Goal: Information Seeking & Learning: Learn about a topic

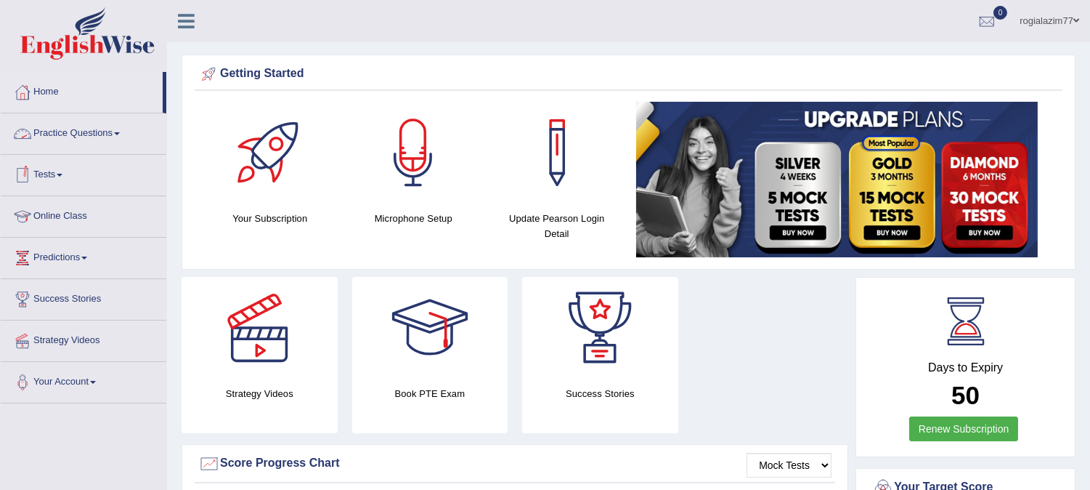
click at [119, 134] on span at bounding box center [117, 133] width 6 height 3
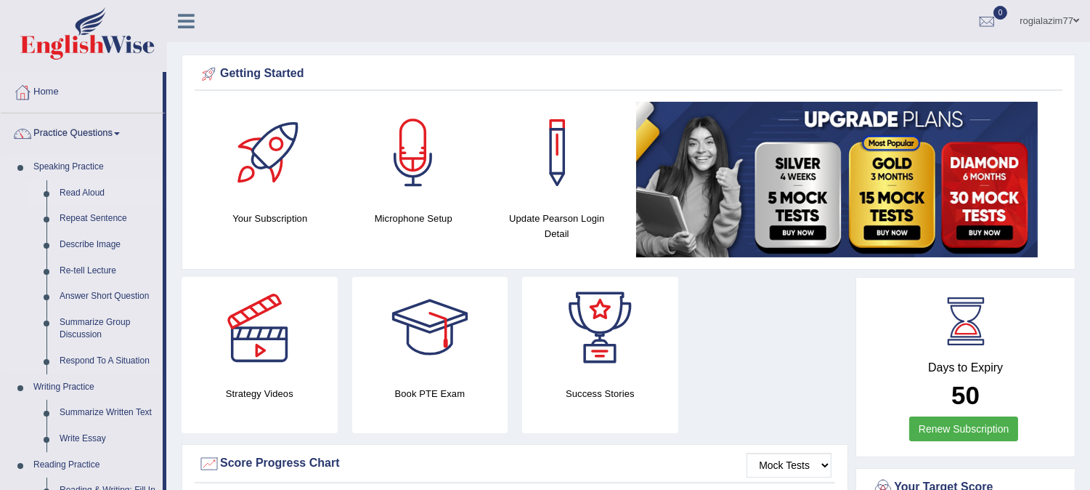
click at [81, 189] on link "Read Aloud" at bounding box center [108, 193] width 110 height 26
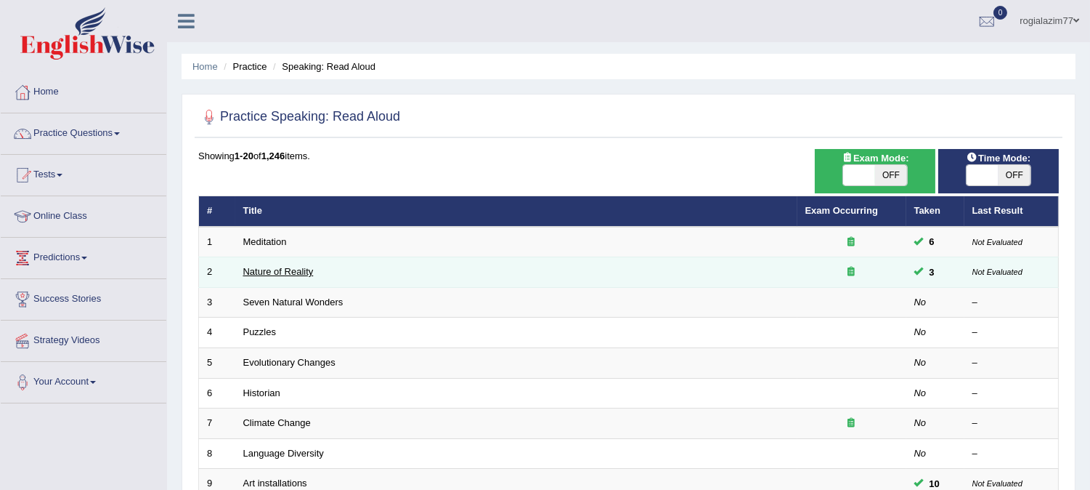
click at [301, 272] on link "Nature of Reality" at bounding box center [278, 271] width 70 height 11
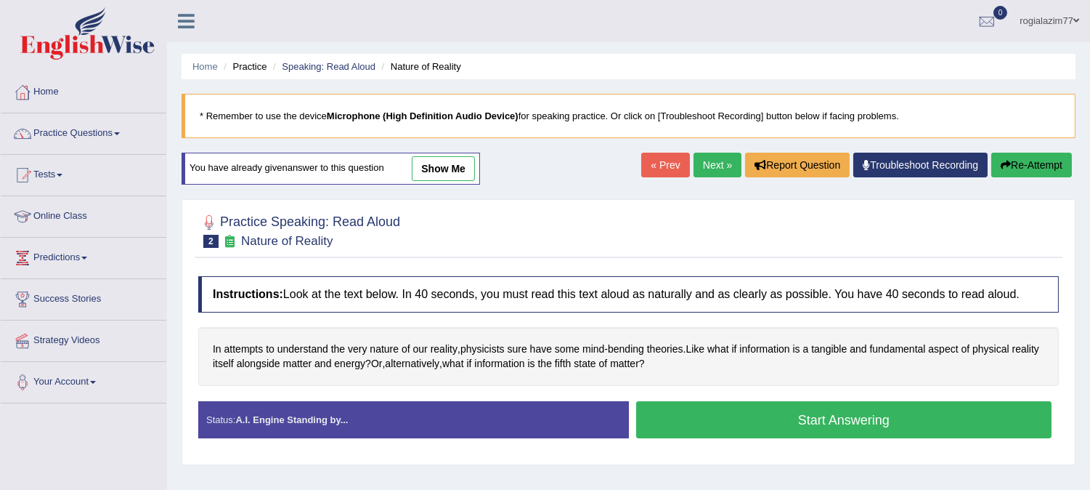
click at [705, 169] on link "Next »" at bounding box center [718, 165] width 48 height 25
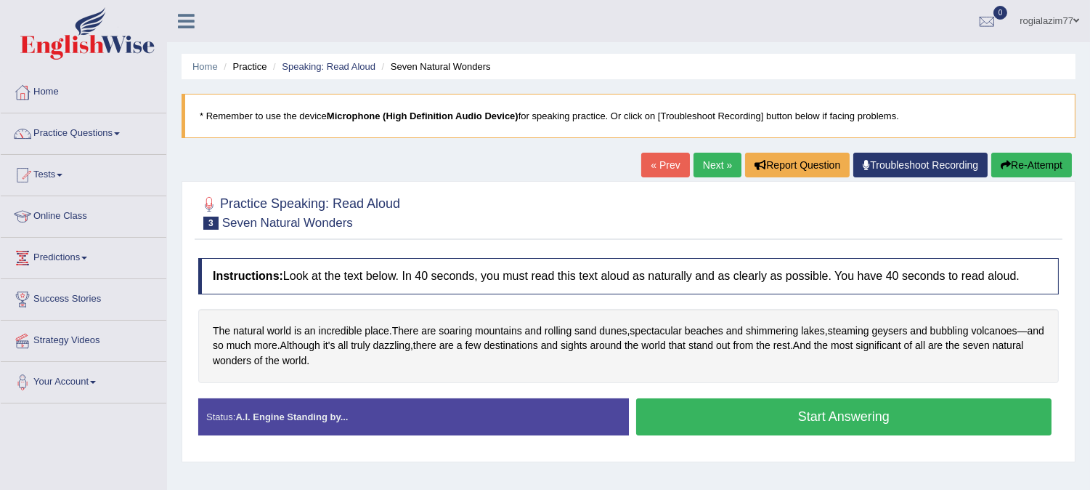
click at [731, 413] on button "Start Answering" at bounding box center [844, 416] width 416 height 37
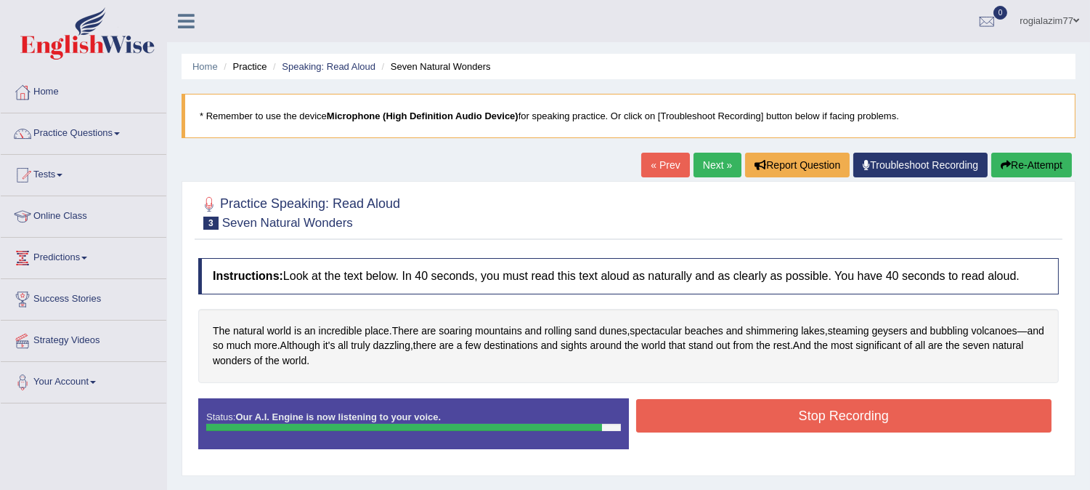
click at [731, 412] on button "Stop Recording" at bounding box center [844, 415] width 416 height 33
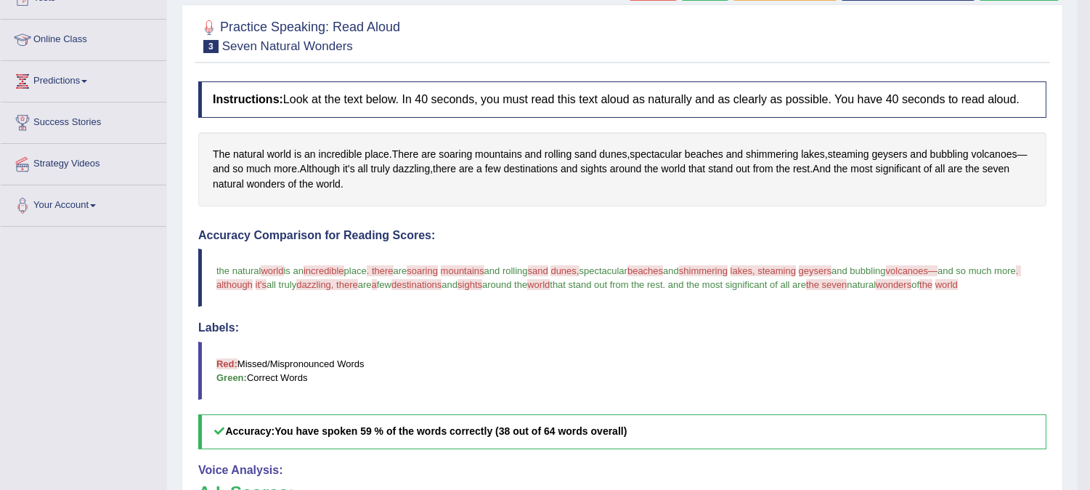
scroll to position [161, 0]
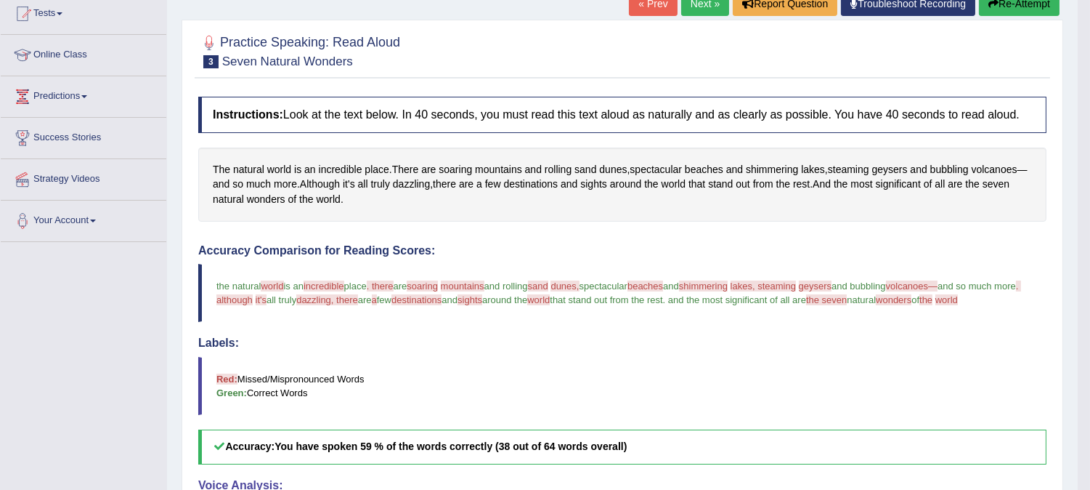
click at [991, 9] on button "Re-Attempt" at bounding box center [1019, 3] width 81 height 25
click at [997, 4] on button "Re-Attempt" at bounding box center [1019, 3] width 81 height 25
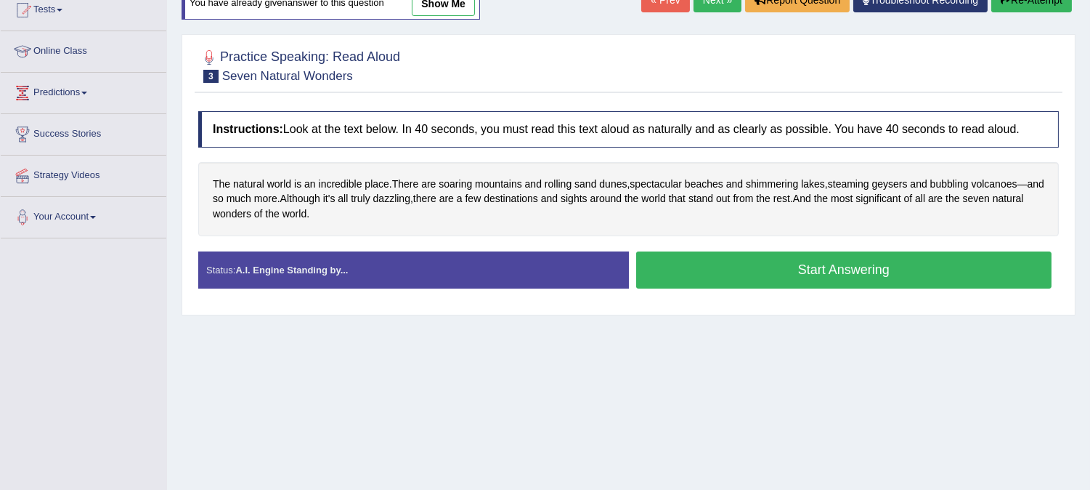
click at [679, 276] on button "Start Answering" at bounding box center [844, 269] width 416 height 37
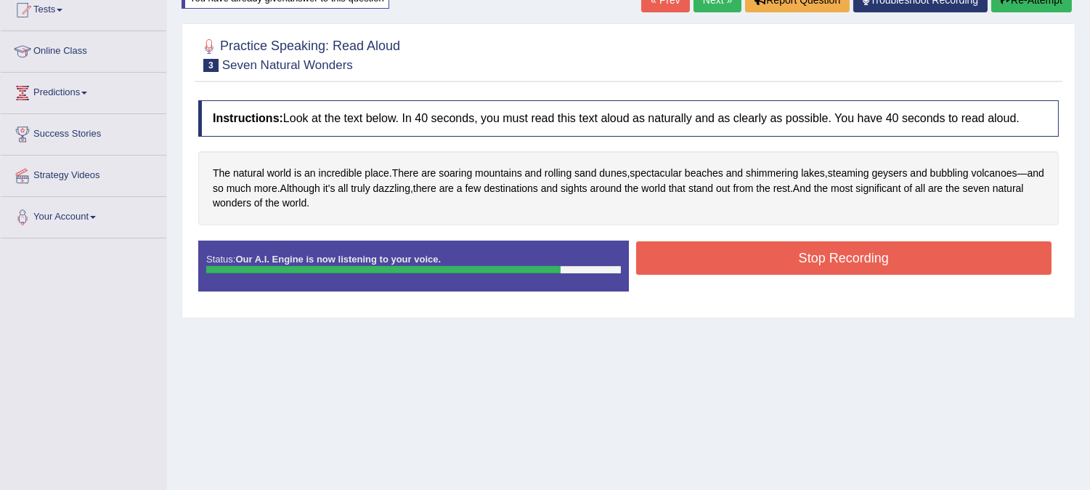
click at [710, 251] on button "Stop Recording" at bounding box center [844, 257] width 416 height 33
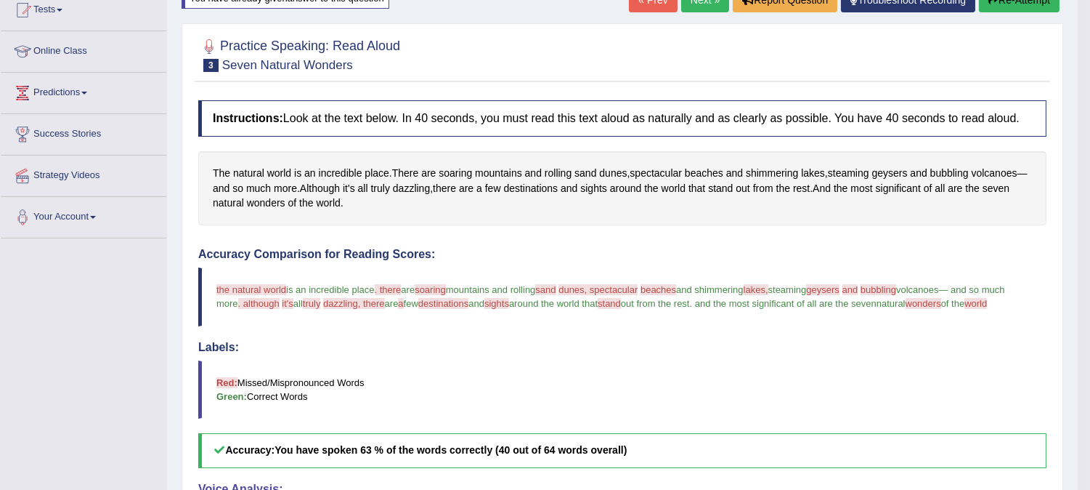
click at [1011, 1] on button "Re-Attempt" at bounding box center [1019, 0] width 81 height 25
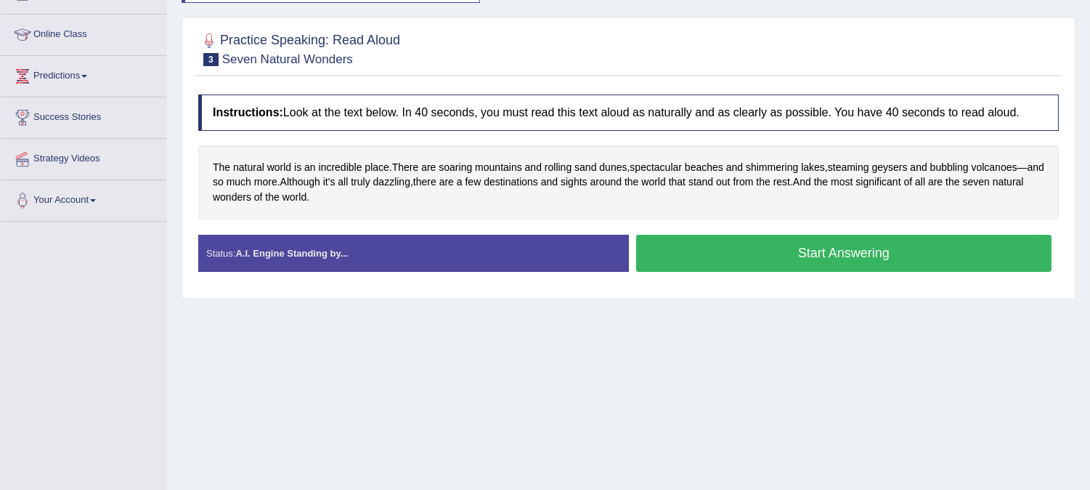
scroll to position [165, 0]
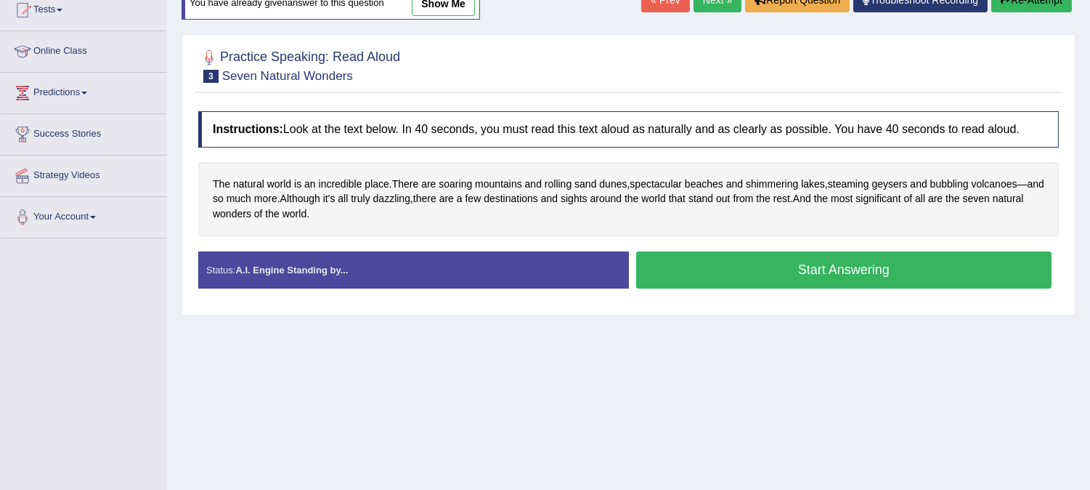
click at [738, 267] on button "Start Answering" at bounding box center [844, 269] width 416 height 37
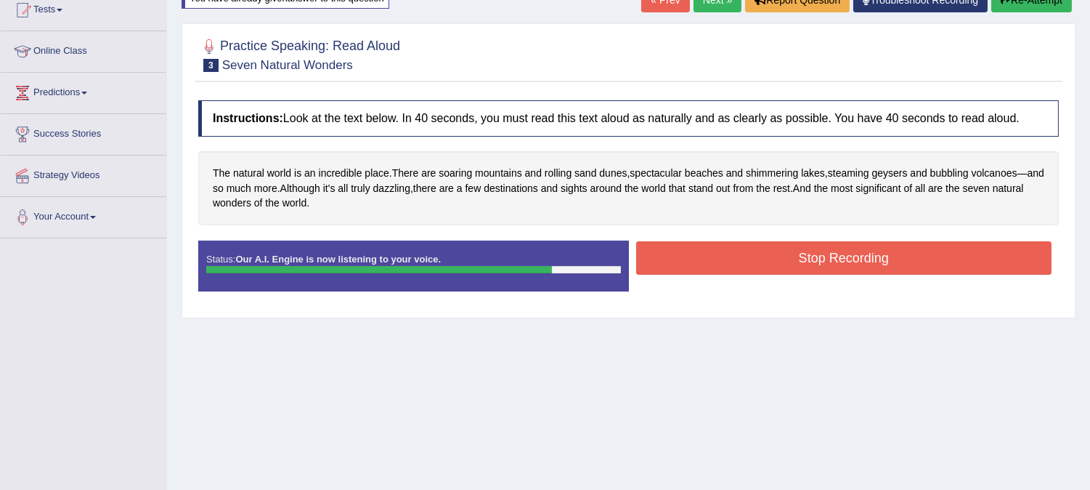
click at [738, 267] on button "Stop Recording" at bounding box center [844, 257] width 416 height 33
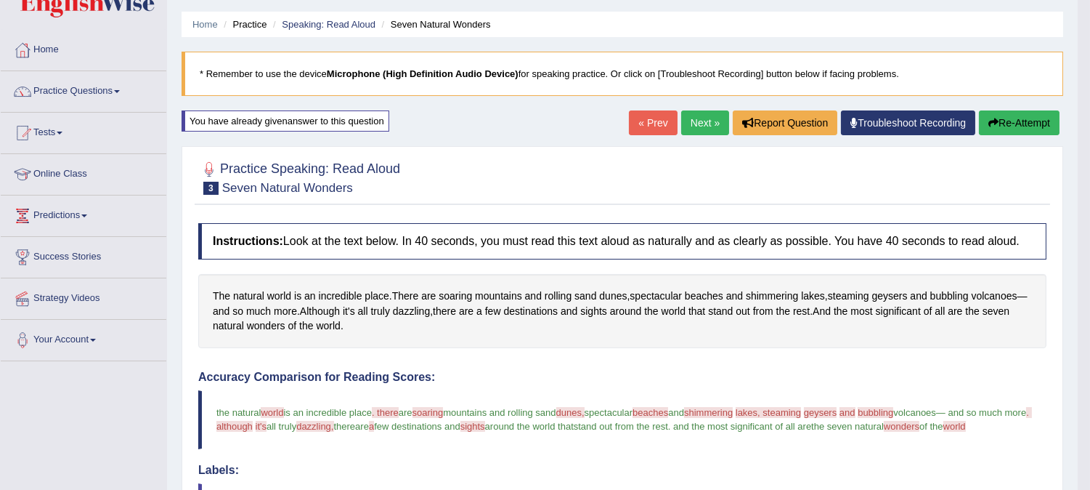
scroll to position [36, 0]
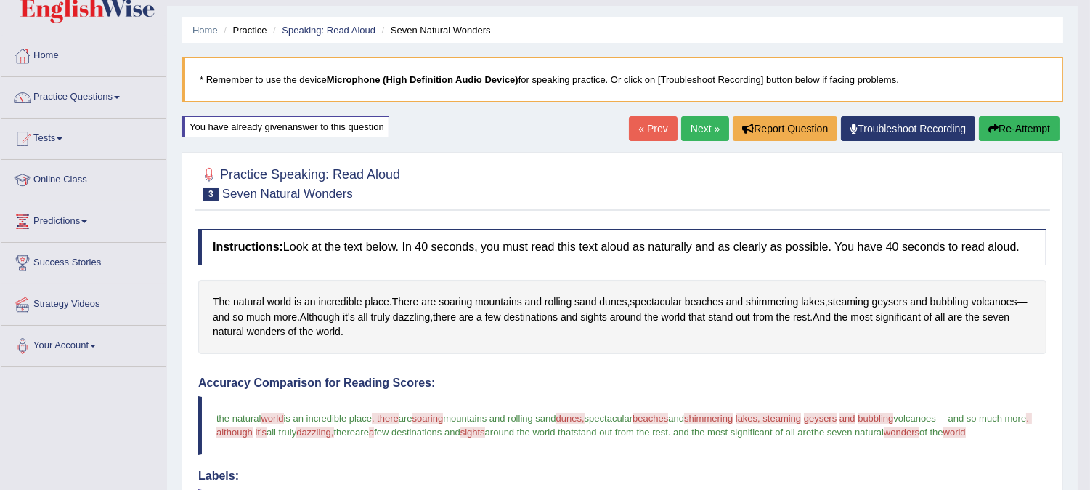
click at [633, 129] on link "« Prev" at bounding box center [653, 128] width 48 height 25
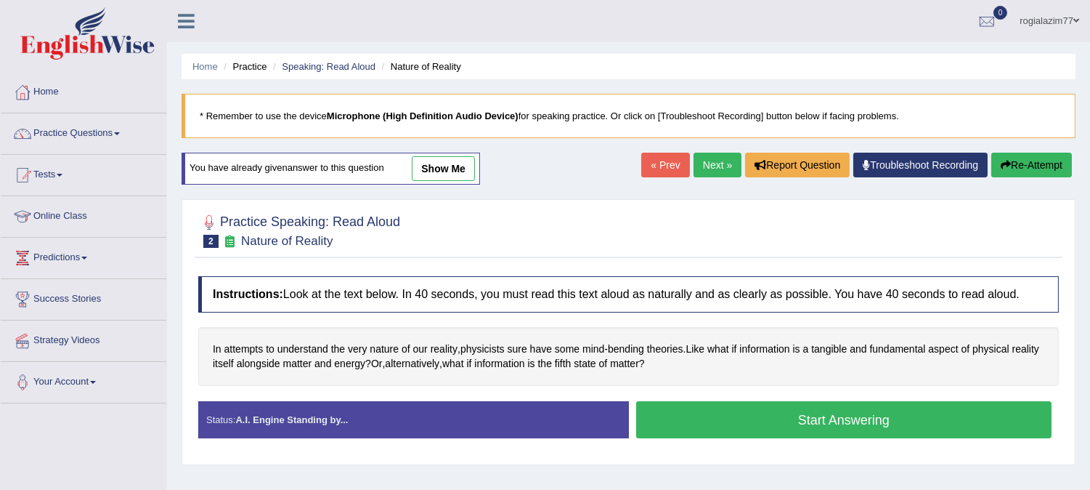
click at [705, 169] on link "Next »" at bounding box center [718, 165] width 48 height 25
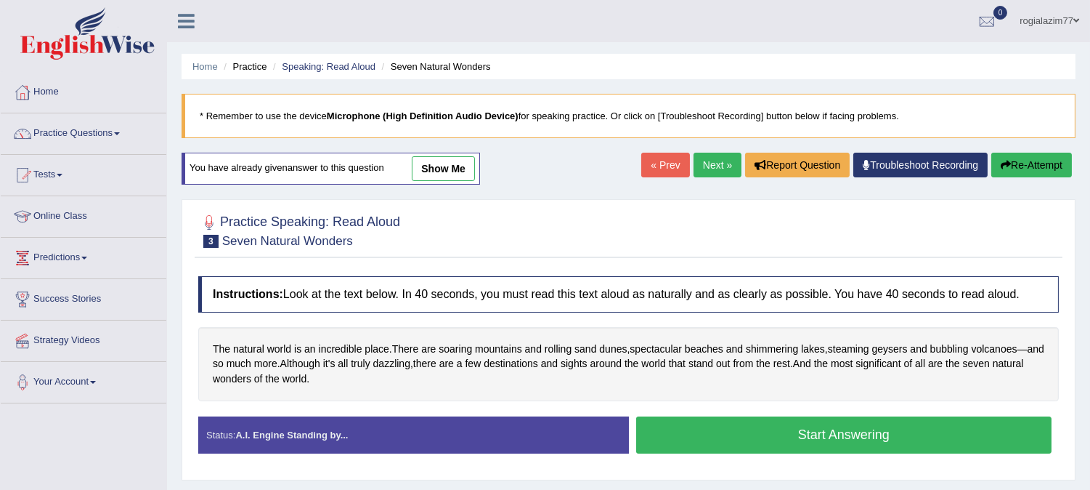
click at [691, 423] on button "Start Answering" at bounding box center [844, 434] width 416 height 37
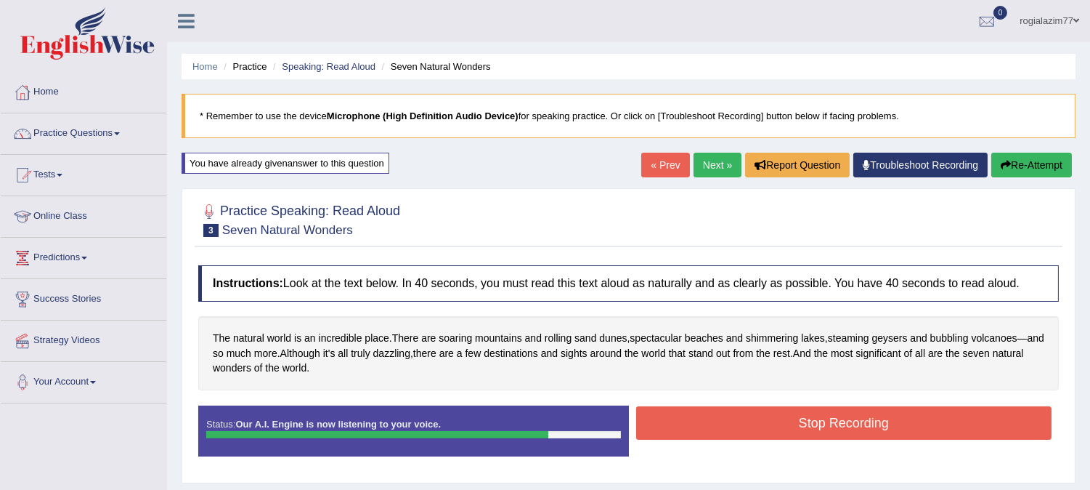
click at [691, 423] on button "Stop Recording" at bounding box center [844, 422] width 416 height 33
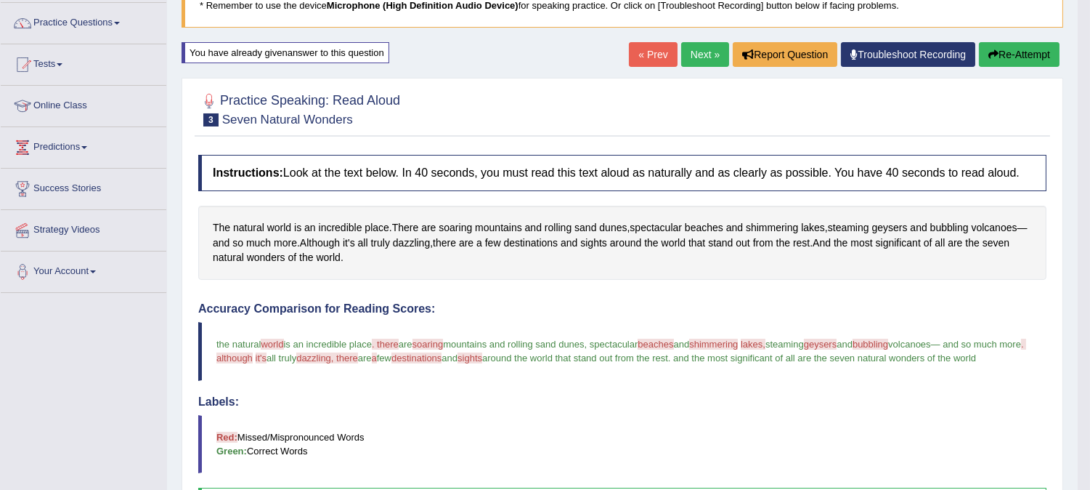
scroll to position [97, 0]
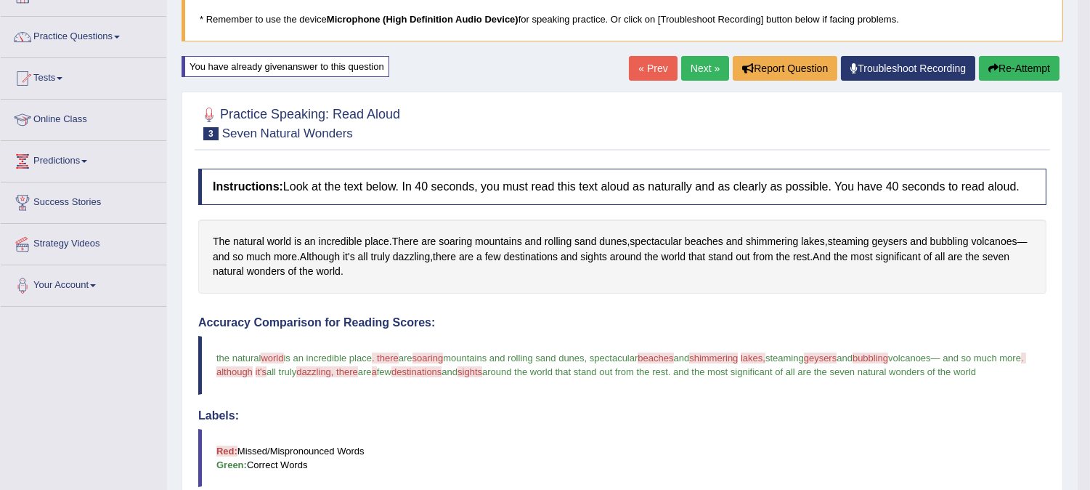
click at [868, 104] on div at bounding box center [622, 122] width 849 height 44
click at [695, 62] on link "Next »" at bounding box center [705, 68] width 48 height 25
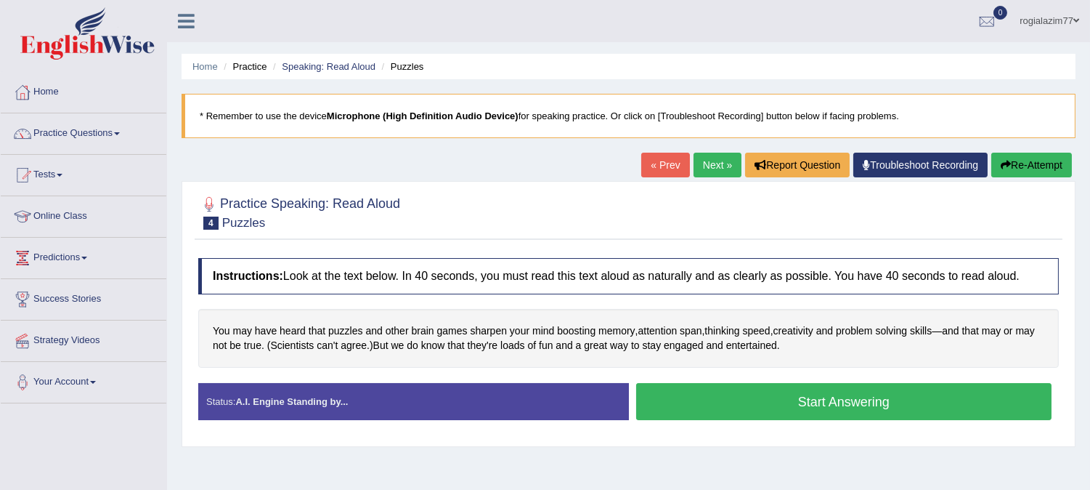
click at [764, 400] on button "Start Answering" at bounding box center [844, 401] width 416 height 37
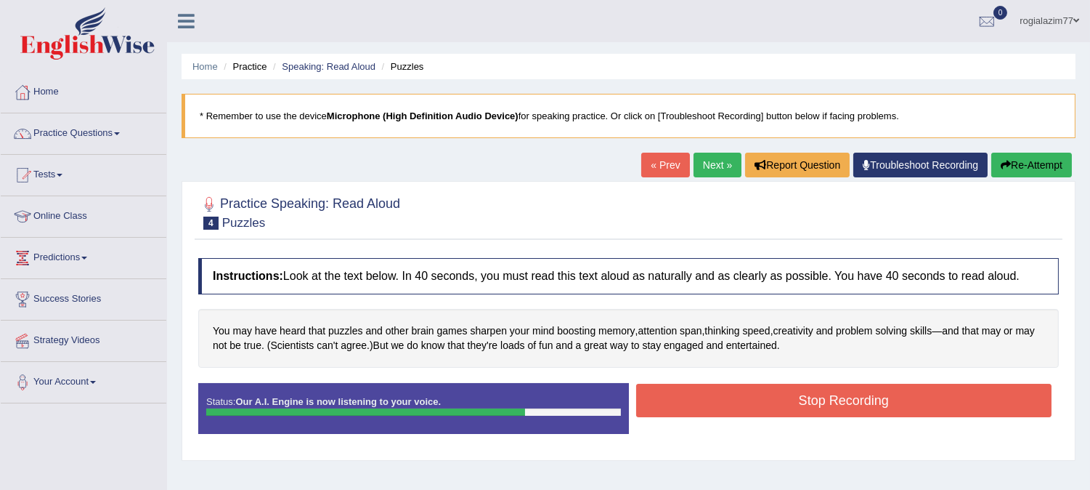
click at [764, 400] on button "Stop Recording" at bounding box center [844, 400] width 416 height 33
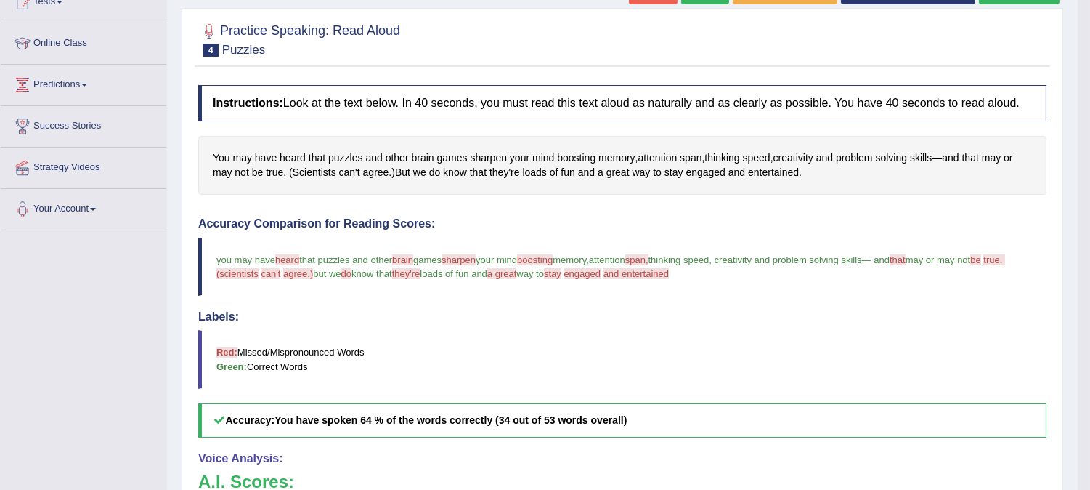
scroll to position [161, 0]
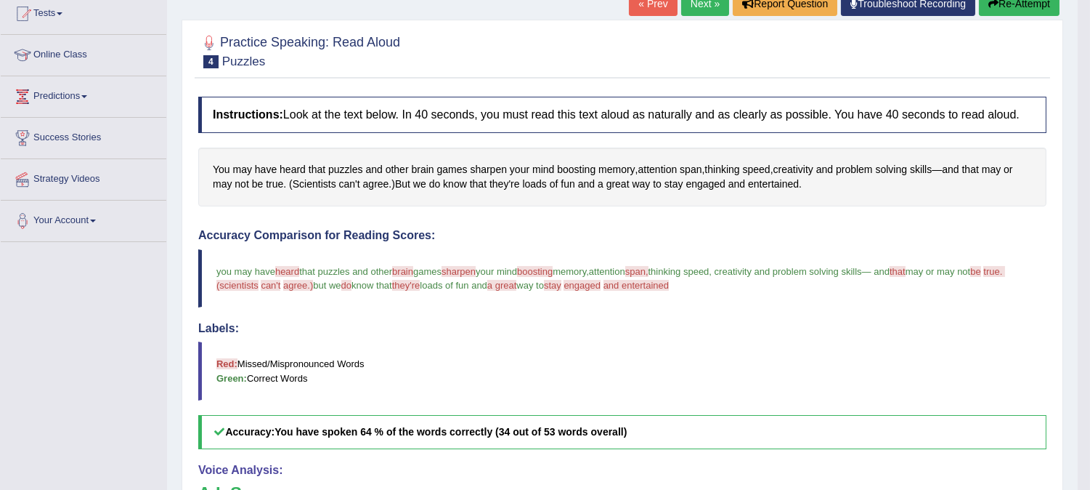
click at [291, 271] on span "heard" at bounding box center [287, 271] width 24 height 11
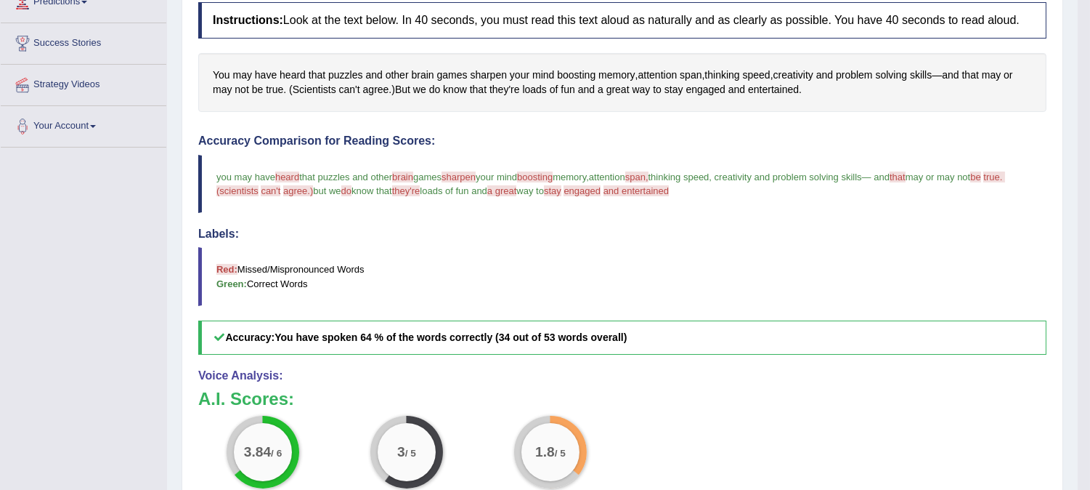
scroll to position [258, 0]
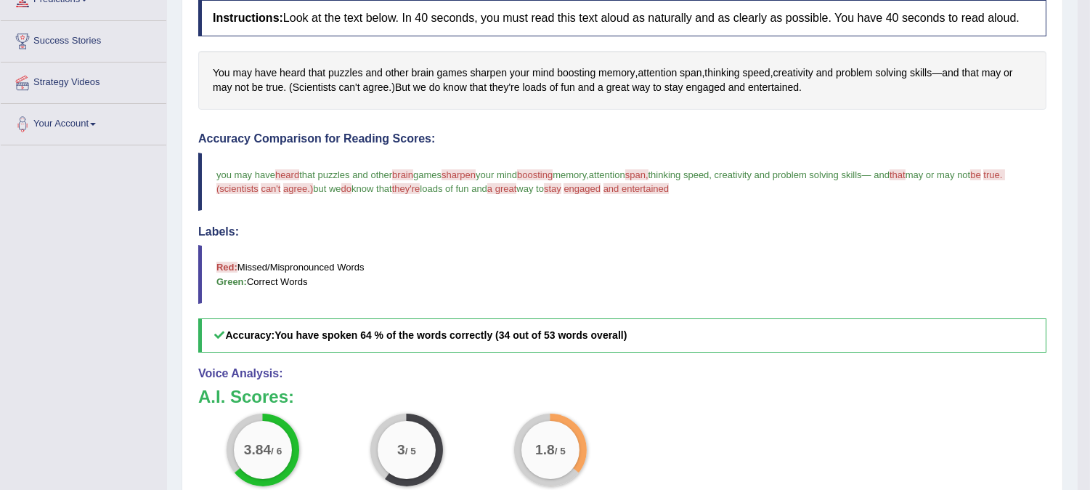
click at [291, 271] on blockquote "Red: Missed/Mispronounced Words Green: Correct Words" at bounding box center [622, 274] width 849 height 58
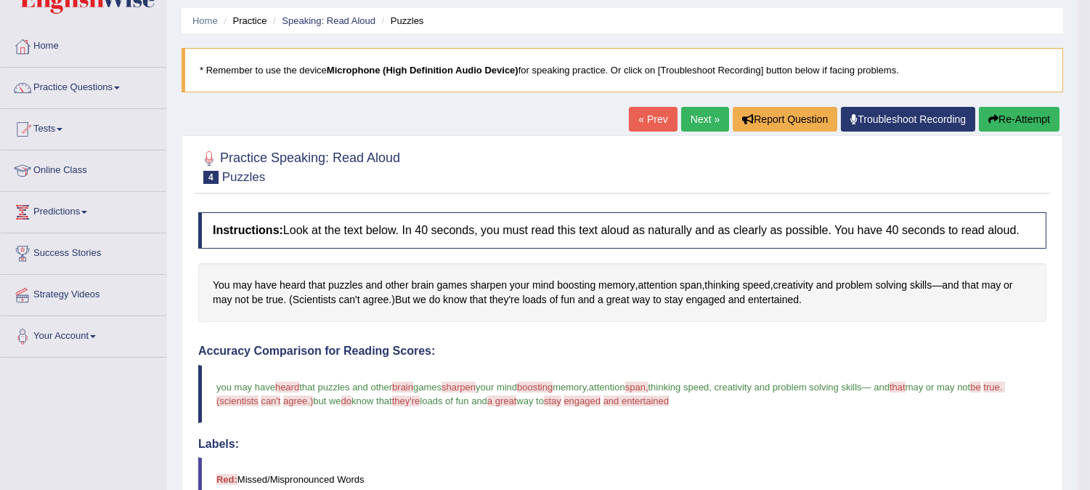
scroll to position [32, 0]
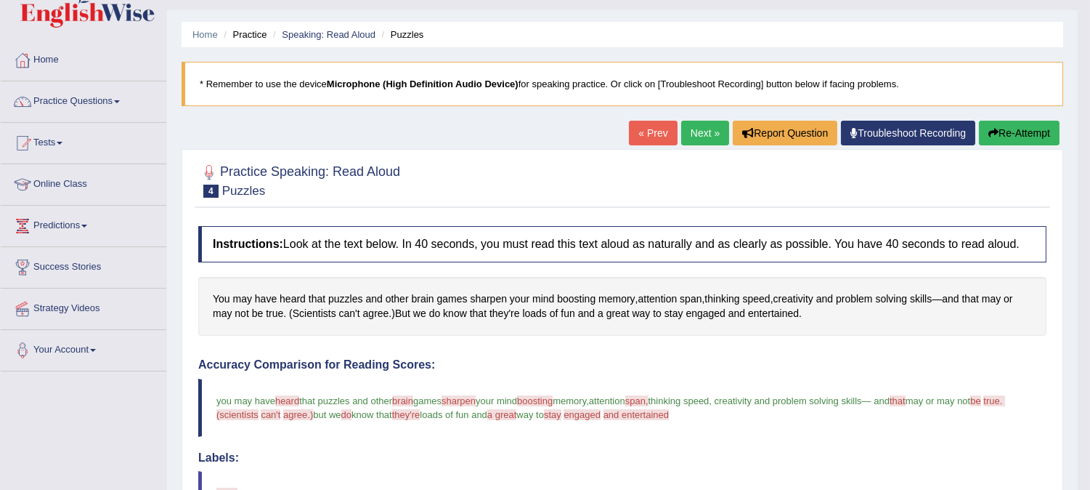
click at [1006, 129] on button "Re-Attempt" at bounding box center [1019, 133] width 81 height 25
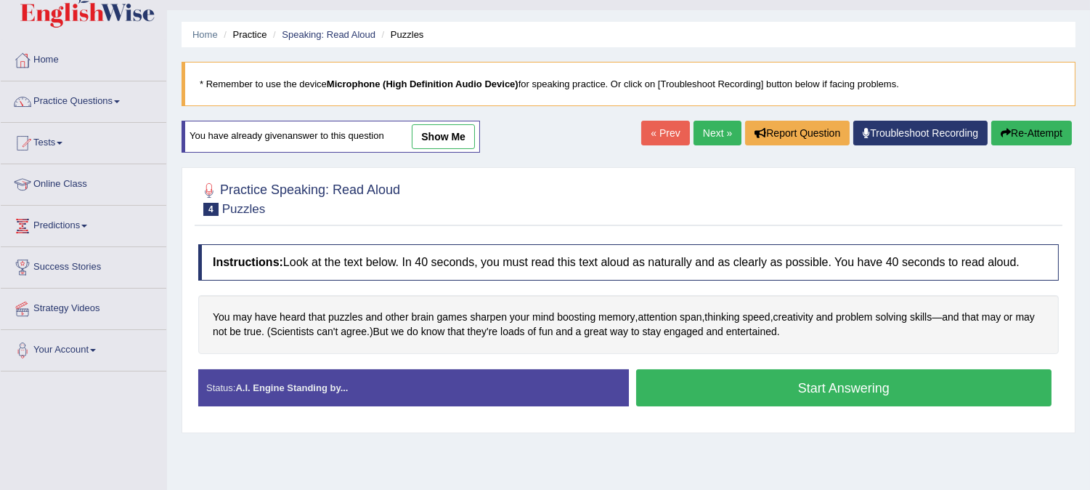
click at [757, 389] on button "Start Answering" at bounding box center [844, 387] width 416 height 37
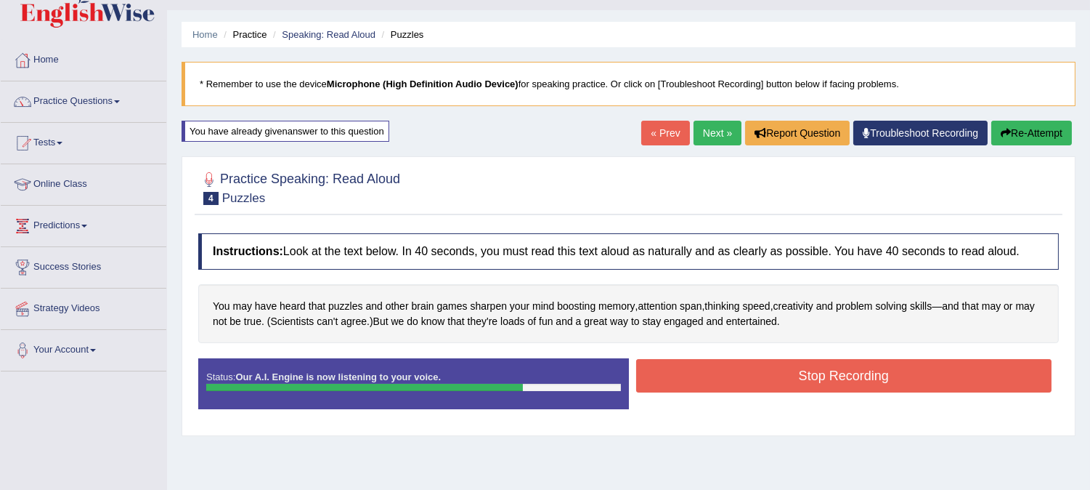
click at [757, 378] on button "Stop Recording" at bounding box center [844, 375] width 416 height 33
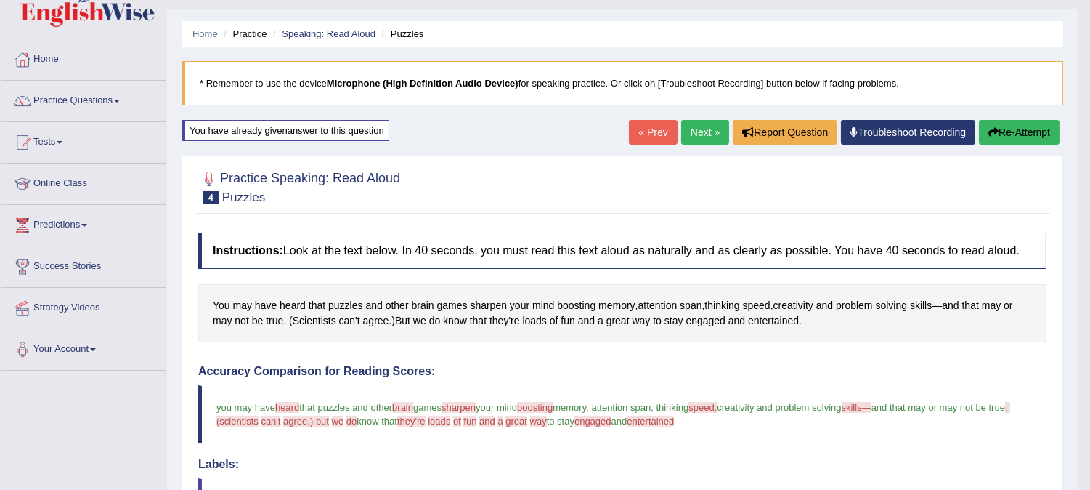
scroll to position [32, 0]
click at [703, 133] on link "Next »" at bounding box center [705, 133] width 48 height 25
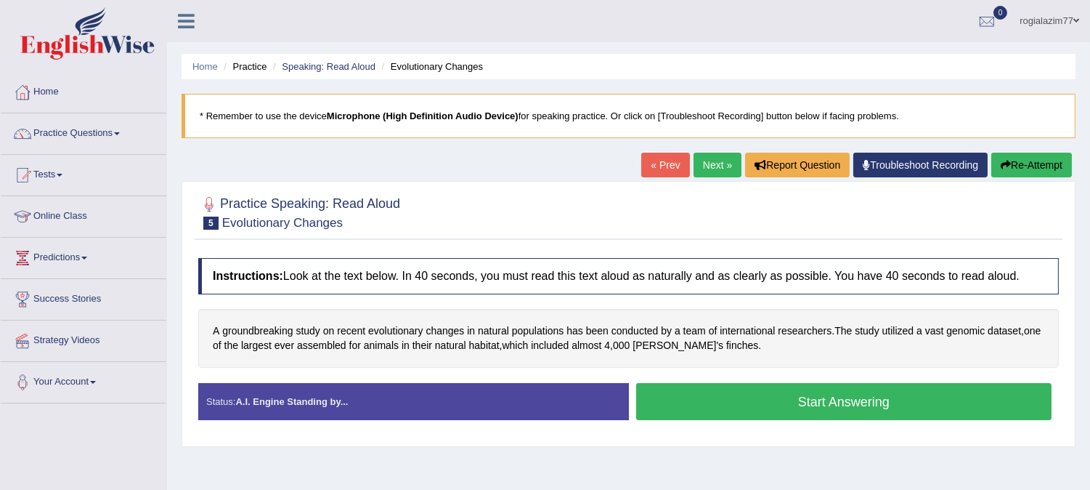
click at [722, 402] on button "Start Answering" at bounding box center [844, 401] width 416 height 37
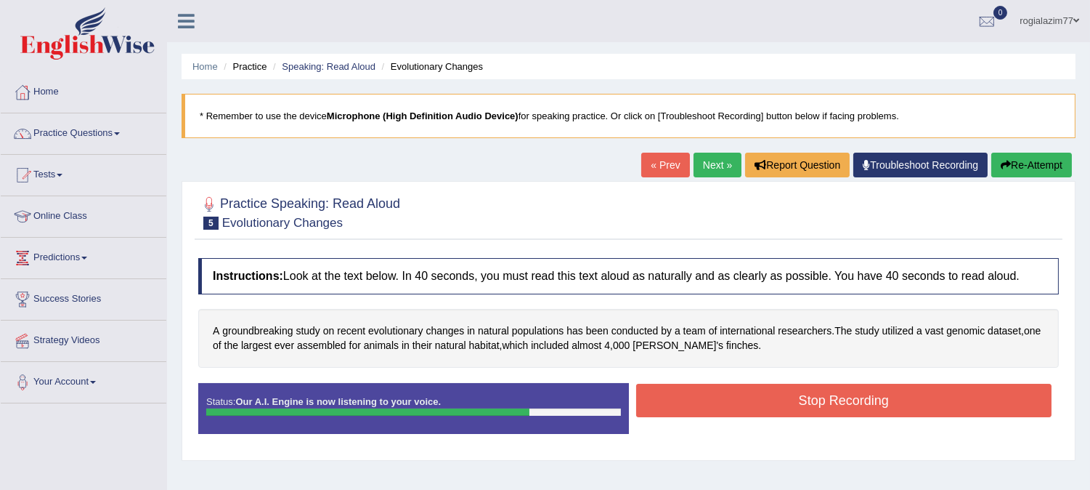
click at [722, 402] on button "Stop Recording" at bounding box center [844, 400] width 416 height 33
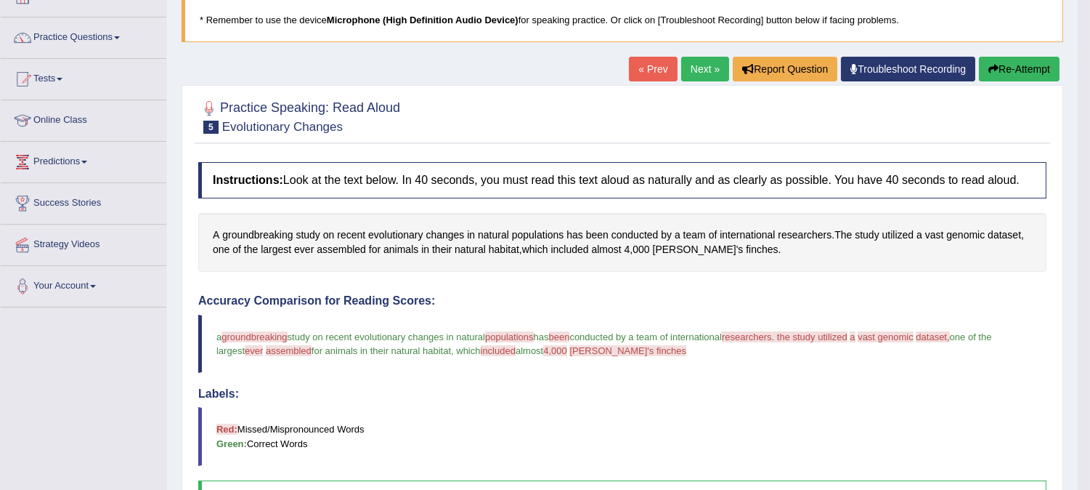
scroll to position [73, 0]
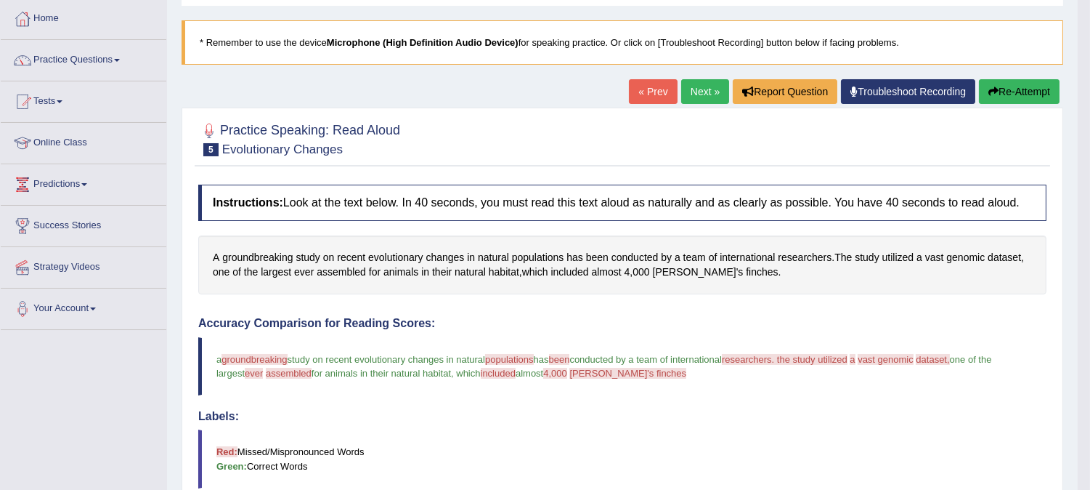
click at [1020, 93] on button "Re-Attempt" at bounding box center [1019, 91] width 81 height 25
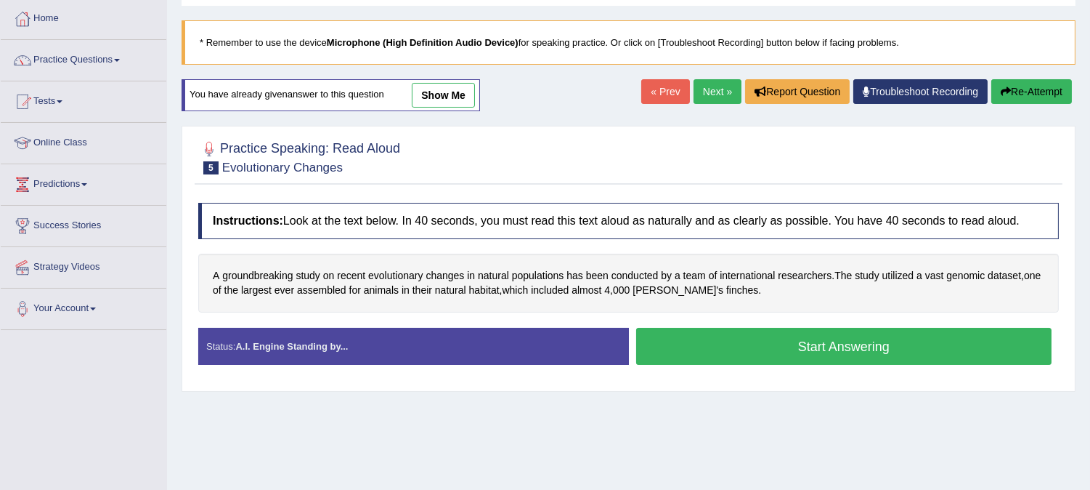
click at [780, 341] on button "Start Answering" at bounding box center [844, 346] width 416 height 37
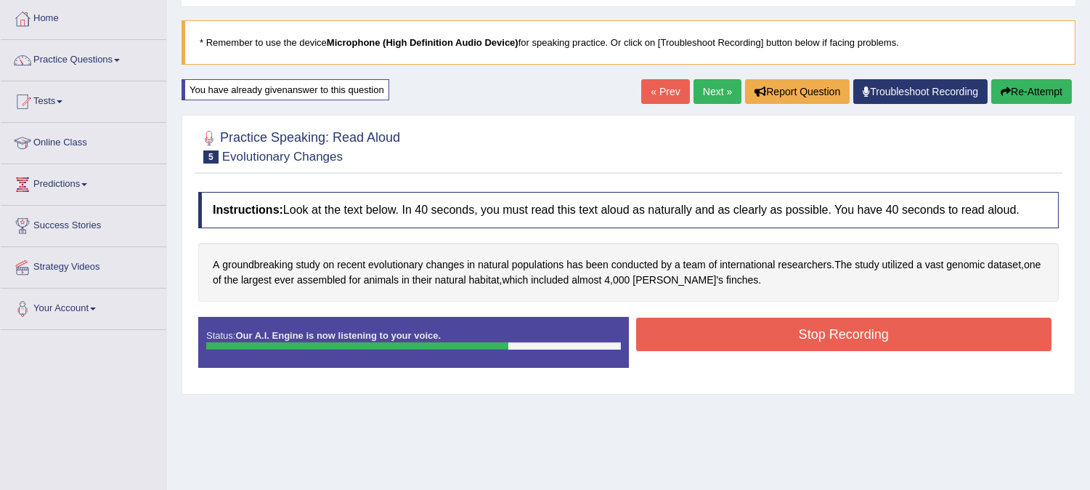
click at [780, 341] on button "Stop Recording" at bounding box center [844, 333] width 416 height 33
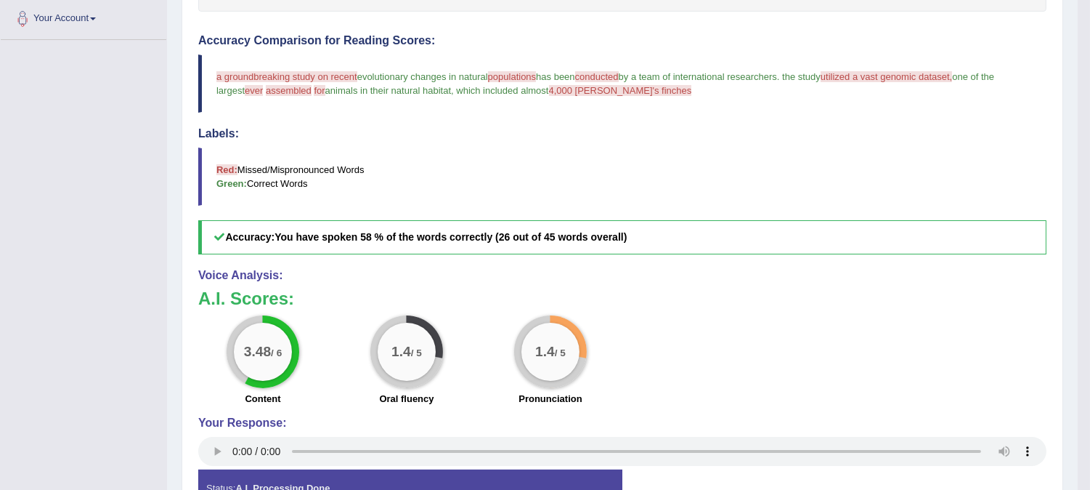
scroll to position [364, 0]
click at [684, 144] on div "Labels: Red: Missed/Mispronounced Words Green: Correct Words" at bounding box center [622, 165] width 849 height 78
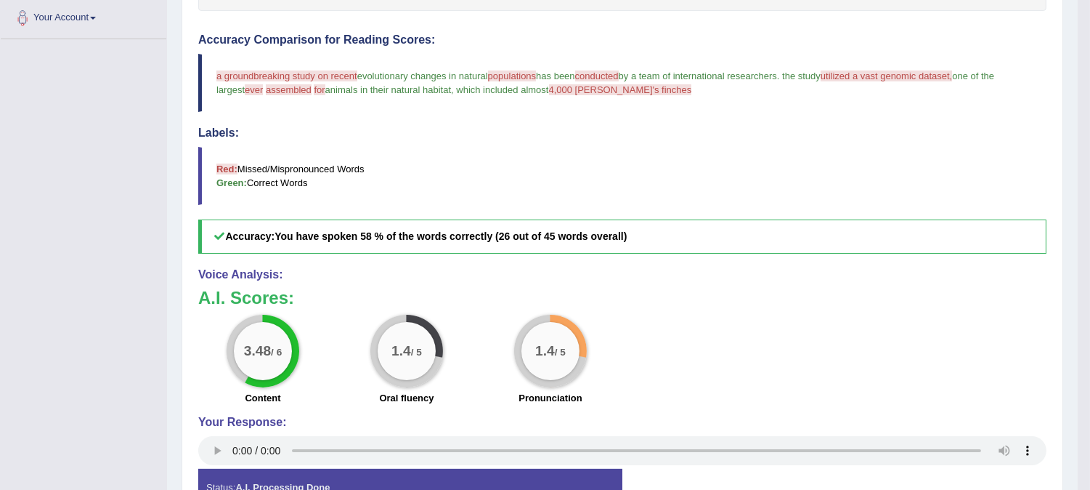
click at [684, 144] on div "Labels: Red: Missed/Mispronounced Words Green: Correct Words" at bounding box center [622, 165] width 849 height 78
click at [661, 276] on h4 "Voice Analysis:" at bounding box center [622, 274] width 849 height 13
click at [688, 70] on span "by a team of international researchers" at bounding box center [698, 75] width 158 height 11
click at [606, 264] on div "Instructions: Look at the text below. In 40 seconds, you must read this text al…" at bounding box center [623, 216] width 856 height 644
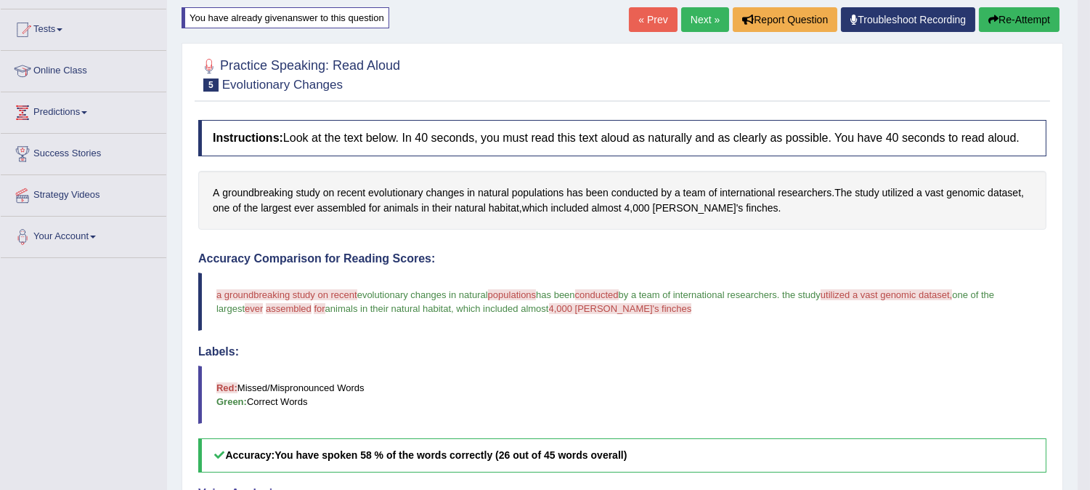
scroll to position [105, 0]
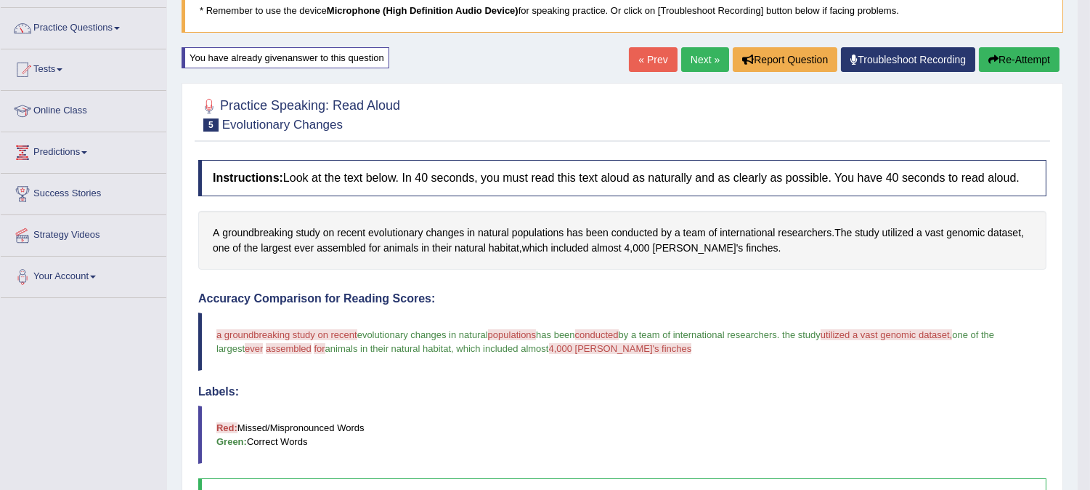
click at [999, 54] on button "Re-Attempt" at bounding box center [1019, 59] width 81 height 25
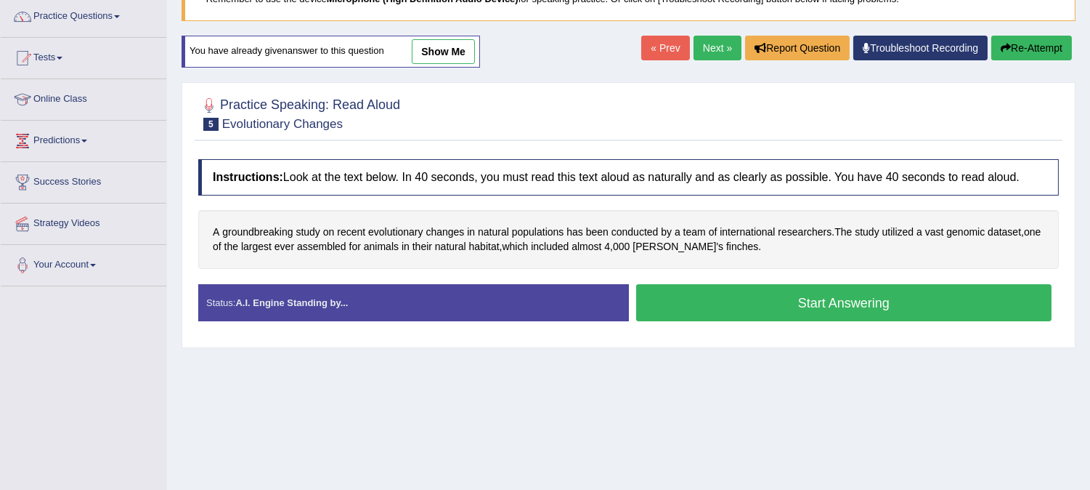
click at [838, 306] on button "Start Answering" at bounding box center [844, 302] width 416 height 37
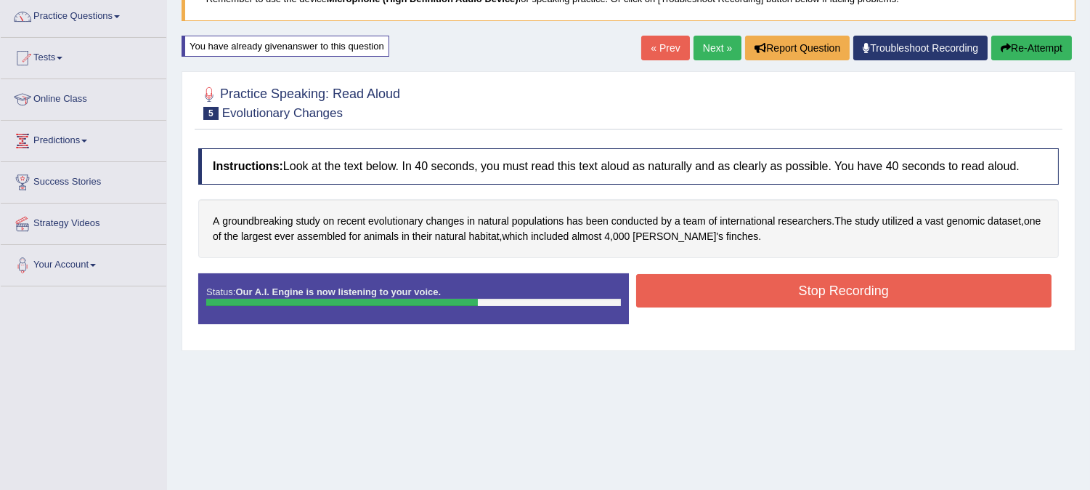
click at [819, 282] on button "Stop Recording" at bounding box center [844, 290] width 416 height 33
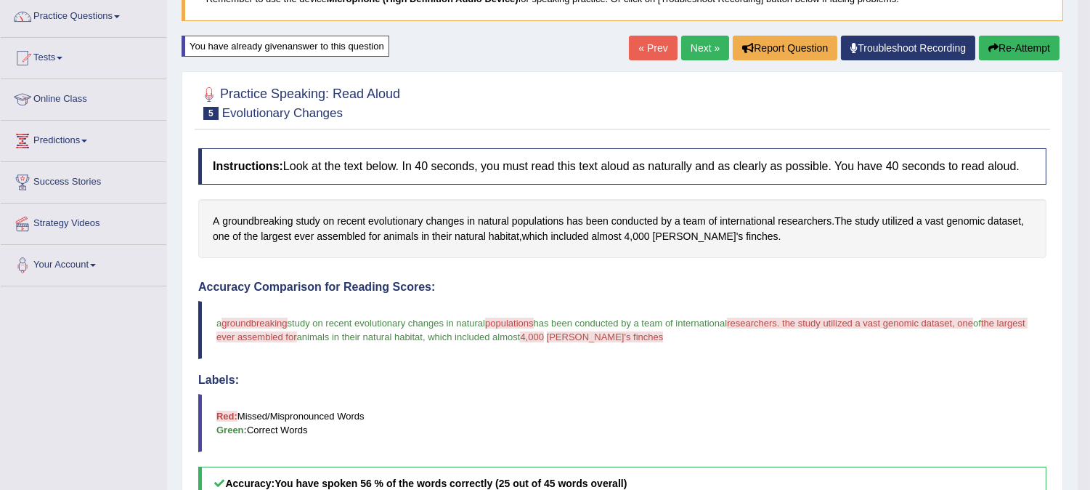
drag, startPoint x: 1054, startPoint y: 357, endPoint x: 1101, endPoint y: 453, distance: 106.2
click at [1090, 373] on html "Toggle navigation Home Practice Questions Speaking Practice Read Aloud Repeat S…" at bounding box center [545, 128] width 1090 height 490
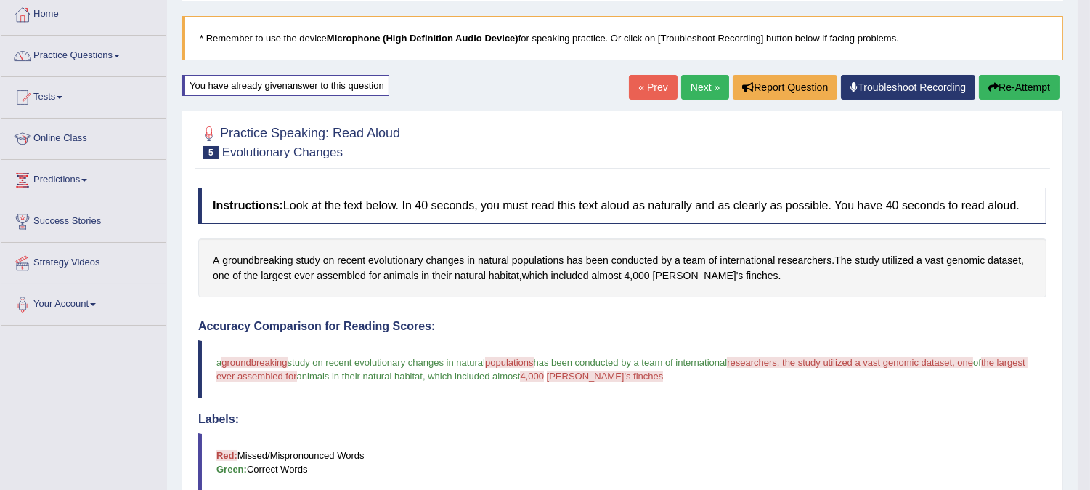
scroll to position [52, 0]
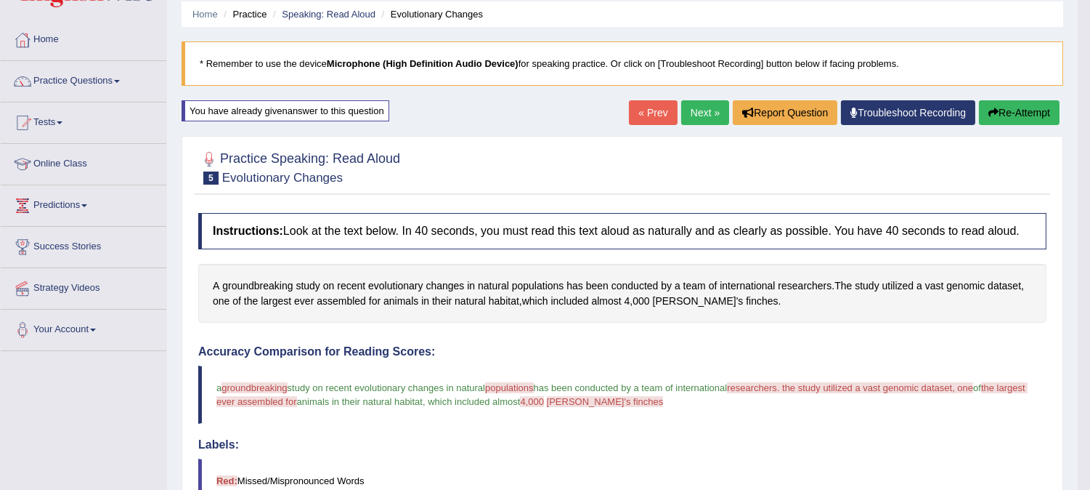
click at [1000, 118] on button "Re-Attempt" at bounding box center [1019, 112] width 81 height 25
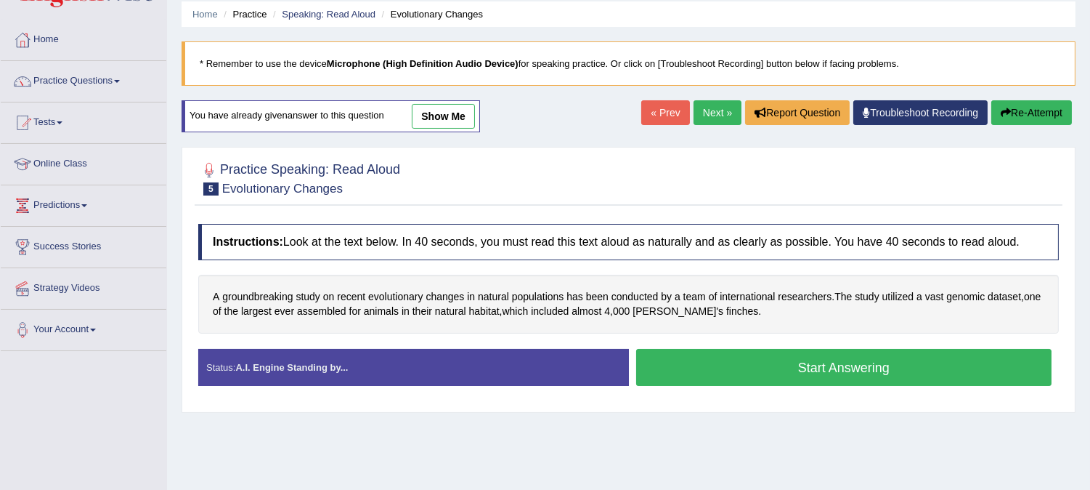
scroll to position [52, 0]
click at [745, 364] on button "Start Answering" at bounding box center [844, 367] width 416 height 37
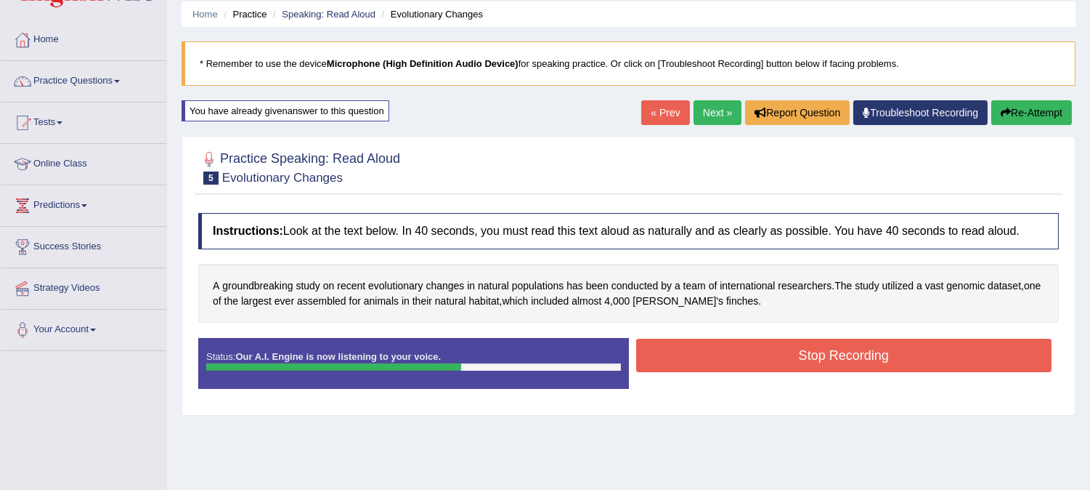
click at [745, 364] on button "Stop Recording" at bounding box center [844, 355] width 416 height 33
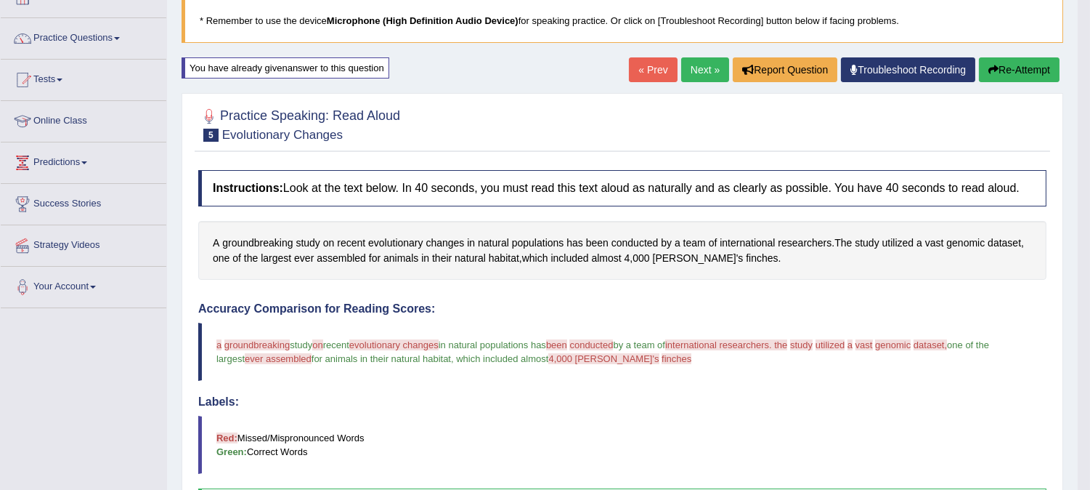
scroll to position [81, 0]
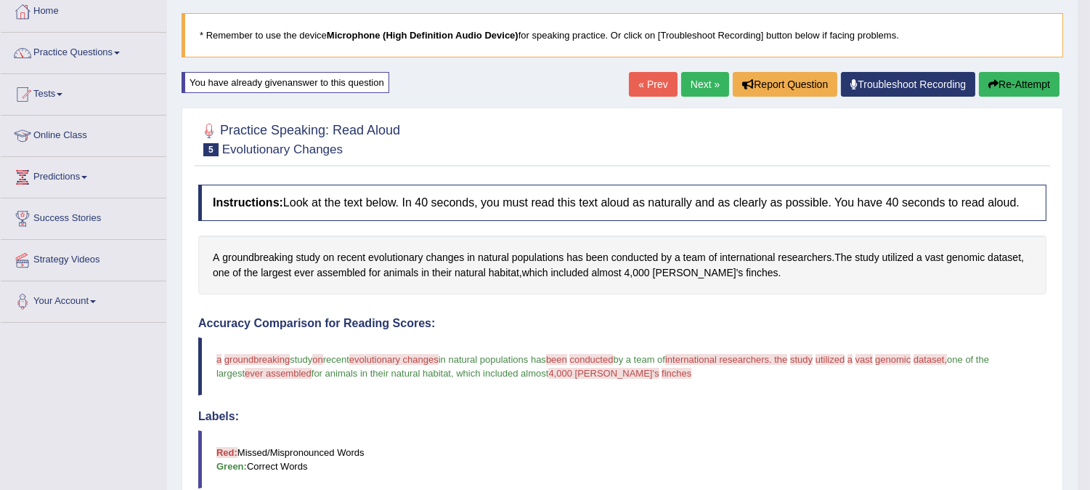
click at [706, 81] on link "Next »" at bounding box center [705, 84] width 48 height 25
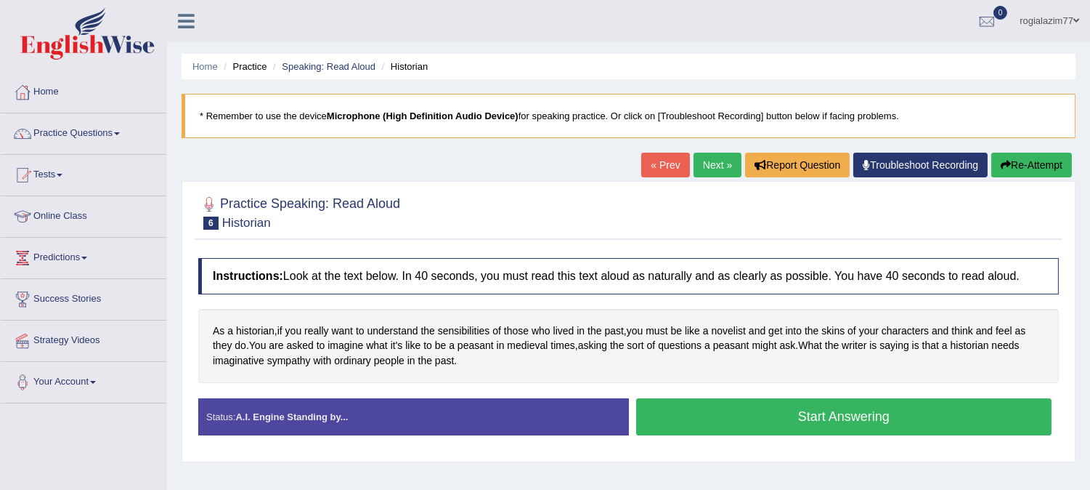
drag, startPoint x: 533, startPoint y: 405, endPoint x: 560, endPoint y: 386, distance: 33.4
click at [533, 403] on div "Status: A.I. Engine Standing by..." at bounding box center [413, 416] width 431 height 37
click at [533, 404] on div "Status: A.I. Engine Standing by..." at bounding box center [413, 416] width 431 height 37
click at [560, 386] on div "Instructions: Look at the text below. In 40 seconds, you must read this text al…" at bounding box center [629, 352] width 868 height 203
click at [663, 405] on button "Start Answering" at bounding box center [844, 416] width 416 height 37
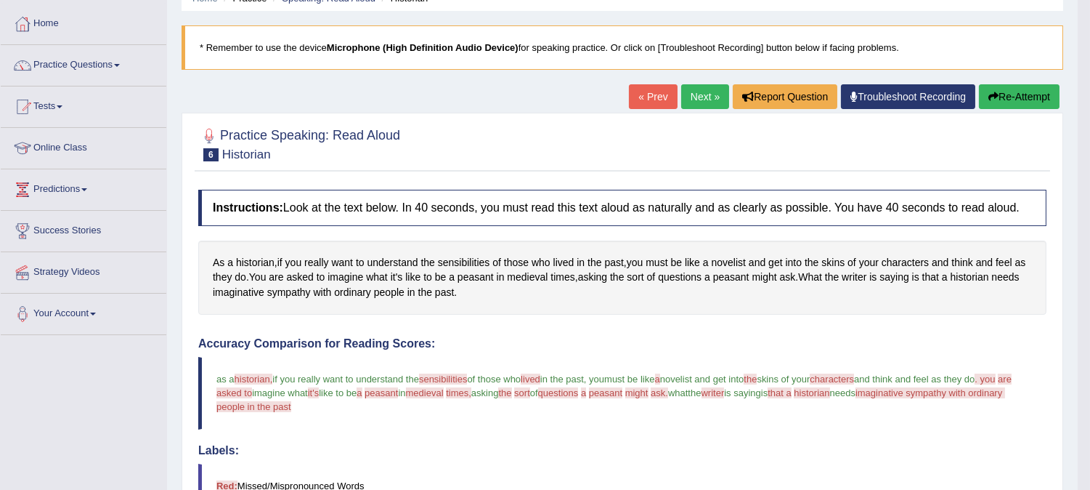
scroll to position [64, 0]
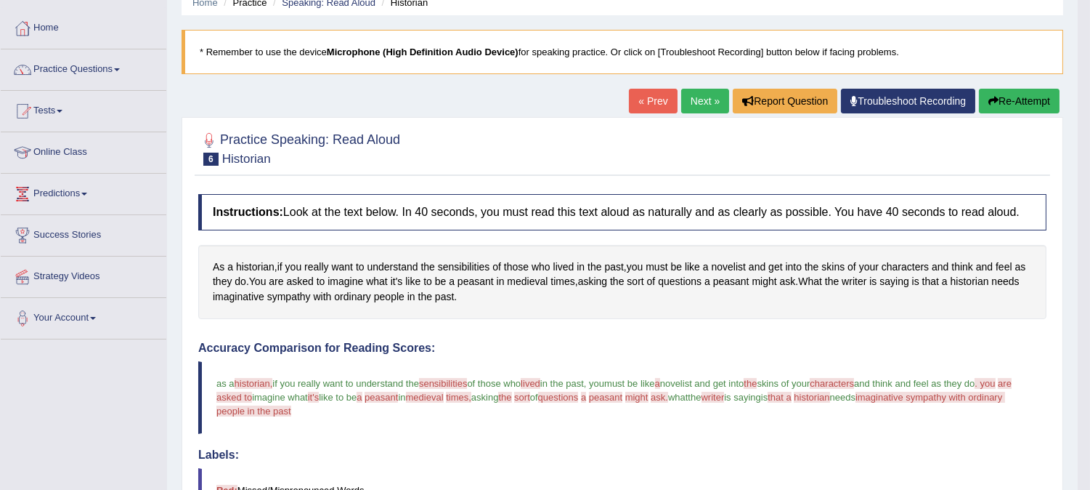
click at [681, 100] on link "Next »" at bounding box center [705, 101] width 48 height 25
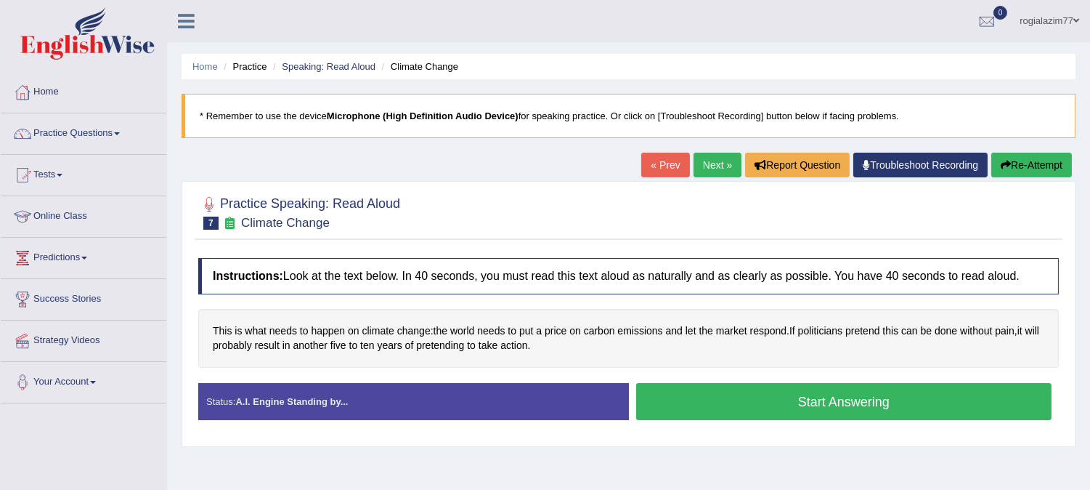
click at [718, 401] on button "Start Answering" at bounding box center [844, 401] width 416 height 37
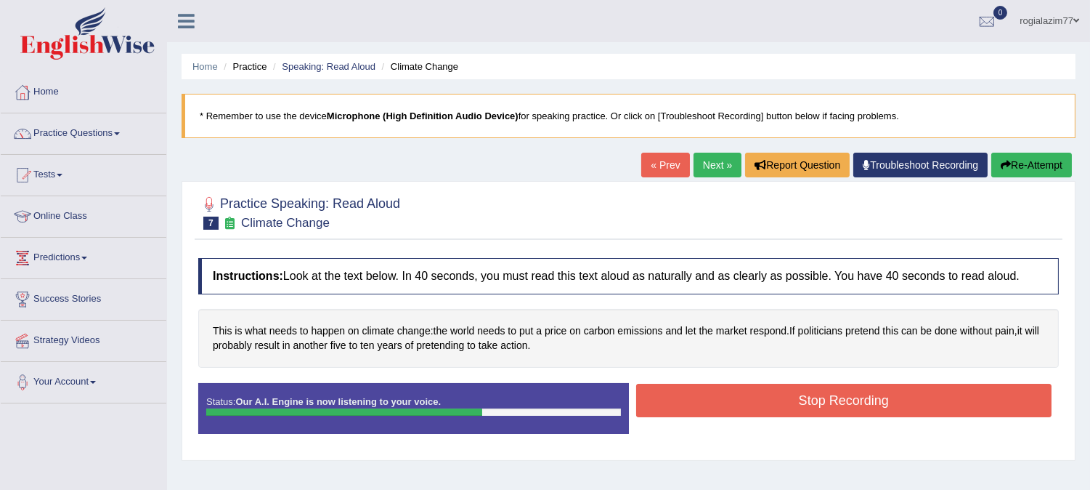
click at [718, 402] on button "Stop Recording" at bounding box center [844, 400] width 416 height 33
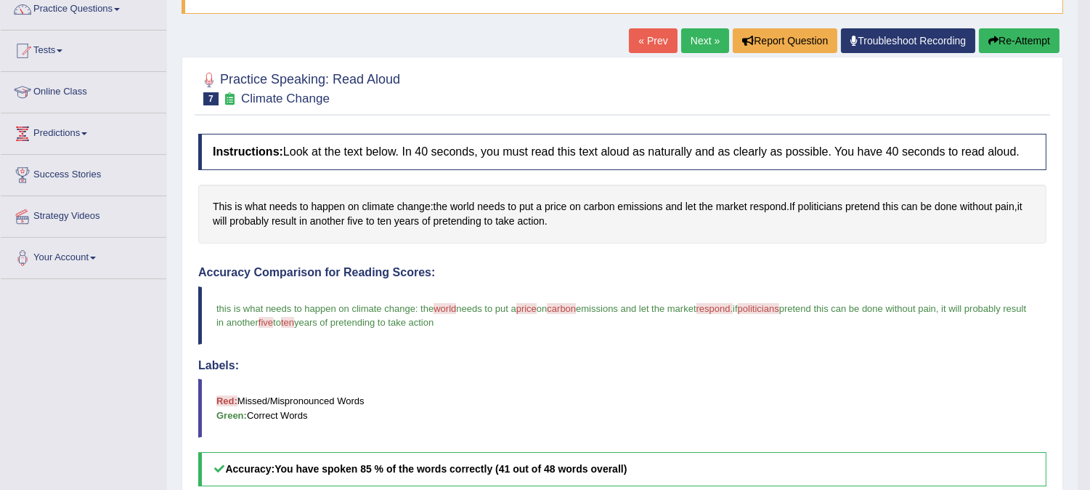
scroll to position [161, 0]
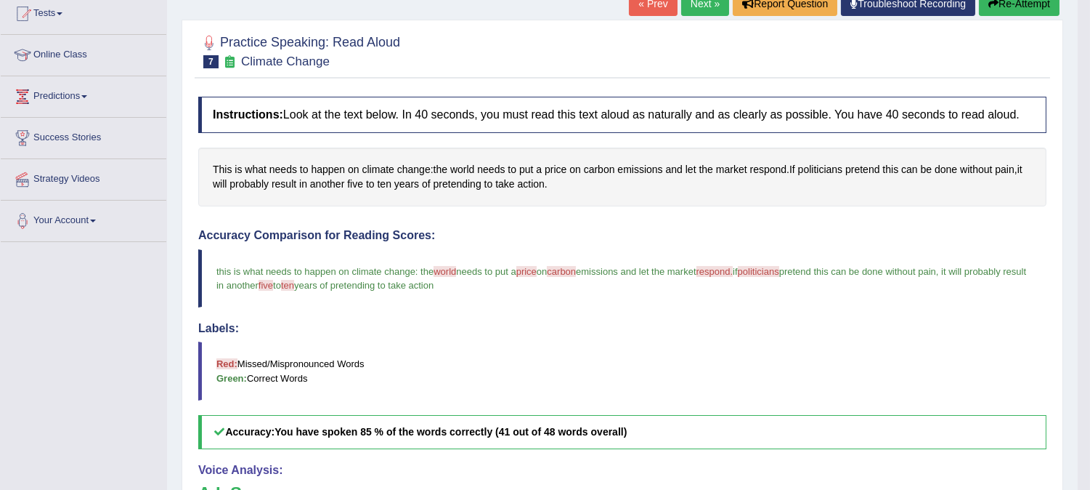
click at [989, 7] on icon "button" at bounding box center [994, 4] width 10 height 10
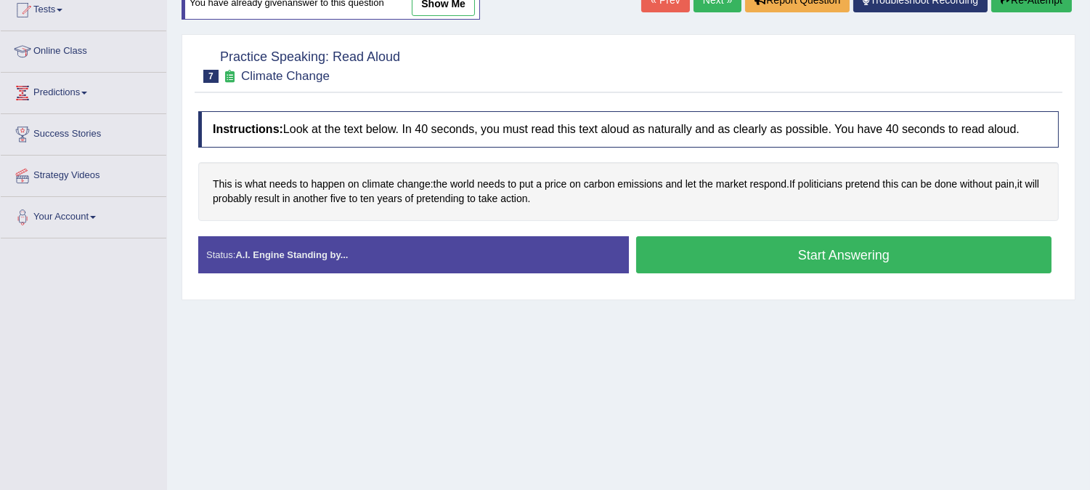
scroll to position [165, 0]
click at [732, 253] on button "Start Answering" at bounding box center [844, 254] width 416 height 37
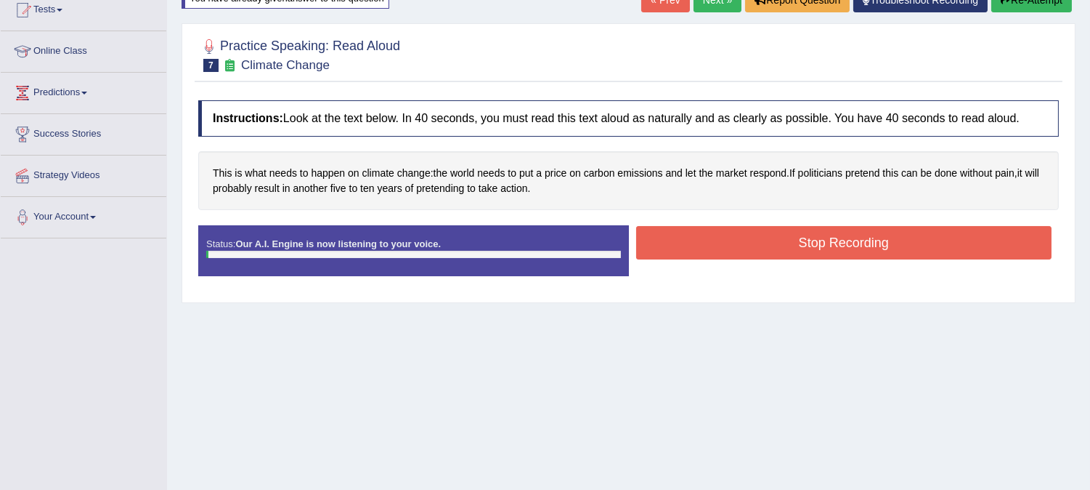
scroll to position [161, 0]
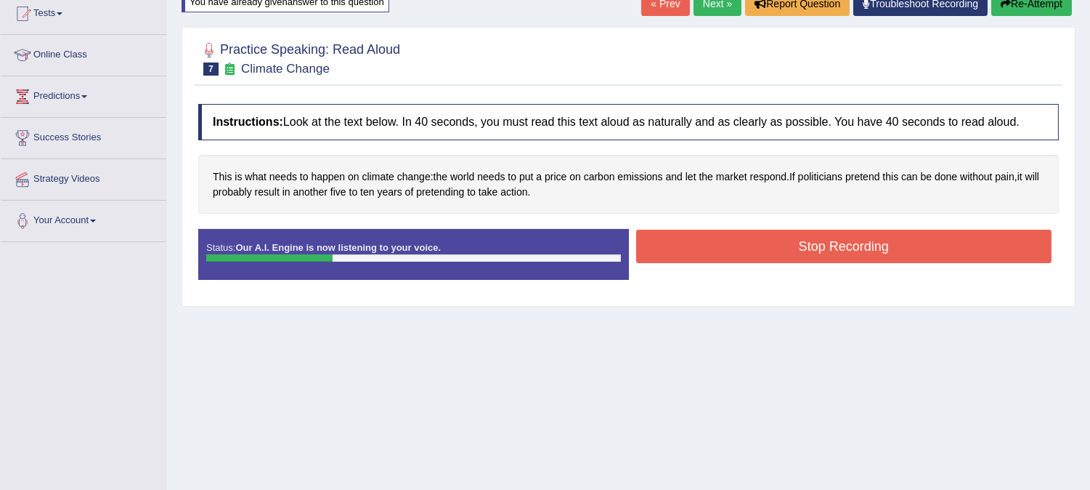
click at [732, 253] on button "Stop Recording" at bounding box center [844, 246] width 416 height 33
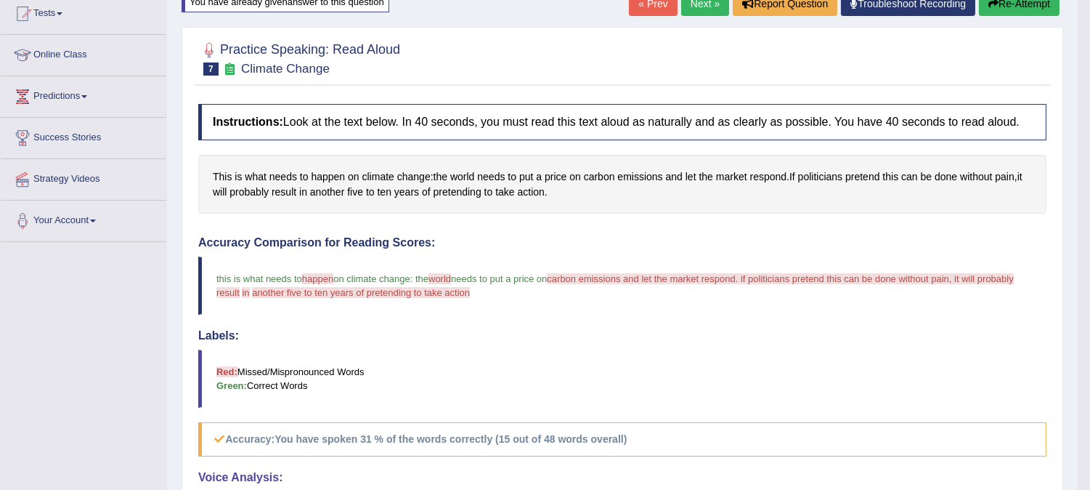
click at [990, 2] on icon "button" at bounding box center [994, 4] width 10 height 10
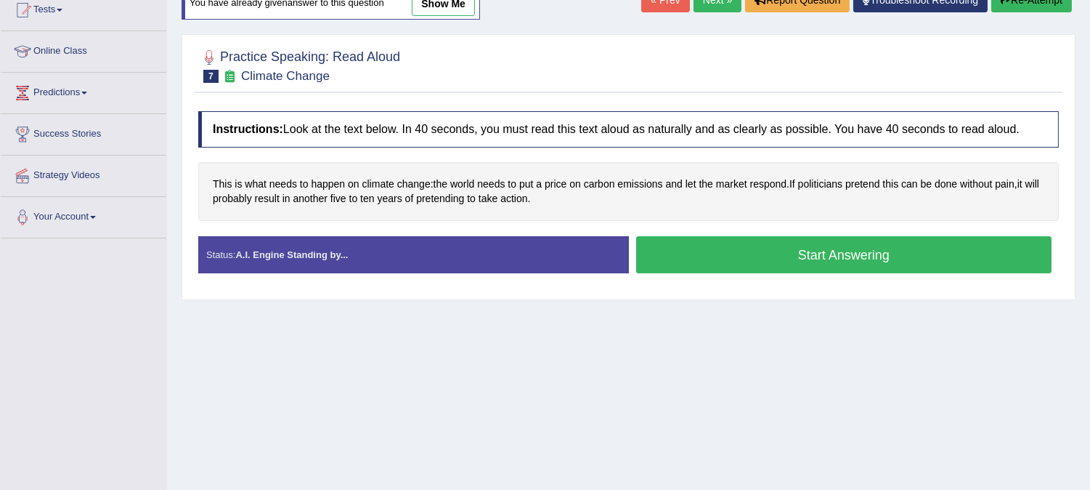
scroll to position [165, 0]
click at [758, 258] on button "Start Answering" at bounding box center [844, 254] width 416 height 37
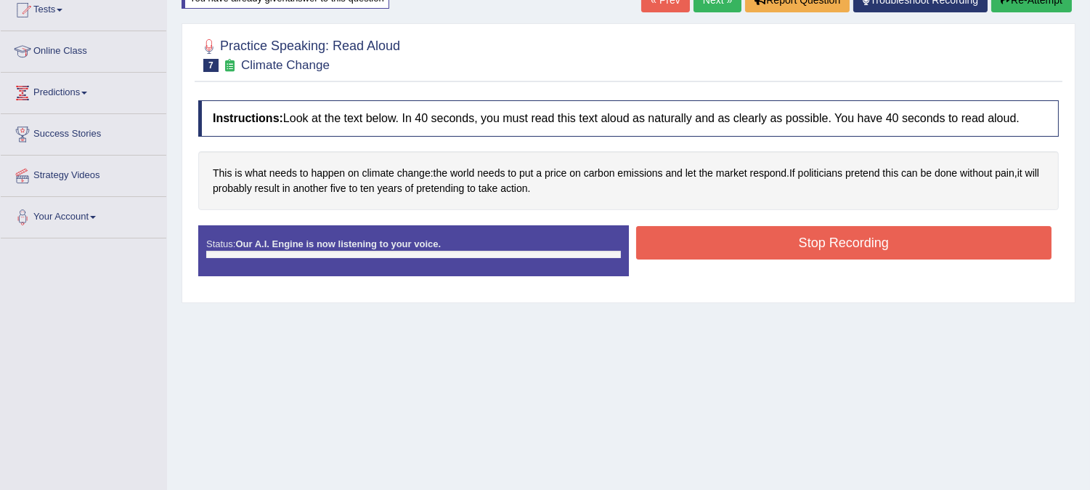
scroll to position [161, 0]
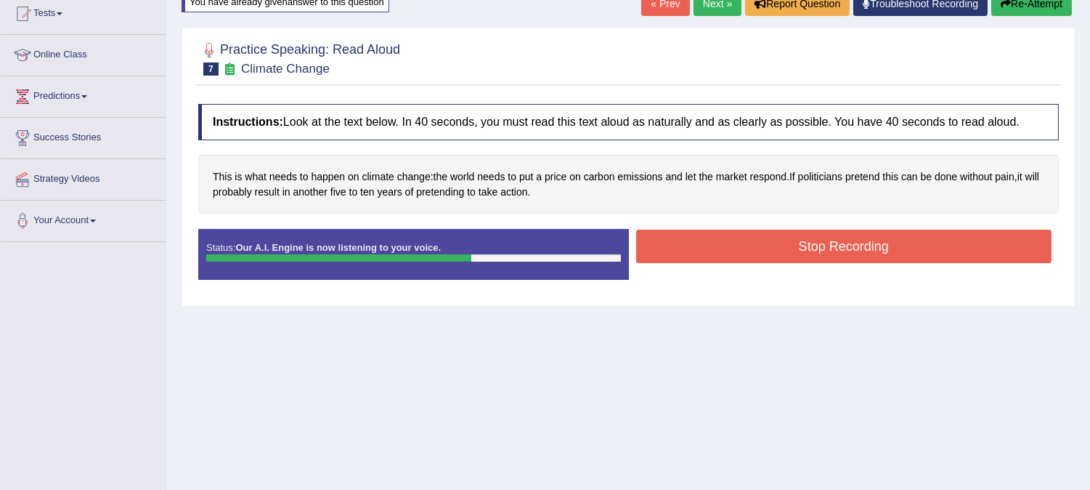
click at [758, 258] on button "Stop Recording" at bounding box center [844, 246] width 416 height 33
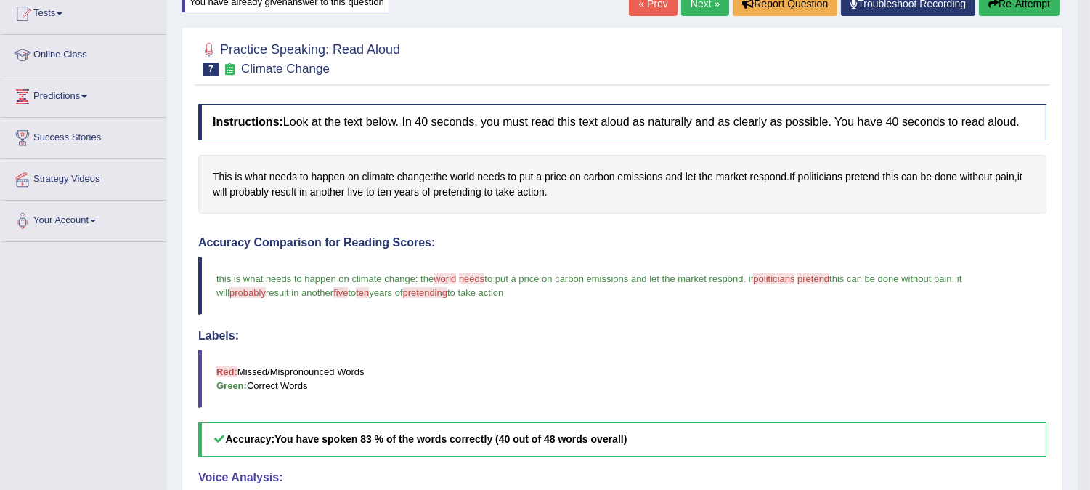
click at [758, 258] on blockquote "this is what needs to happen on climate change : the world word needs need to b…" at bounding box center [622, 285] width 849 height 58
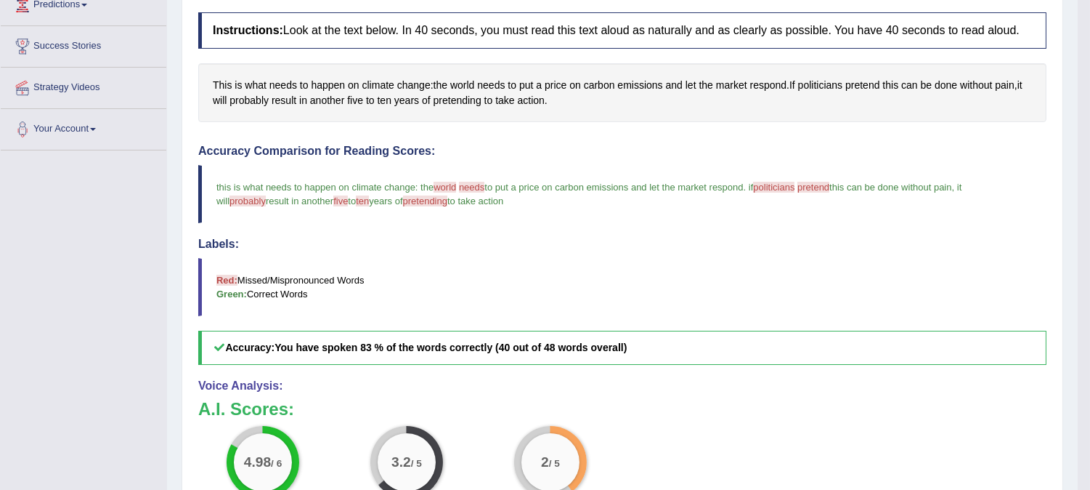
scroll to position [258, 0]
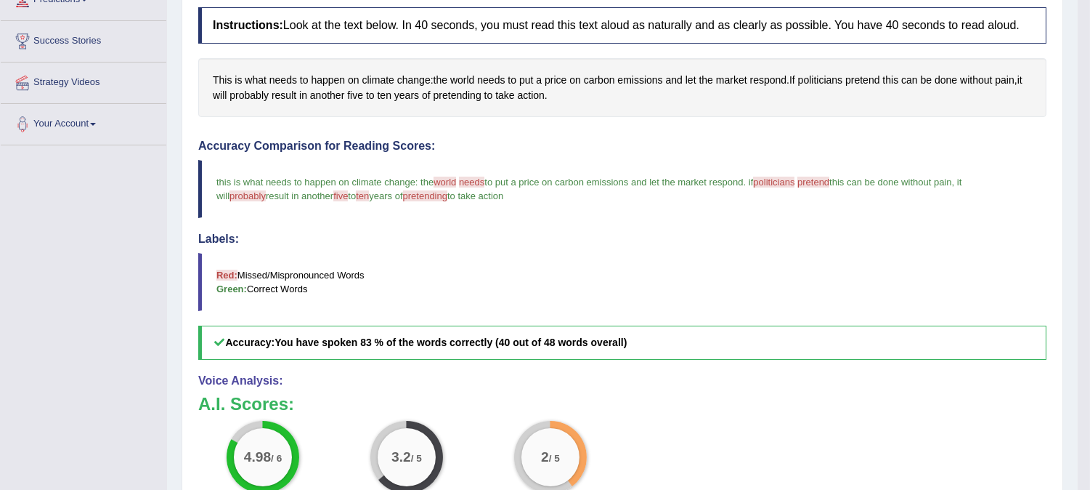
click at [974, 449] on div "4.98 / 6 Content 3.2 / 5 Oral fluency 2 / 5 Pronunciation" at bounding box center [622, 468] width 863 height 94
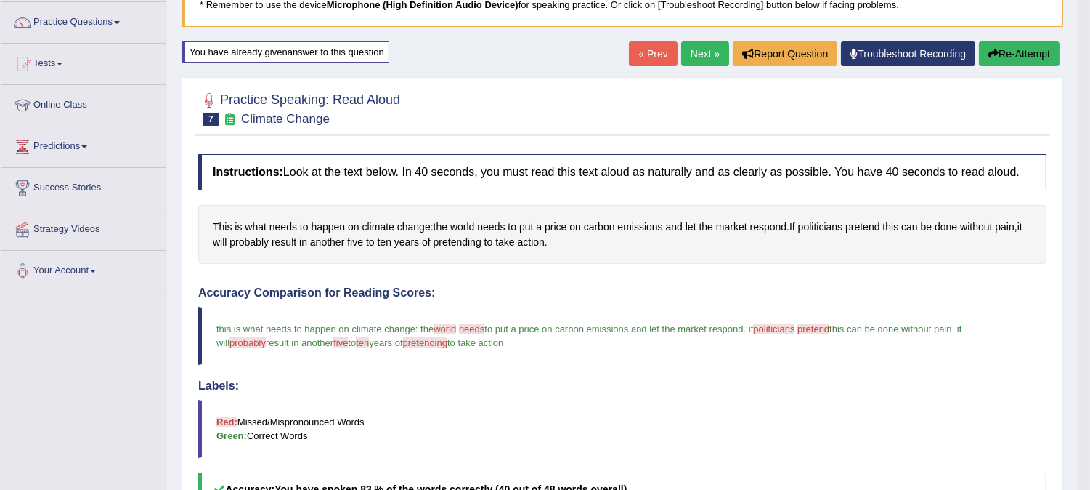
scroll to position [97, 0]
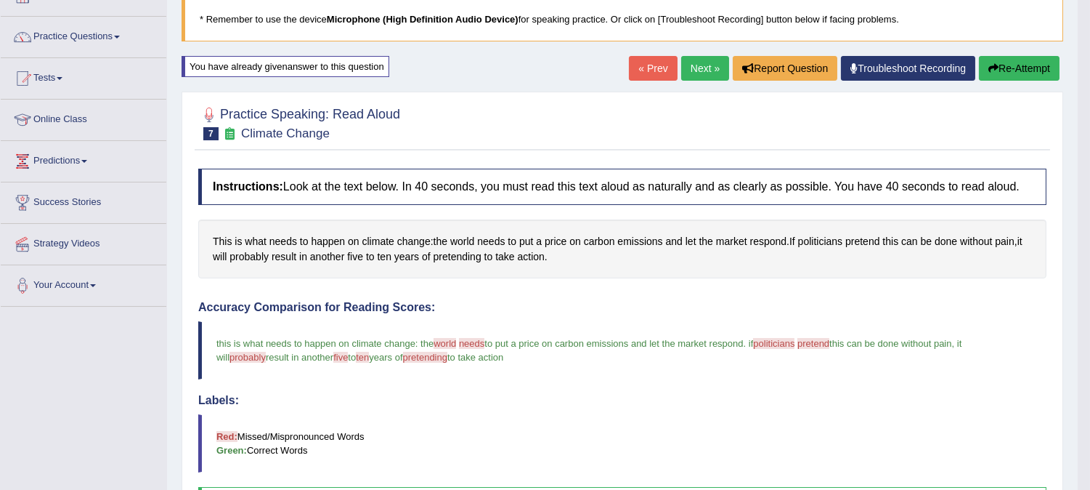
click at [1000, 67] on button "Re-Attempt" at bounding box center [1019, 68] width 81 height 25
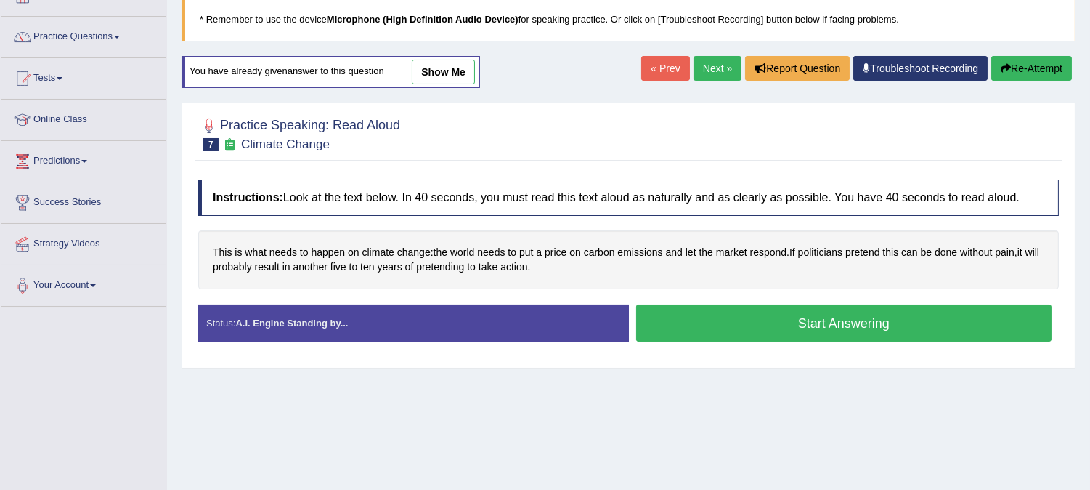
scroll to position [97, 0]
click at [833, 325] on button "Start Answering" at bounding box center [844, 322] width 416 height 37
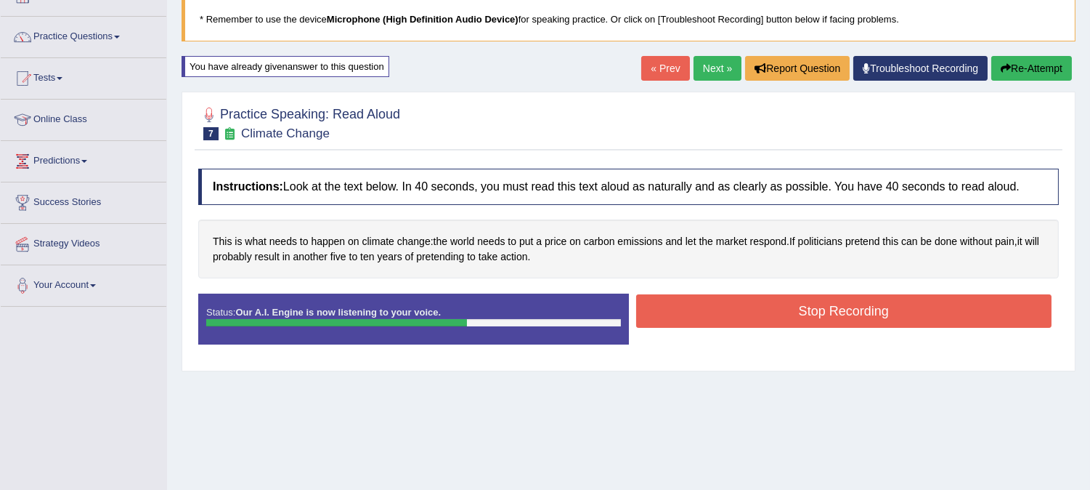
click at [830, 316] on button "Stop Recording" at bounding box center [844, 310] width 416 height 33
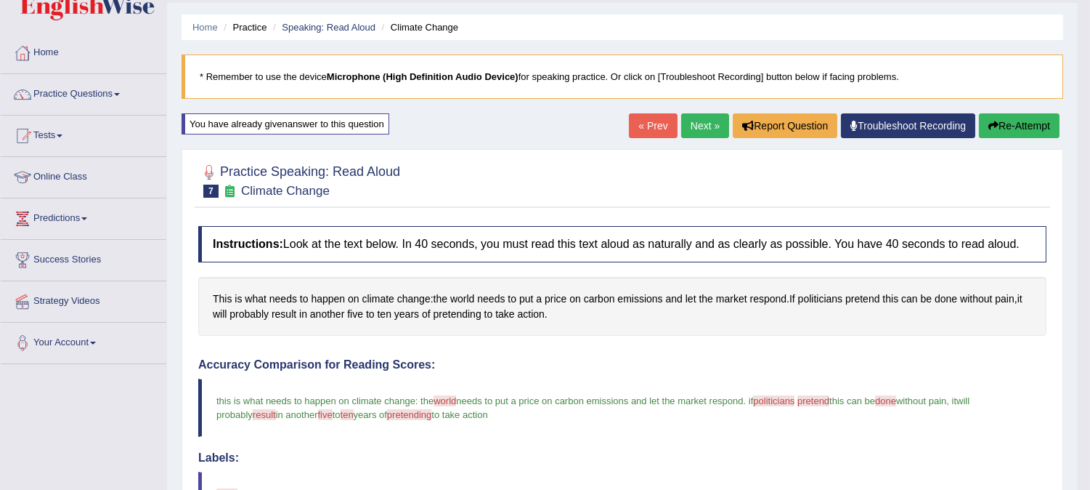
scroll to position [32, 0]
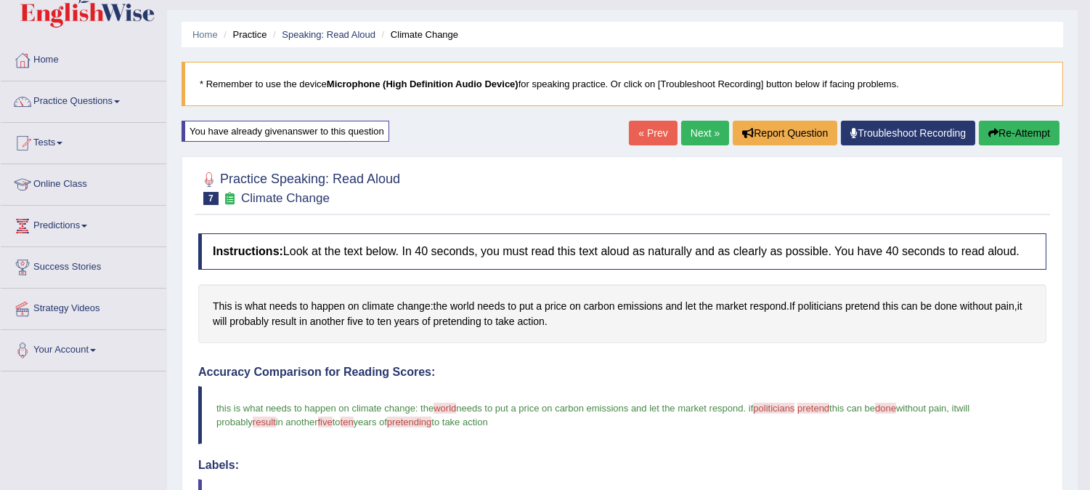
click at [684, 134] on link "Next »" at bounding box center [705, 133] width 48 height 25
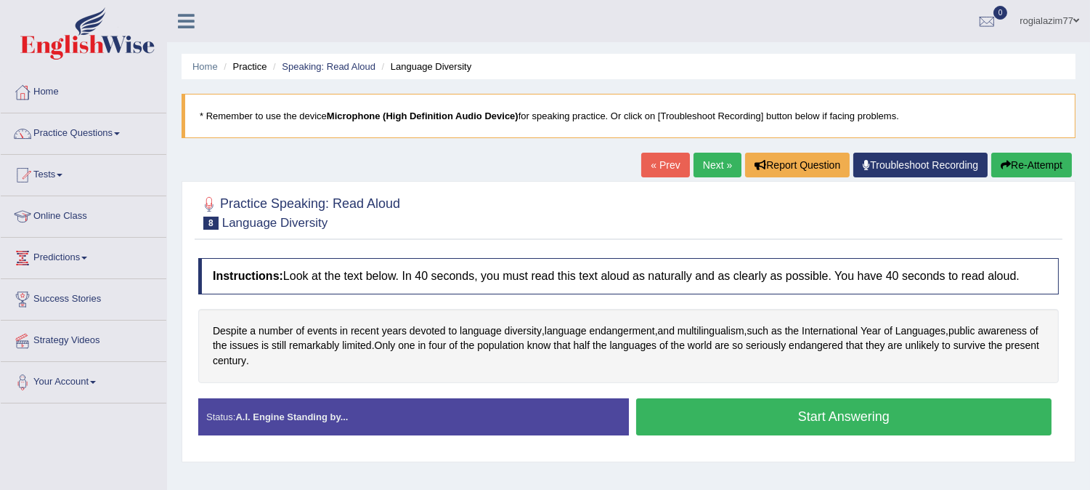
click at [700, 419] on button "Start Answering" at bounding box center [844, 416] width 416 height 37
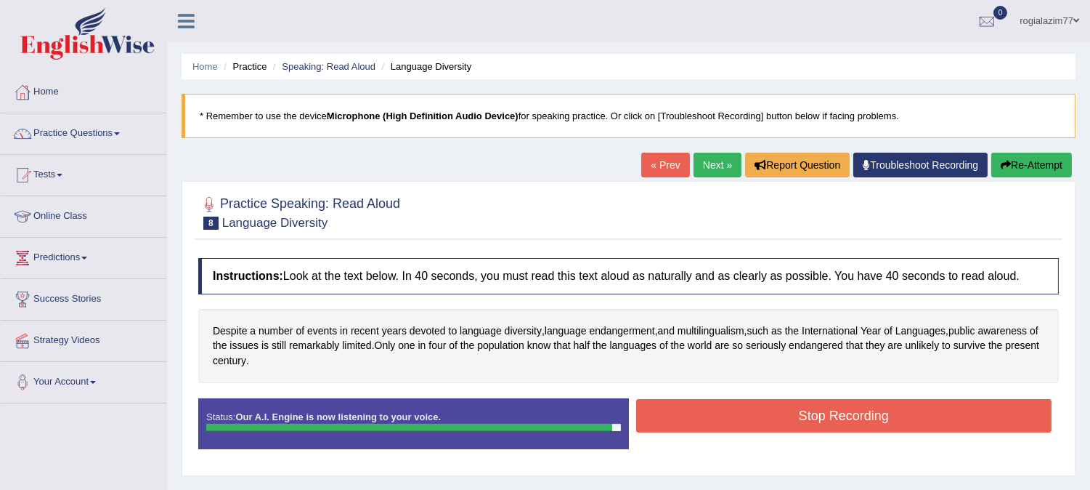
click at [700, 418] on button "Stop Recording" at bounding box center [844, 415] width 416 height 33
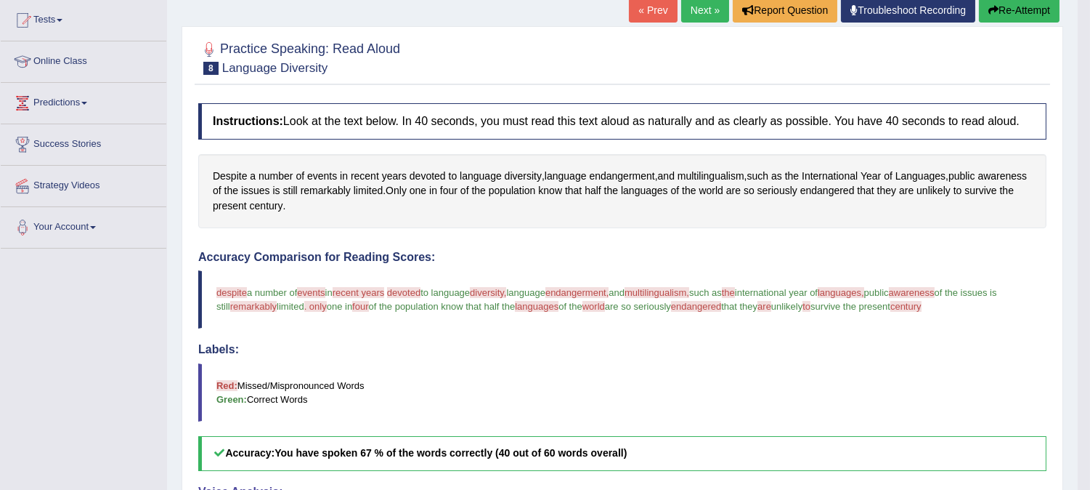
scroll to position [161, 0]
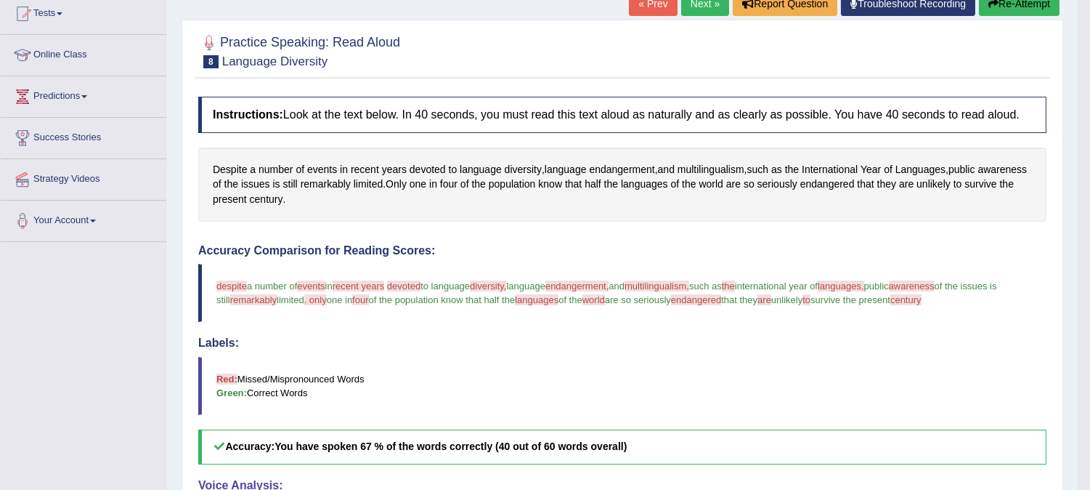
click at [695, 4] on link "Next »" at bounding box center [705, 3] width 48 height 25
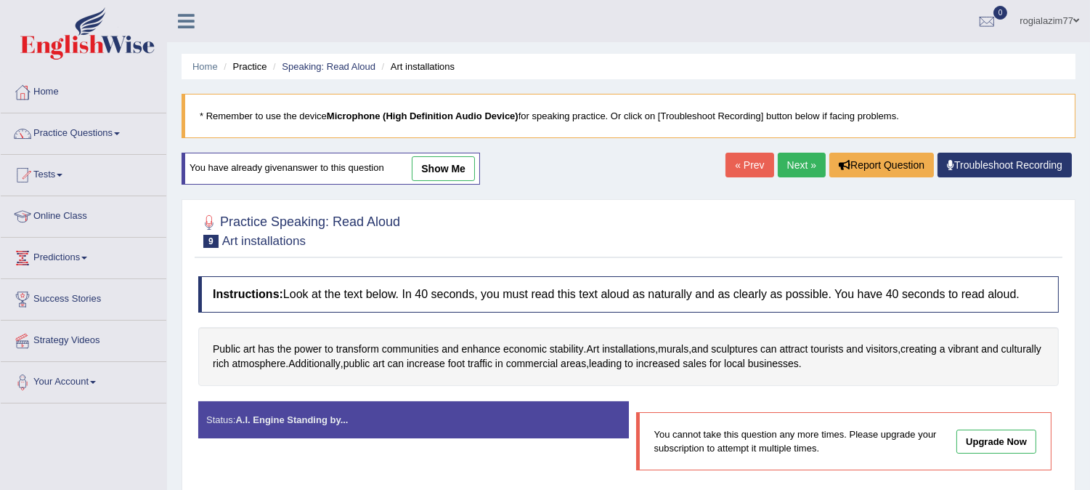
click at [999, 444] on link "Upgrade Now" at bounding box center [997, 441] width 80 height 24
click at [114, 132] on link "Practice Questions" at bounding box center [84, 131] width 166 height 36
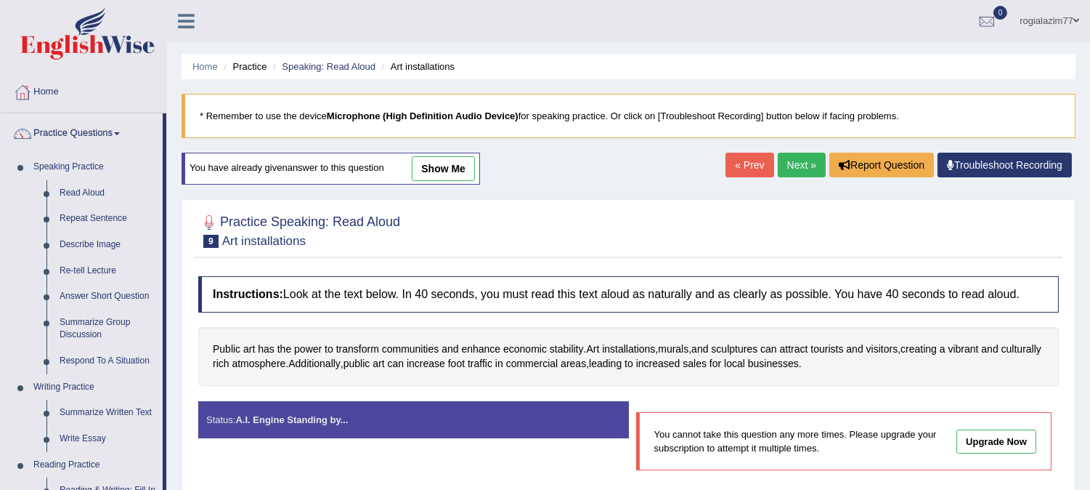
click at [494, 460] on div "Status: A.I. Engine Standing by... Start Answering You cannot take this questio…" at bounding box center [628, 443] width 861 height 84
click at [738, 157] on link "« Prev" at bounding box center [750, 165] width 48 height 25
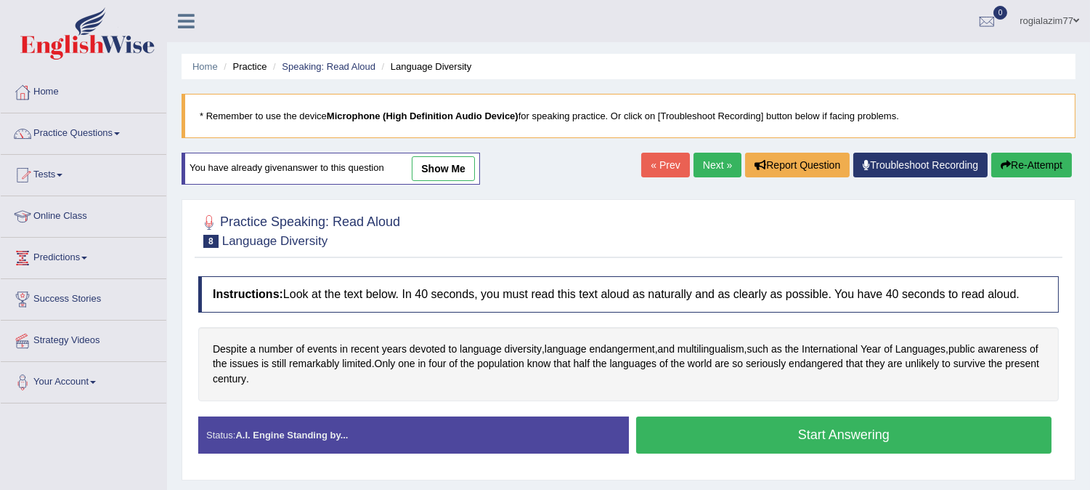
click at [126, 129] on link "Practice Questions" at bounding box center [84, 131] width 166 height 36
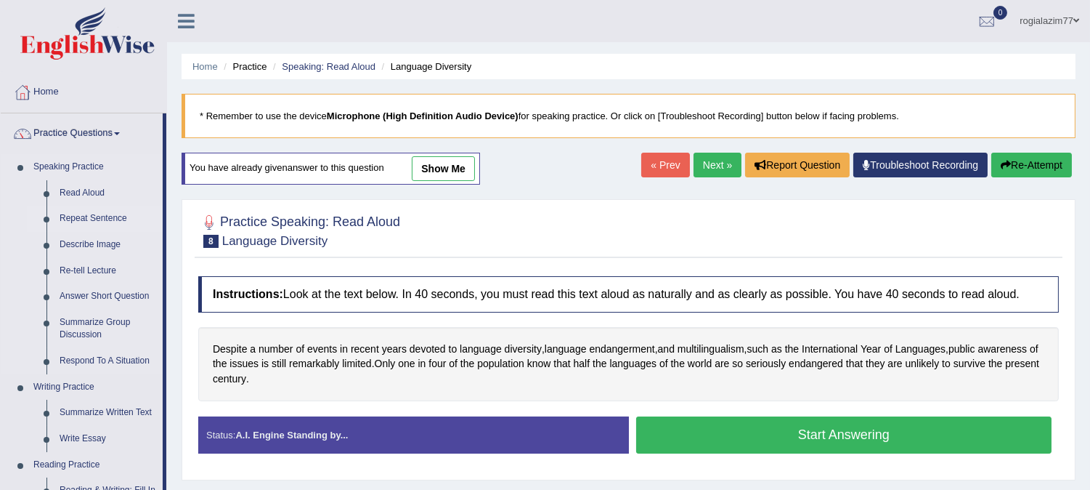
click at [86, 215] on link "Repeat Sentence" at bounding box center [108, 219] width 110 height 26
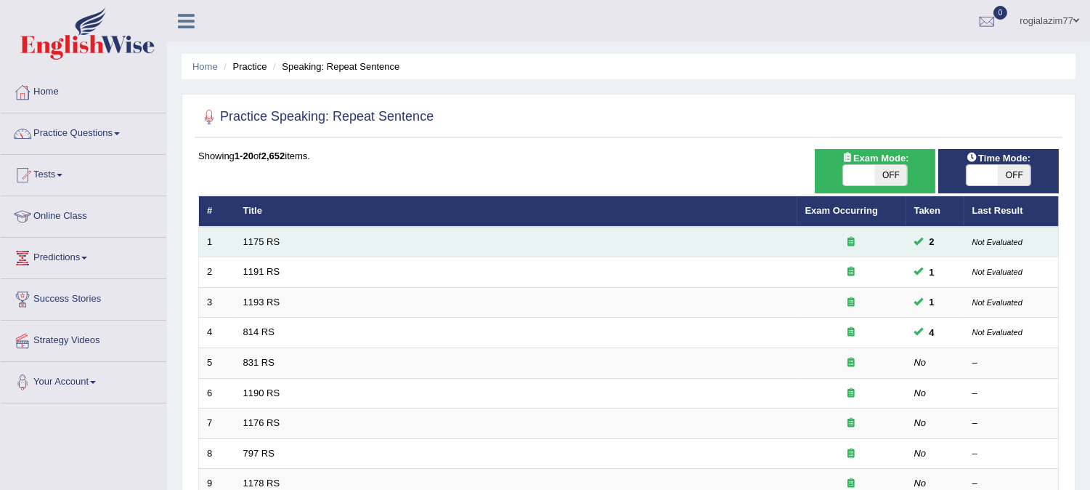
click at [288, 245] on td "1175 RS" at bounding box center [516, 242] width 562 height 31
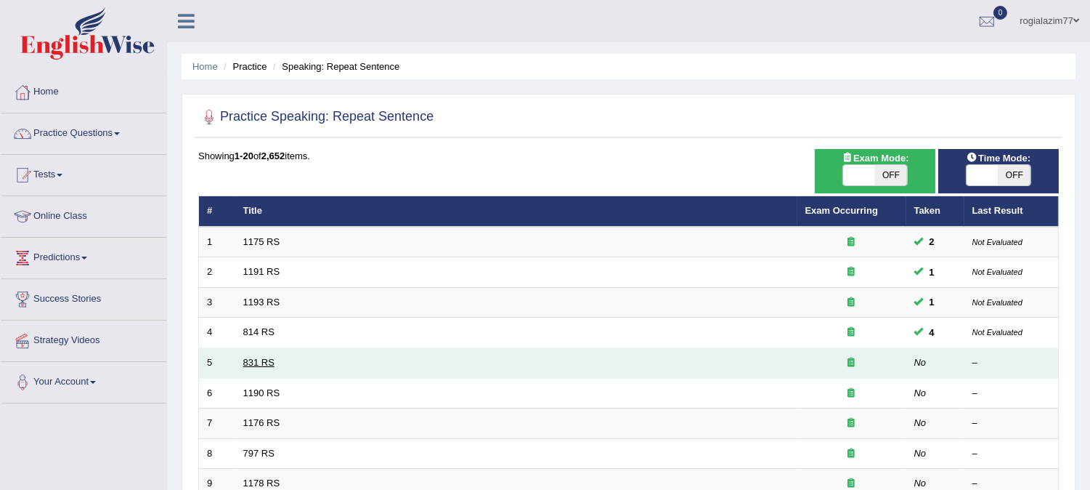
click at [263, 360] on link "831 RS" at bounding box center [258, 362] width 31 height 11
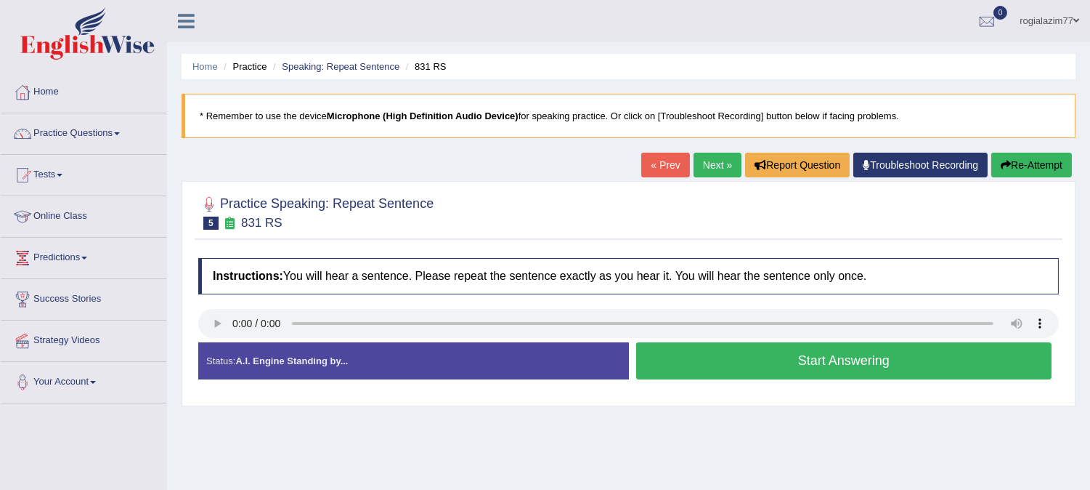
click at [743, 353] on button "Start Answering" at bounding box center [844, 360] width 416 height 37
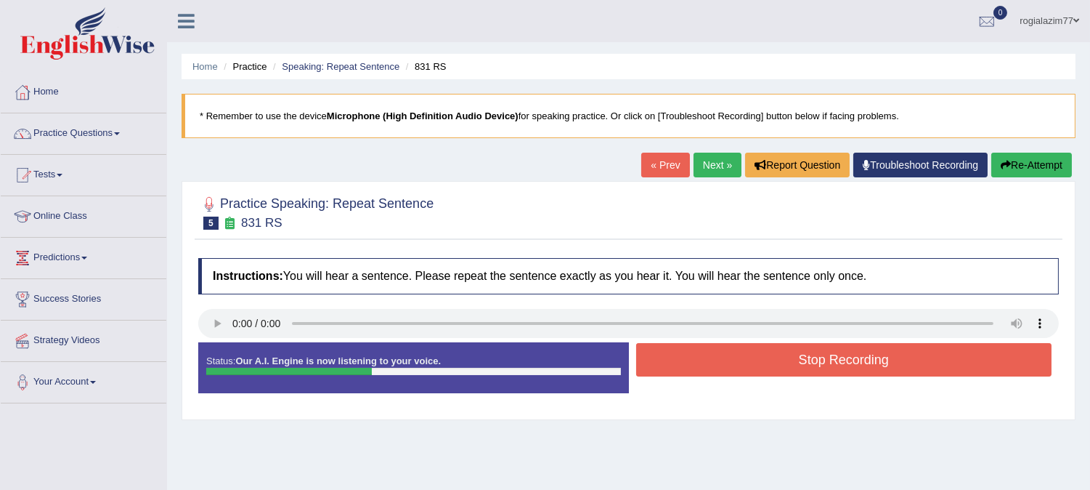
click at [743, 353] on button "Stop Recording" at bounding box center [844, 359] width 416 height 33
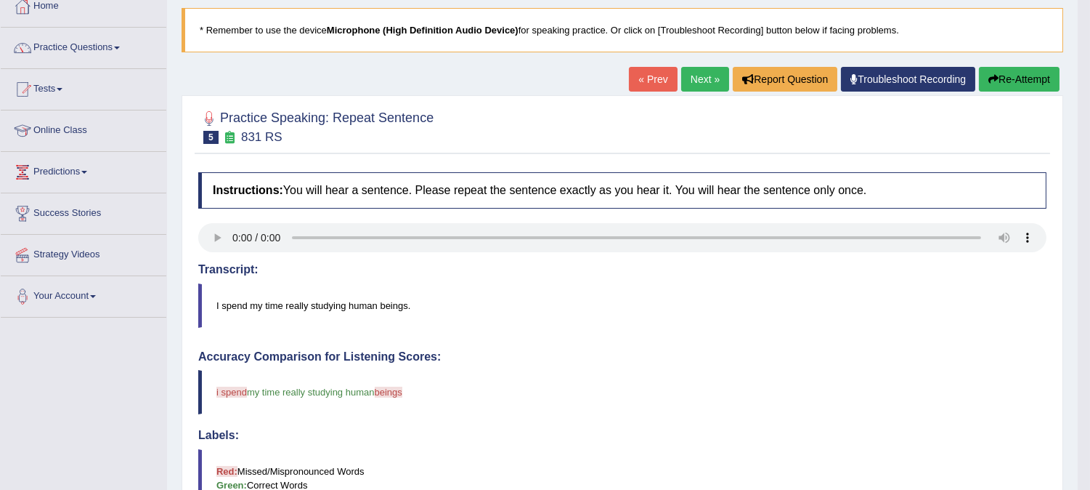
scroll to position [64, 0]
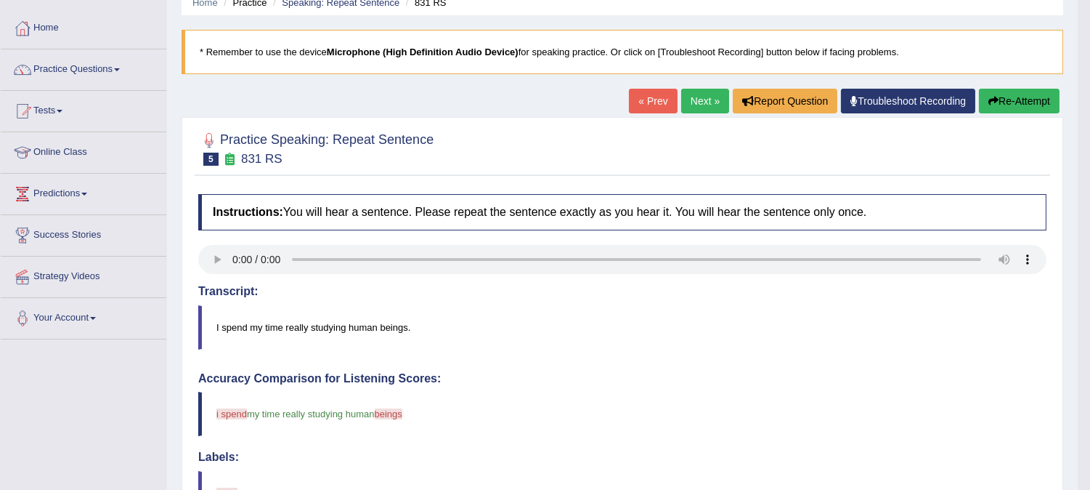
click at [700, 102] on link "Next »" at bounding box center [705, 101] width 48 height 25
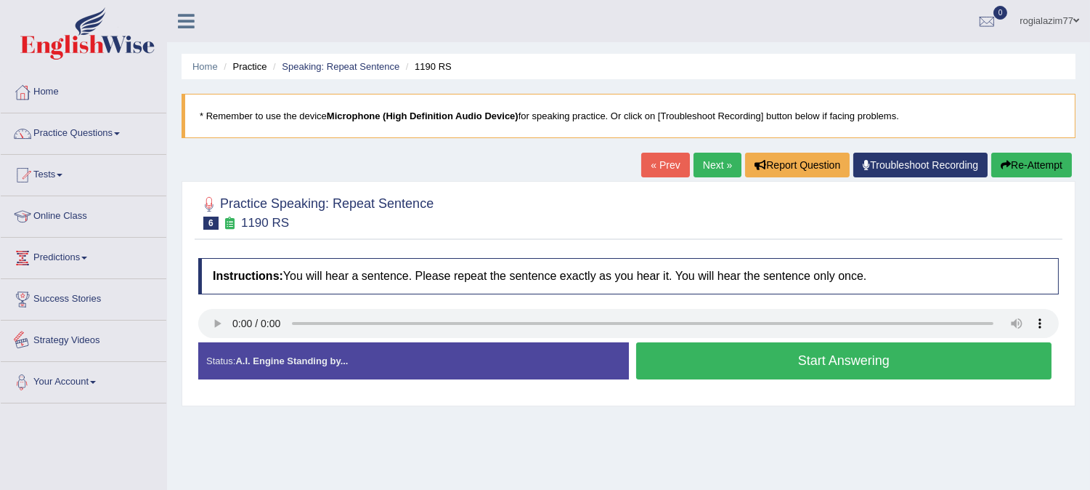
click at [207, 357] on div "Status: A.I. Engine Standing by..." at bounding box center [413, 360] width 431 height 37
click at [673, 373] on button "Start Answering" at bounding box center [844, 360] width 416 height 37
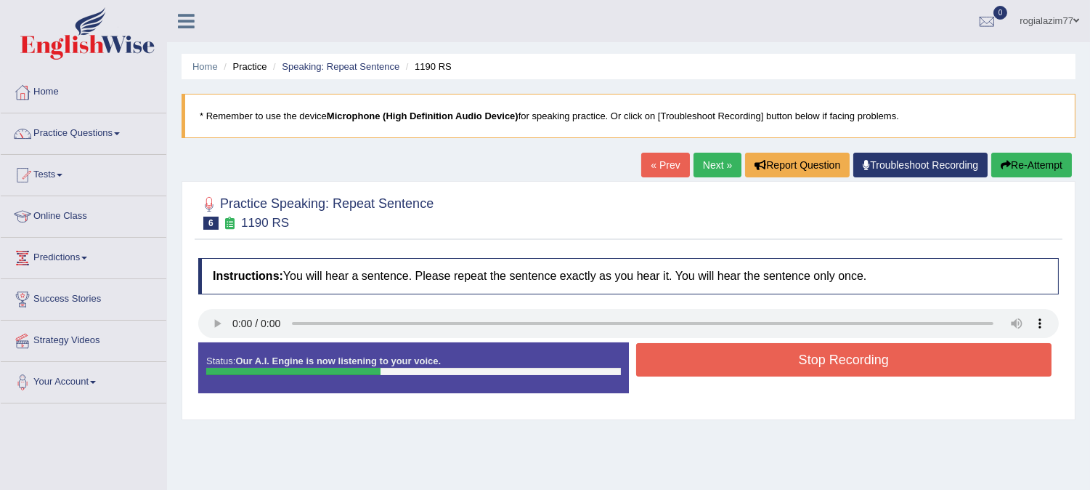
click at [708, 353] on button "Stop Recording" at bounding box center [844, 359] width 416 height 33
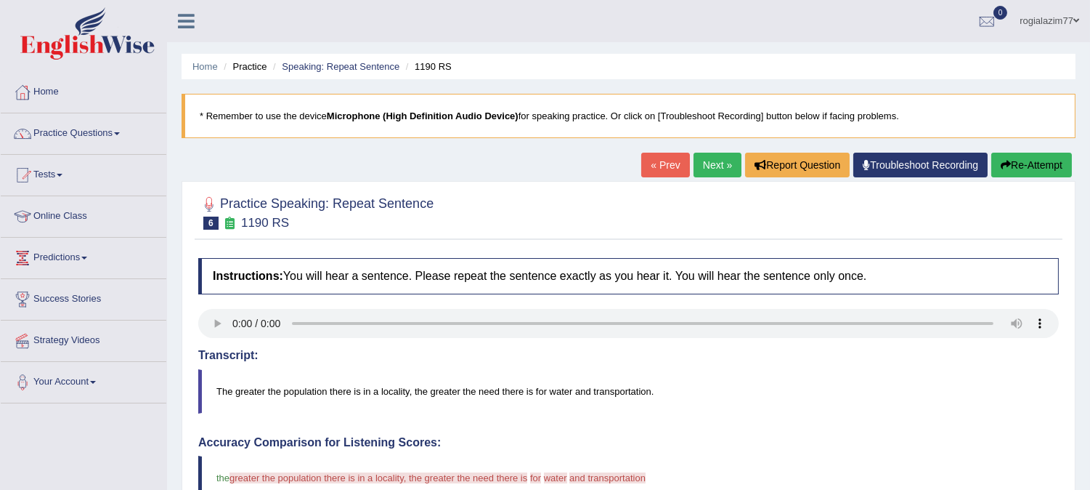
click at [713, 163] on link "Next »" at bounding box center [718, 165] width 48 height 25
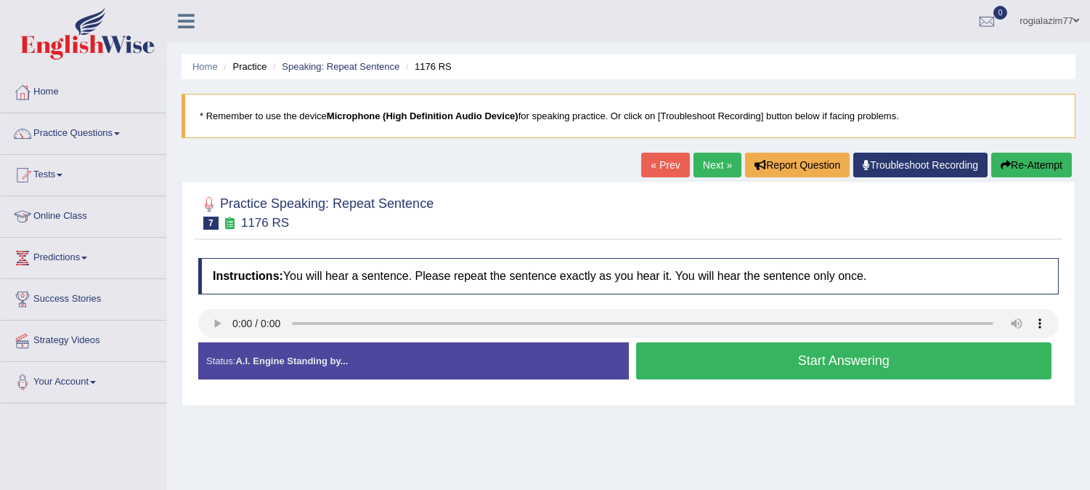
click at [688, 351] on button "Start Answering" at bounding box center [844, 360] width 416 height 37
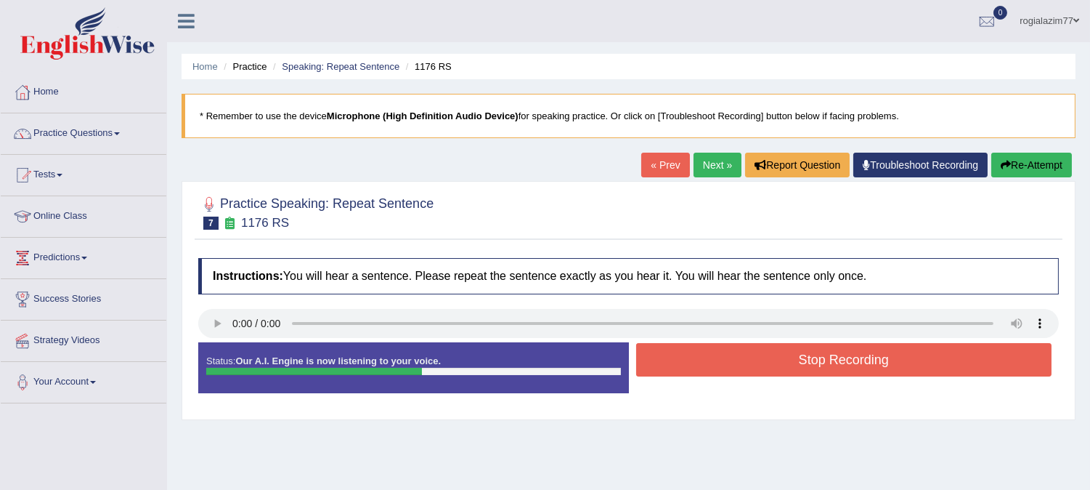
click at [792, 350] on button "Stop Recording" at bounding box center [844, 359] width 416 height 33
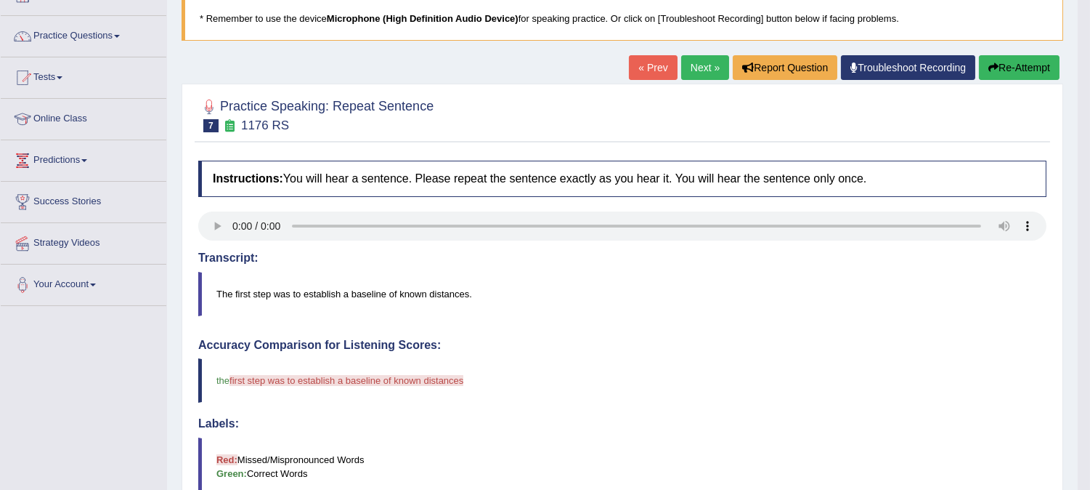
scroll to position [97, 0]
click at [201, 206] on div "Instructions: You will hear a sentence. Please repeat the sentence exactly as y…" at bounding box center [623, 492] width 856 height 676
click at [691, 62] on link "Next »" at bounding box center [705, 68] width 48 height 25
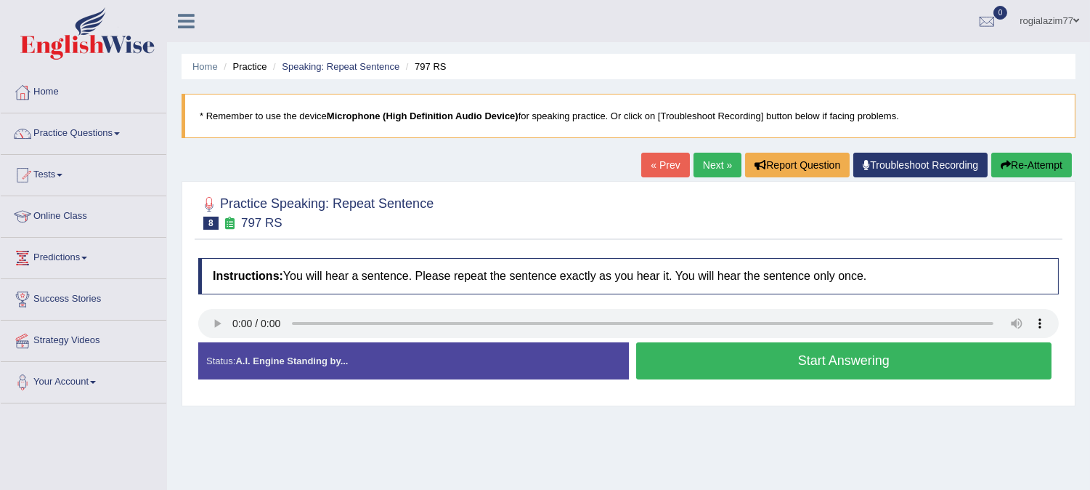
click at [748, 354] on button "Start Answering" at bounding box center [844, 360] width 416 height 37
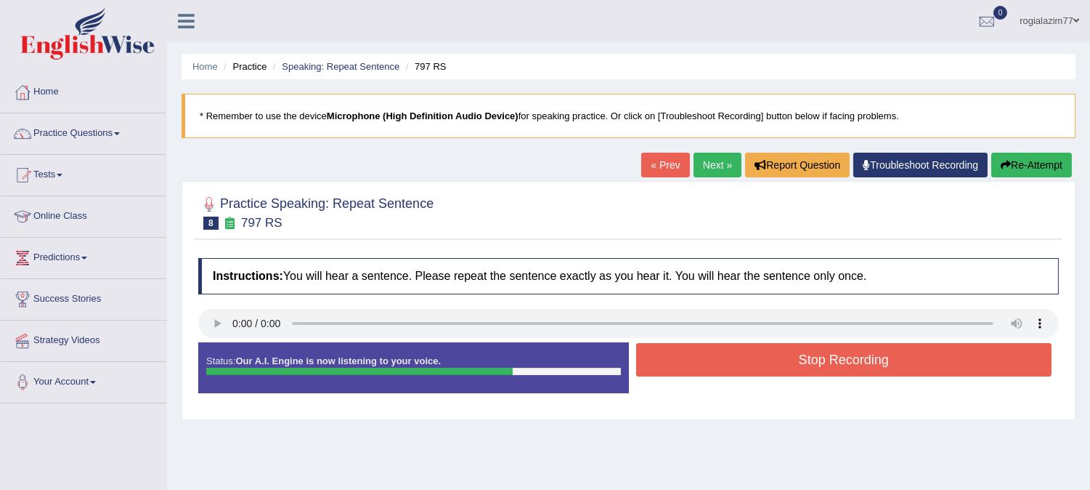
click at [747, 354] on button "Stop Recording" at bounding box center [844, 359] width 416 height 33
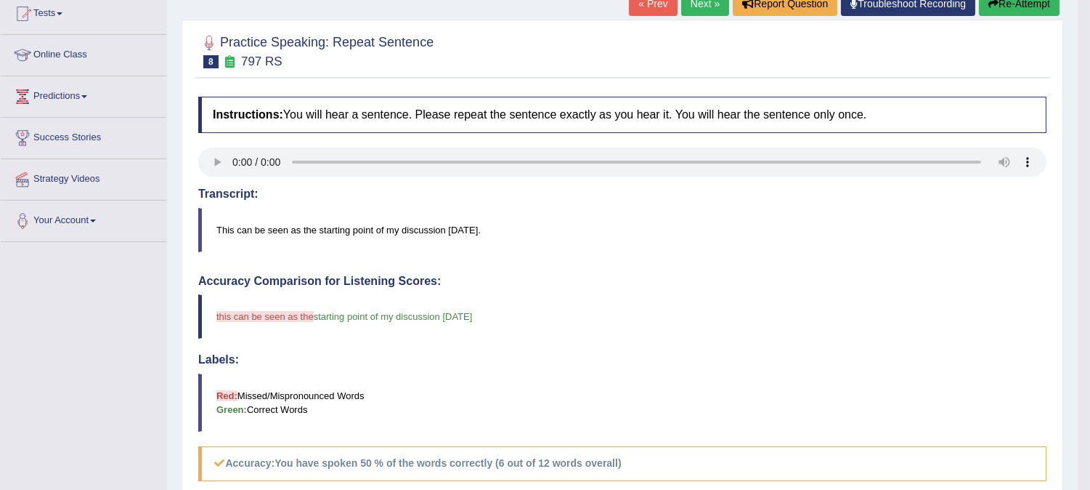
scroll to position [193, 0]
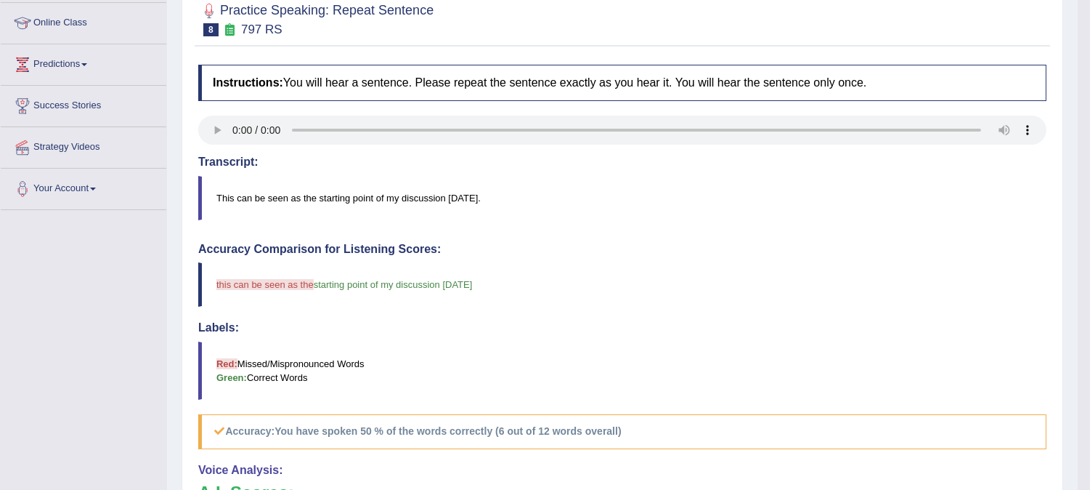
click at [1087, 9] on body "Toggle navigation Home Practice Questions Speaking Practice Read Aloud Repeat S…" at bounding box center [545, 52] width 1090 height 490
drag, startPoint x: 1087, startPoint y: 9, endPoint x: 1098, endPoint y: 8, distance: 11.7
click at [1090, 8] on html "Toggle navigation Home Practice Questions Speaking Practice Read Aloud Repeat S…" at bounding box center [545, 52] width 1090 height 490
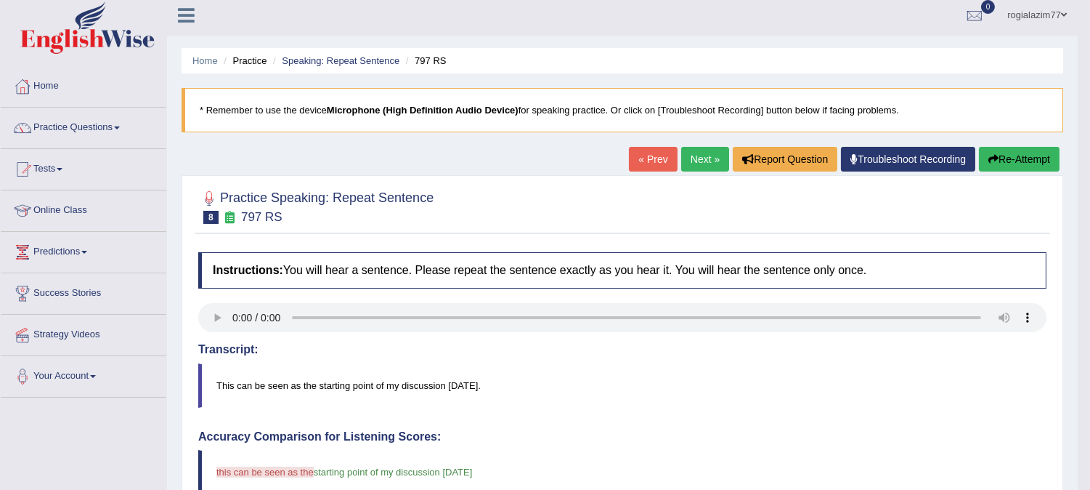
scroll to position [0, 0]
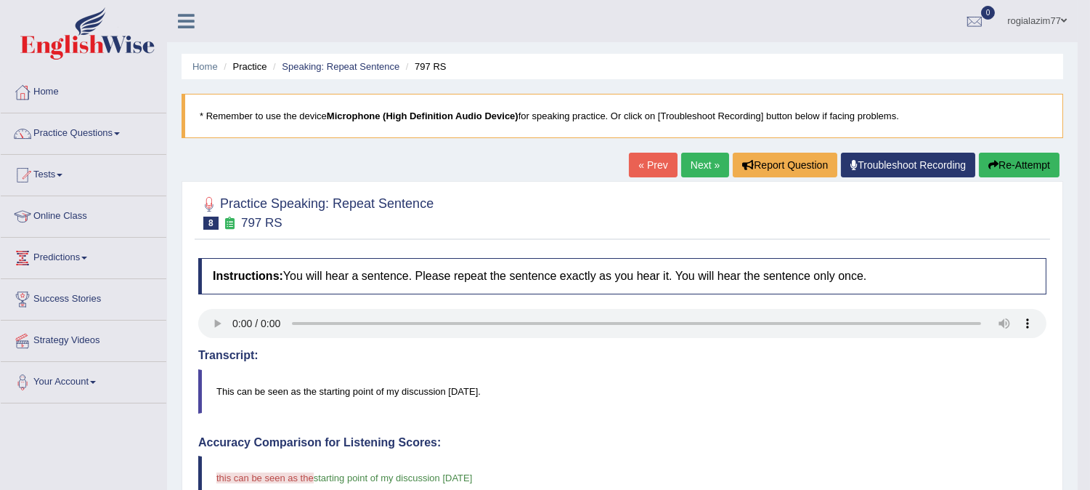
click at [699, 164] on link "Next »" at bounding box center [705, 165] width 48 height 25
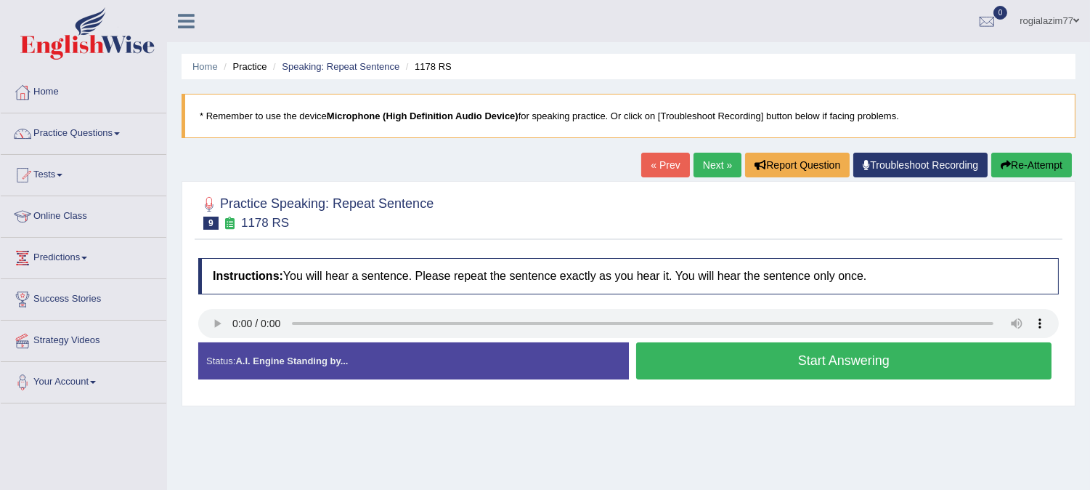
click at [741, 349] on button "Start Answering" at bounding box center [844, 360] width 416 height 37
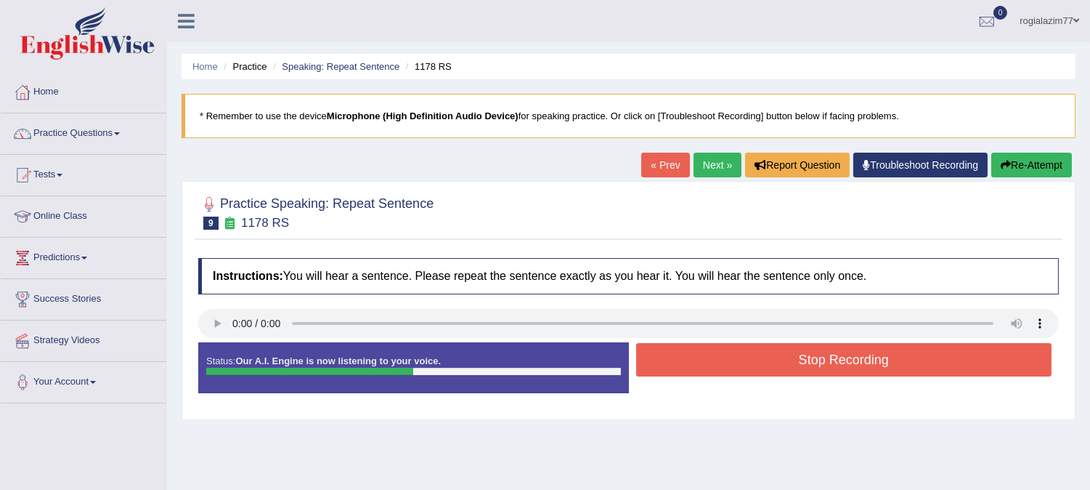
click at [742, 349] on button "Stop Recording" at bounding box center [844, 359] width 416 height 33
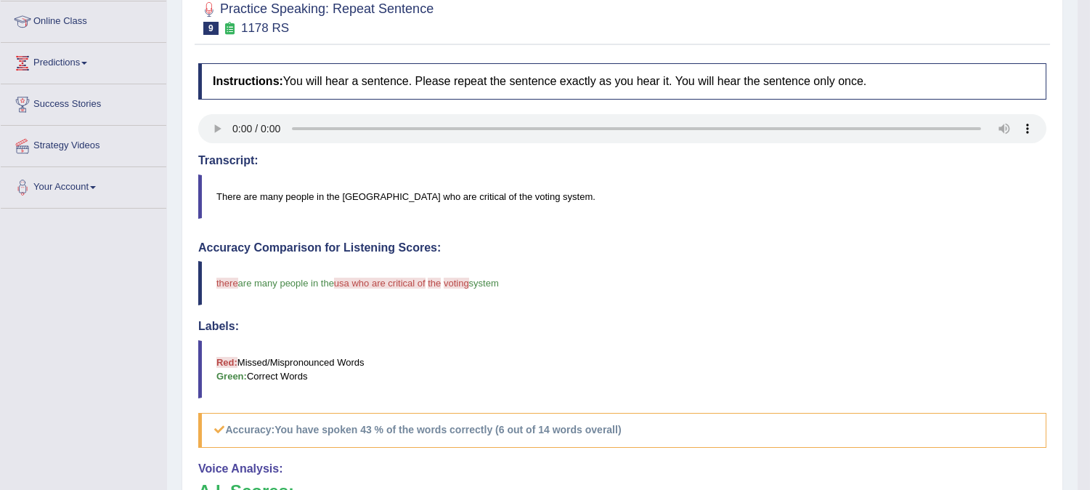
scroll to position [226, 0]
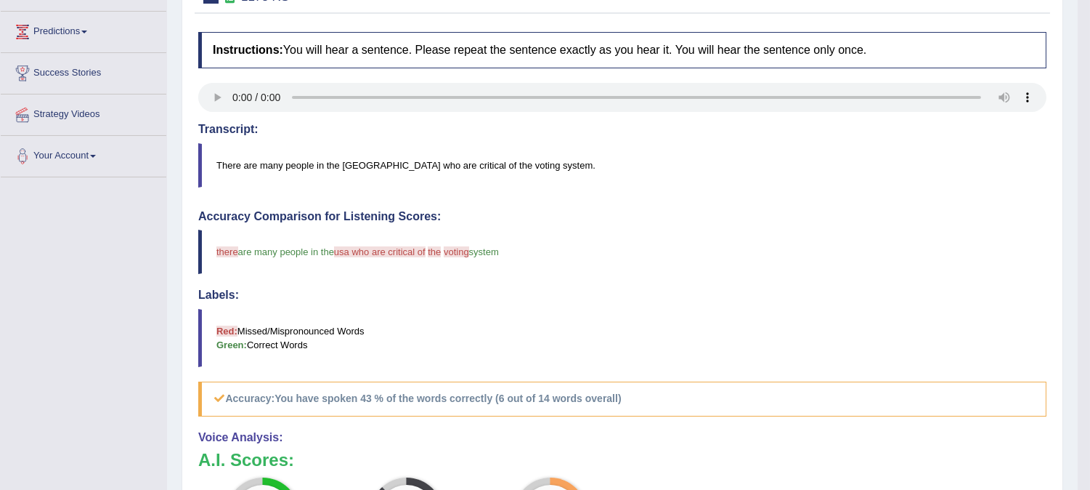
click at [681, 162] on blockquote "There are many people in the USA who are critical of the voting system." at bounding box center [622, 165] width 849 height 44
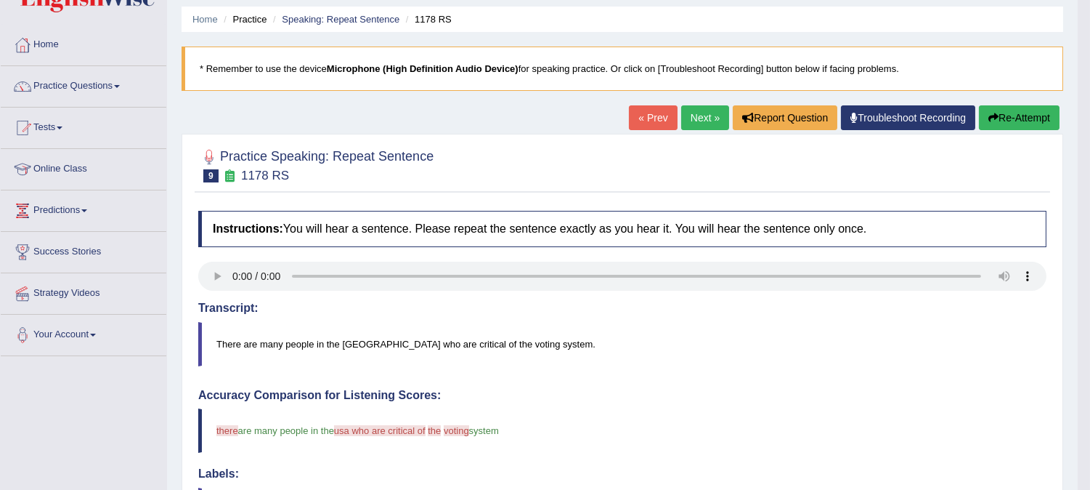
scroll to position [32, 0]
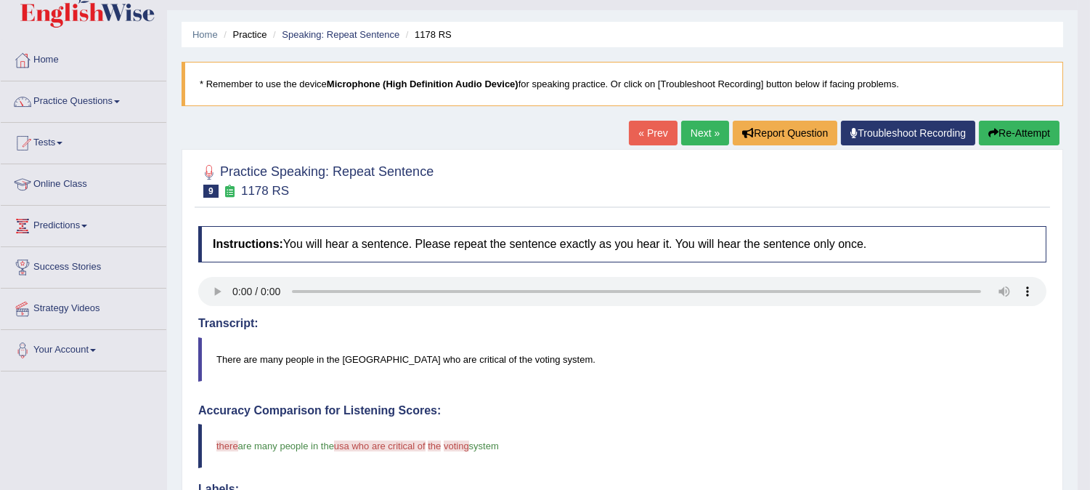
click at [1015, 129] on button "Re-Attempt" at bounding box center [1019, 133] width 81 height 25
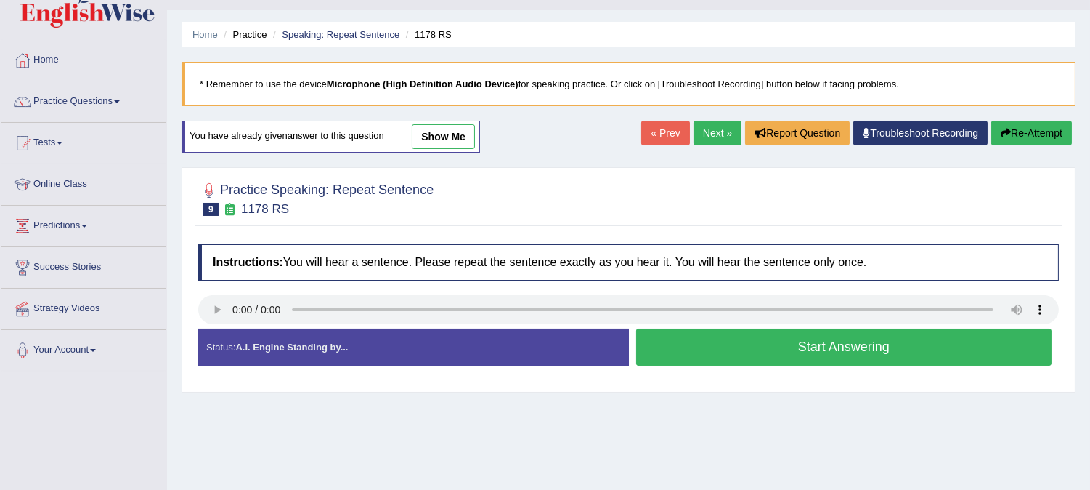
click at [674, 336] on button "Start Answering" at bounding box center [844, 346] width 416 height 37
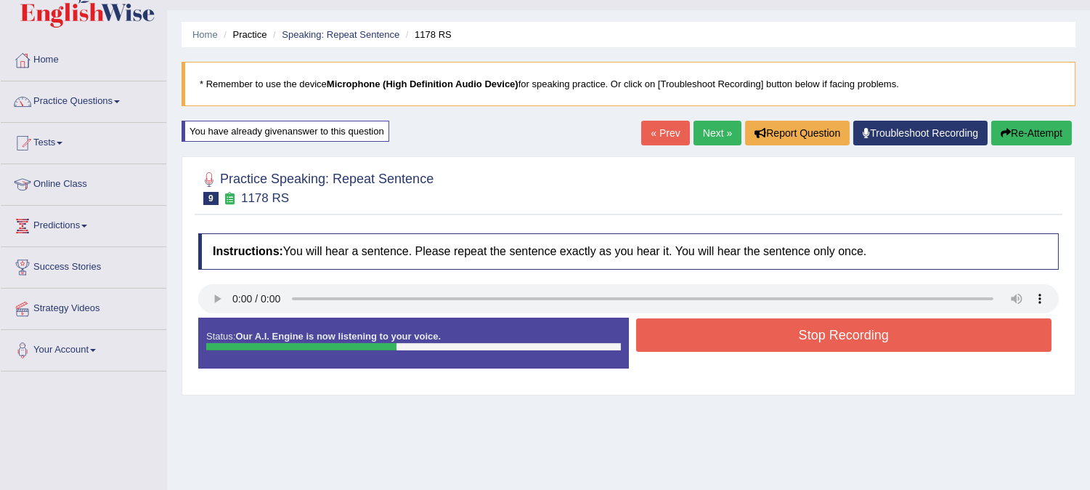
click at [674, 336] on button "Stop Recording" at bounding box center [844, 334] width 416 height 33
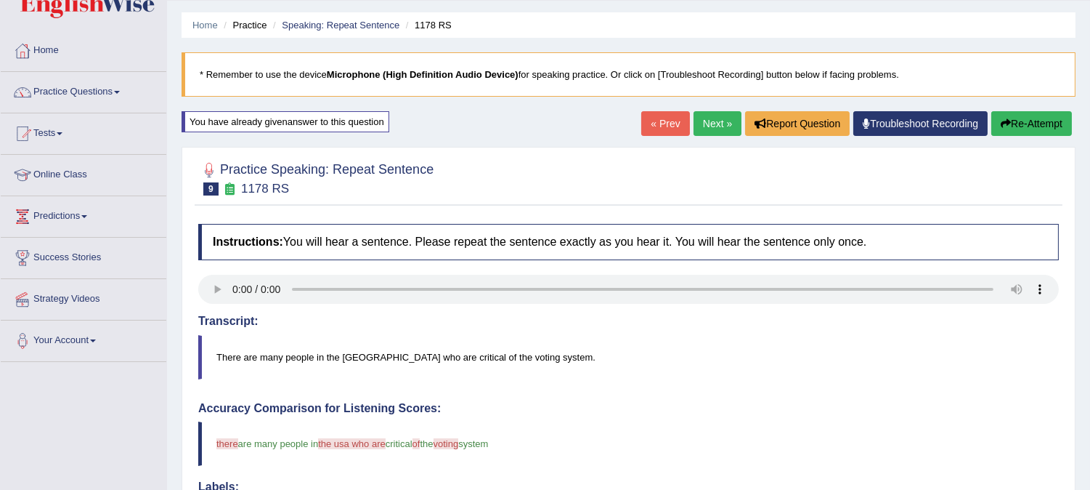
scroll to position [32, 0]
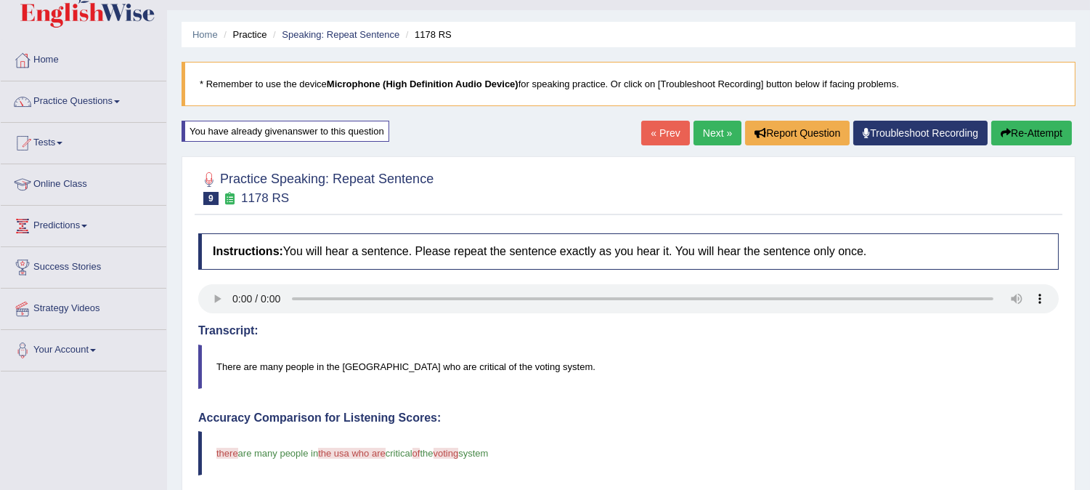
click at [1016, 132] on button "Re-Attempt" at bounding box center [1032, 133] width 81 height 25
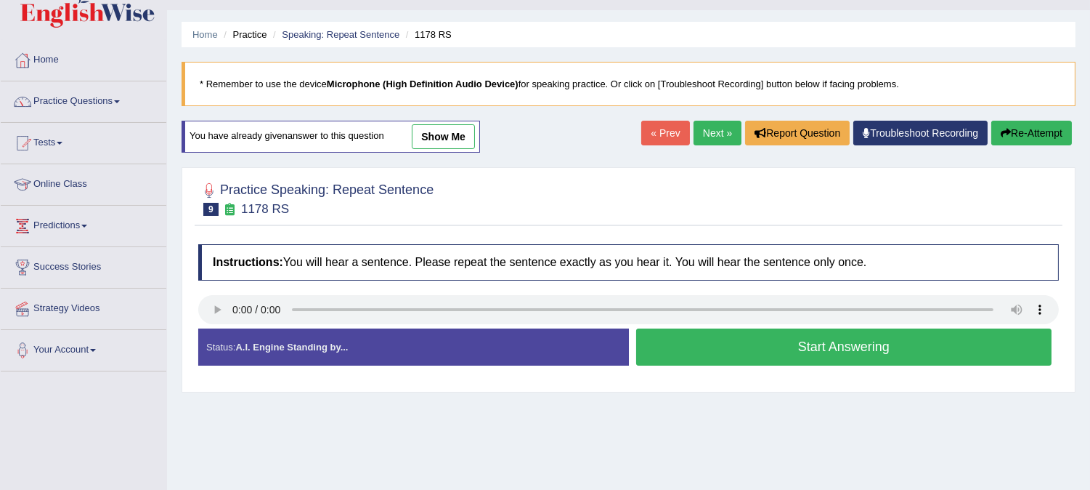
click at [715, 336] on button "Start Answering" at bounding box center [844, 346] width 416 height 37
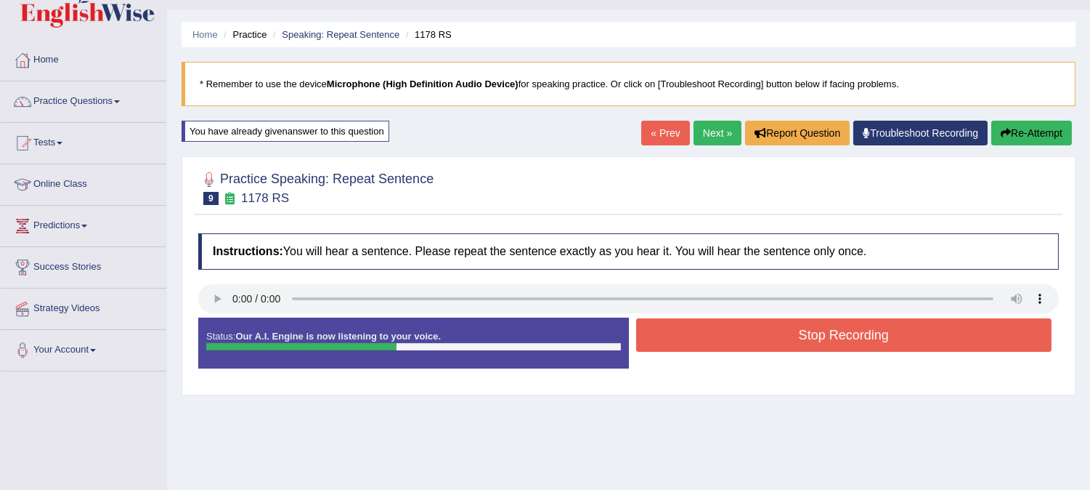
click at [715, 336] on button "Stop Recording" at bounding box center [844, 334] width 416 height 33
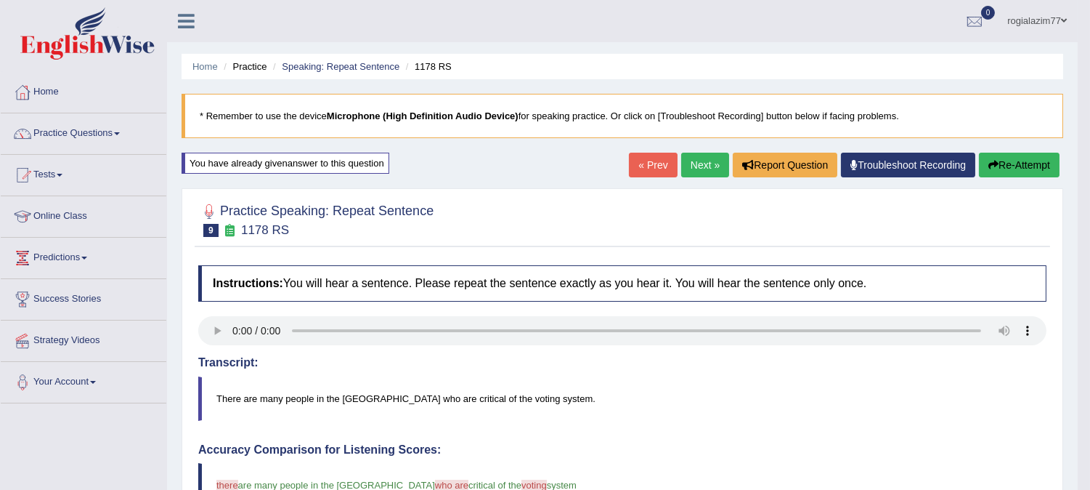
click at [696, 160] on link "Next »" at bounding box center [705, 165] width 48 height 25
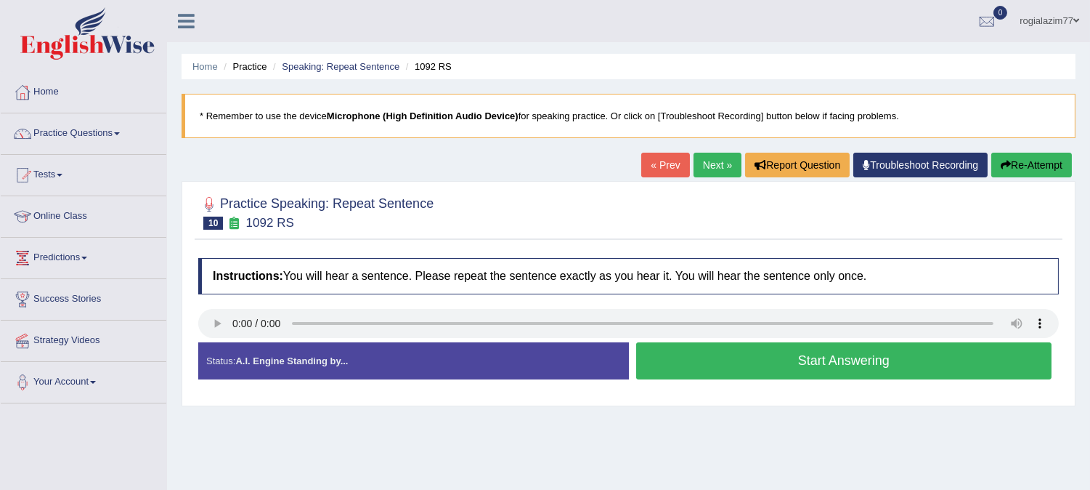
click at [742, 359] on button "Start Answering" at bounding box center [844, 360] width 416 height 37
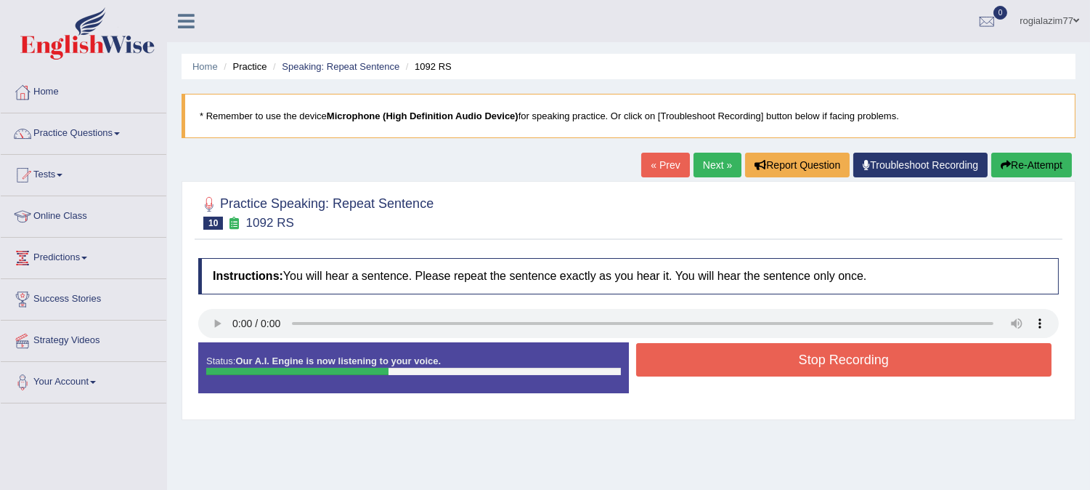
click at [742, 359] on button "Stop Recording" at bounding box center [844, 359] width 416 height 33
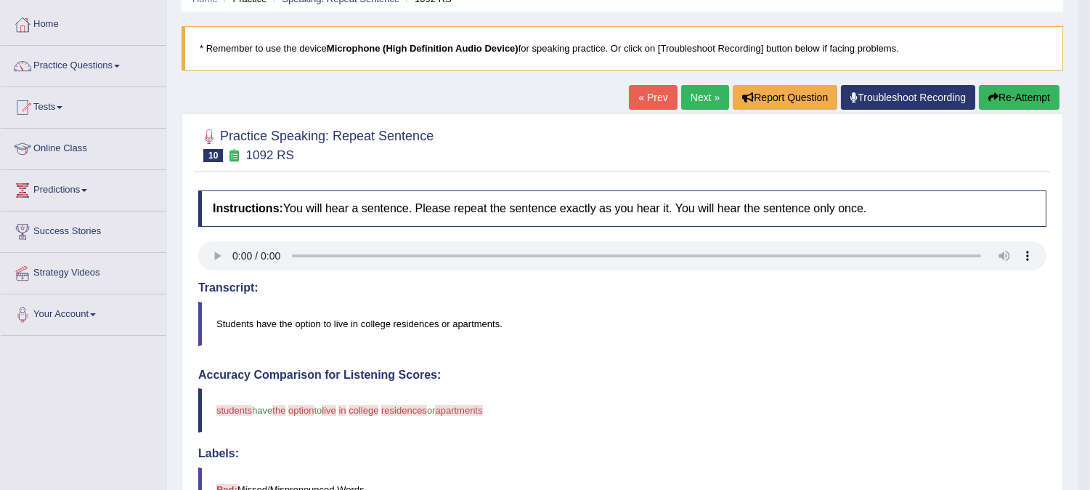
scroll to position [64, 0]
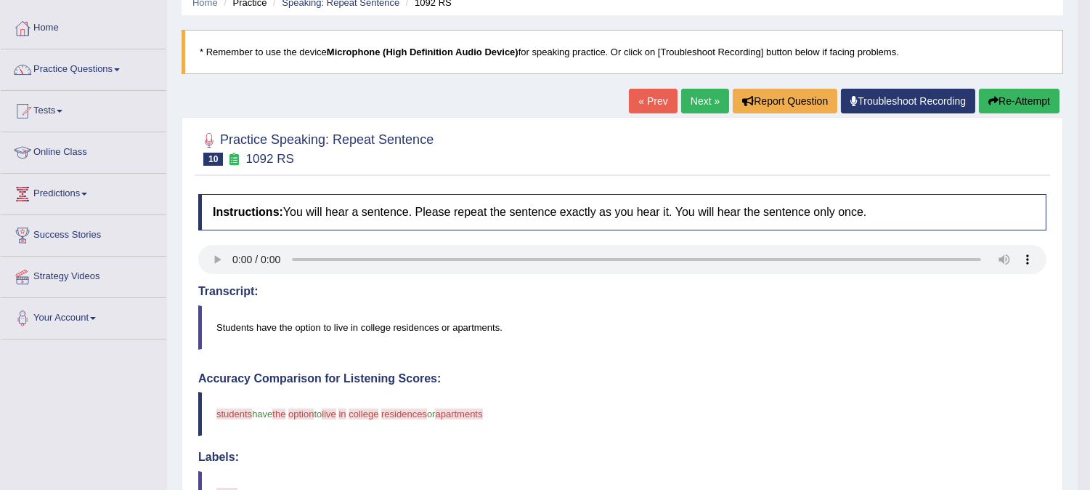
click at [1006, 99] on button "Re-Attempt" at bounding box center [1019, 101] width 81 height 25
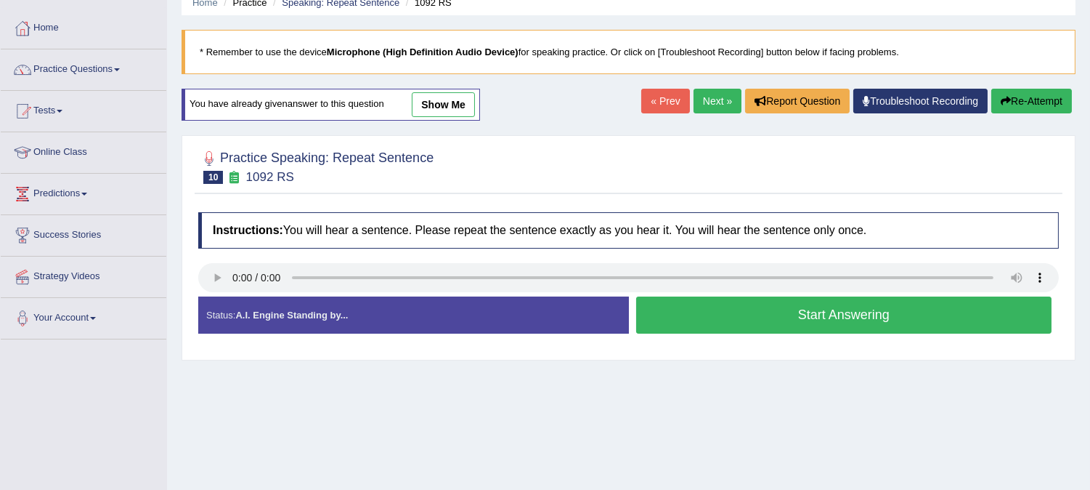
scroll to position [64, 0]
click at [703, 320] on button "Start Answering" at bounding box center [844, 314] width 416 height 37
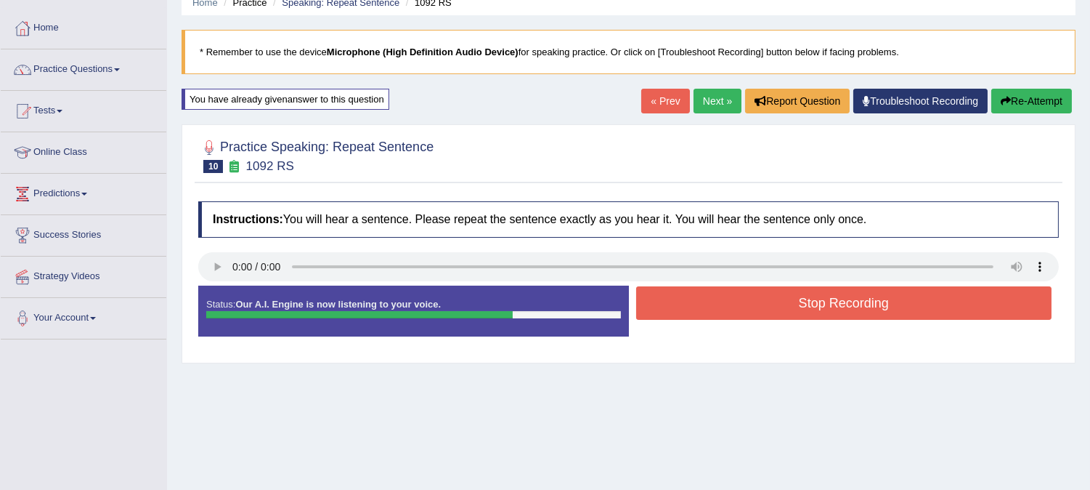
click at [715, 311] on button "Stop Recording" at bounding box center [844, 302] width 416 height 33
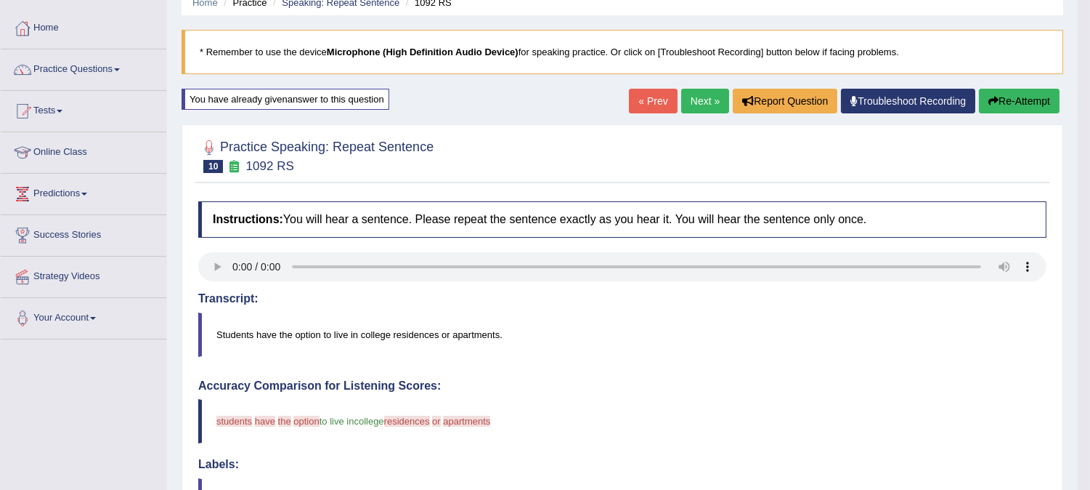
click at [1087, 426] on html "Toggle navigation Home Practice Questions Speaking Practice Read Aloud Repeat S…" at bounding box center [545, 181] width 1090 height 490
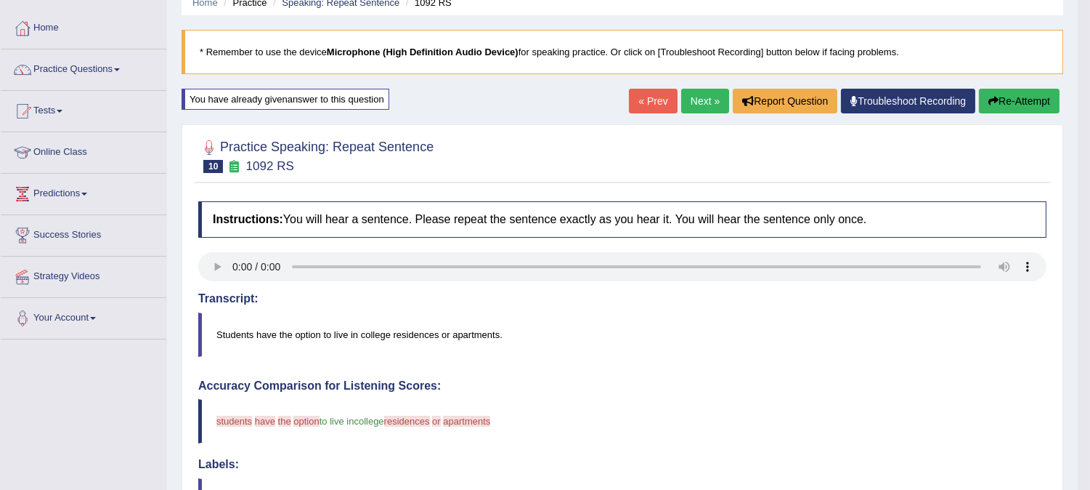
click at [1087, 426] on html "Toggle navigation Home Practice Questions Speaking Practice Read Aloud Repeat S…" at bounding box center [545, 181] width 1090 height 490
click at [1088, 426] on html "Toggle navigation Home Practice Questions Speaking Practice Read Aloud Repeat S…" at bounding box center [545, 181] width 1090 height 490
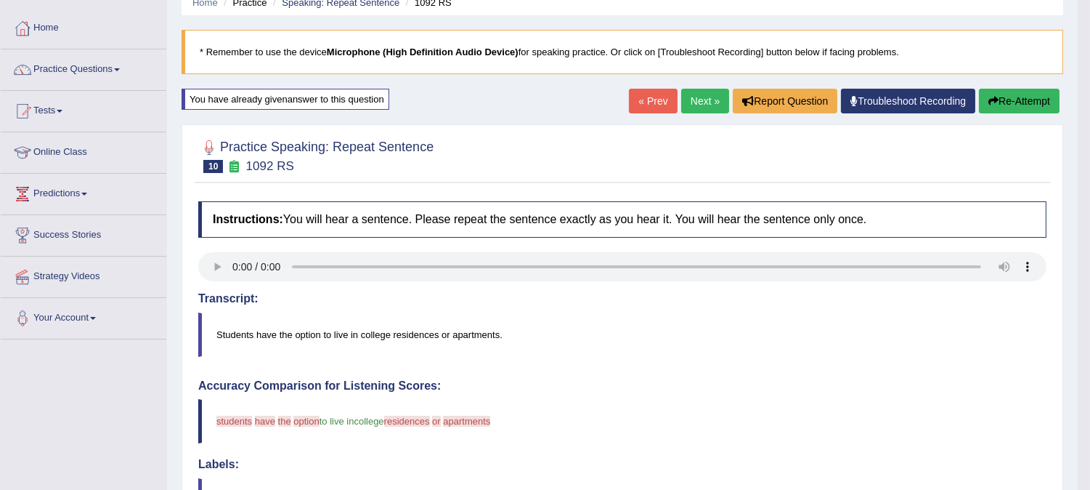
click at [694, 97] on link "Next »" at bounding box center [705, 101] width 48 height 25
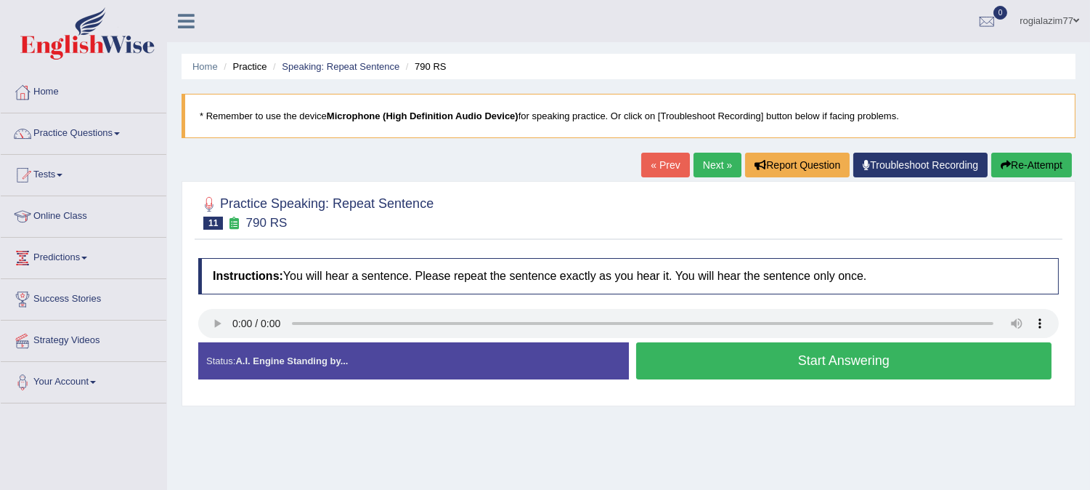
click at [665, 350] on button "Start Answering" at bounding box center [844, 360] width 416 height 37
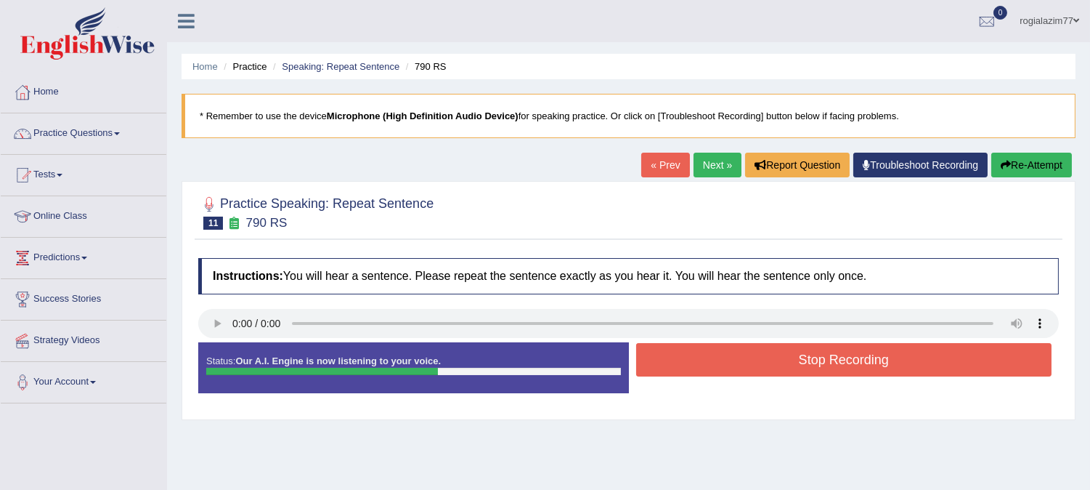
click at [665, 350] on button "Stop Recording" at bounding box center [844, 359] width 416 height 33
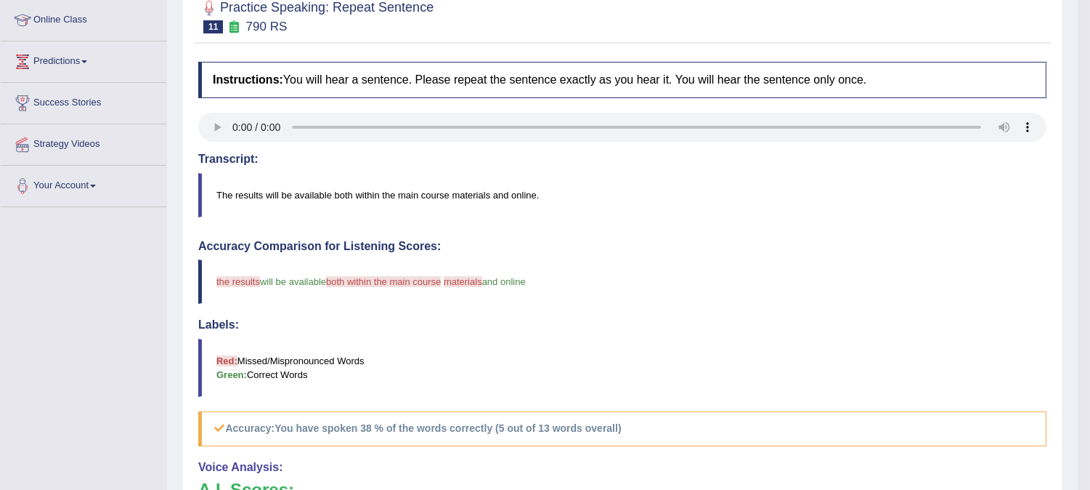
scroll to position [226, 0]
